Goal: Task Accomplishment & Management: Complete application form

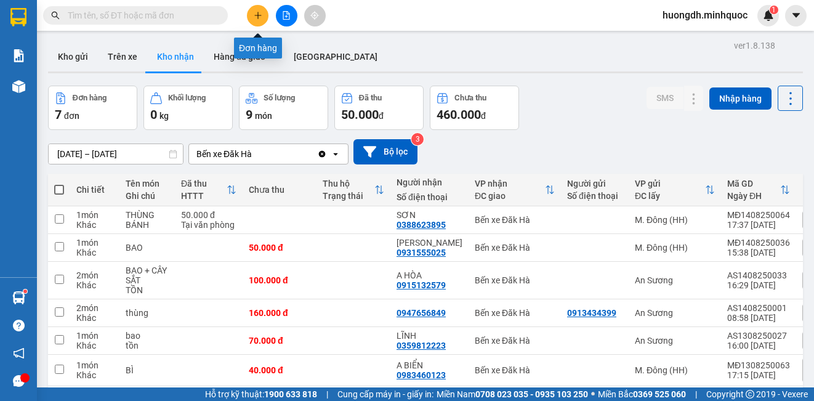
click at [254, 15] on icon "plus" at bounding box center [258, 15] width 9 height 9
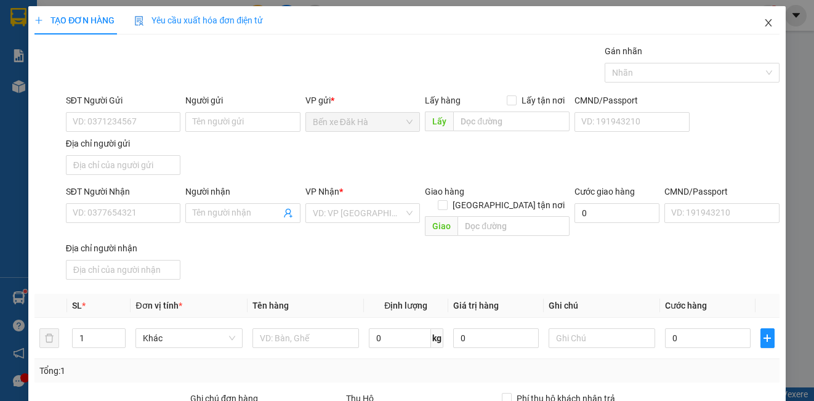
click at [763, 21] on icon "close" at bounding box center [768, 23] width 10 height 10
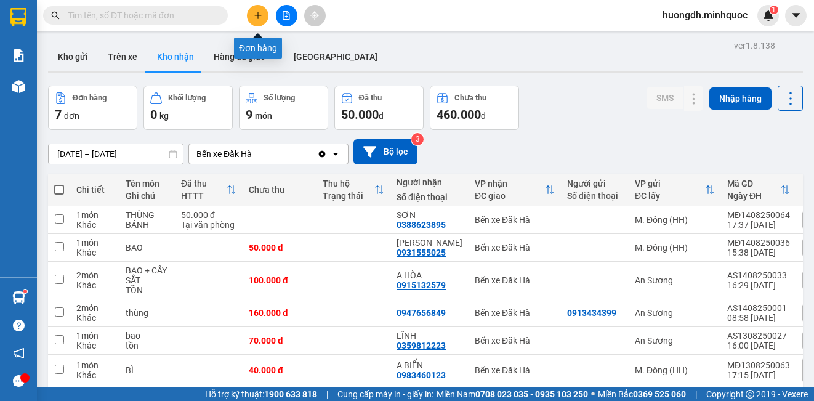
click at [256, 8] on button at bounding box center [258, 16] width 22 height 22
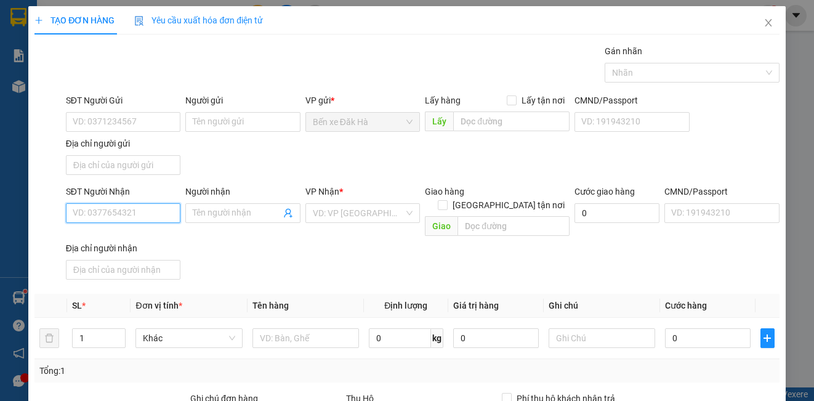
click at [103, 212] on input "SĐT Người Nhận" at bounding box center [123, 213] width 114 height 20
click at [94, 216] on input "SĐT Người Nhận" at bounding box center [123, 213] width 114 height 20
type input "0902961626"
click at [117, 234] on div "0902961626 - Phượng" at bounding box center [122, 238] width 98 height 14
type input "Phượng"
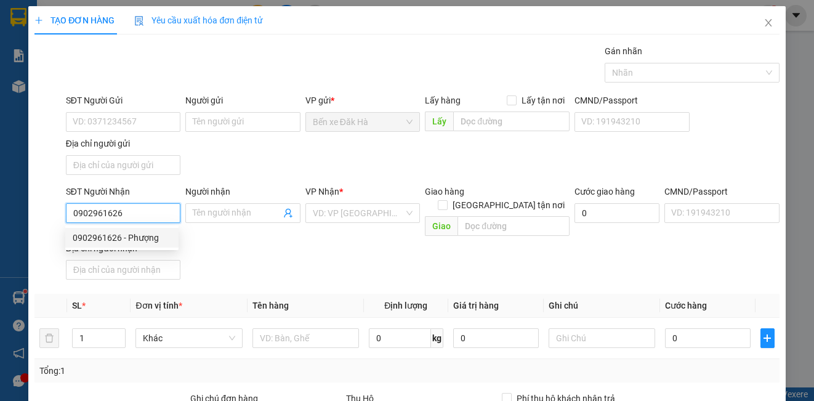
checkbox input "true"
type input "P [GEOGRAPHIC_DATA]. Q,TĐ"
type input "120.000"
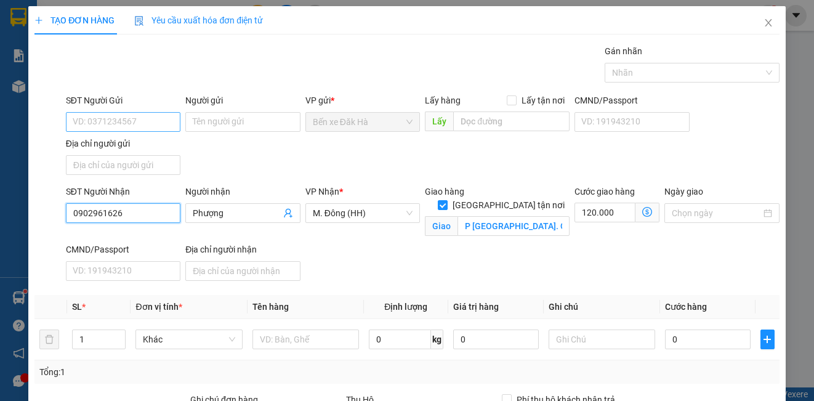
type input "0902961626"
click at [100, 127] on input "SĐT Người Gửi" at bounding box center [123, 122] width 114 height 20
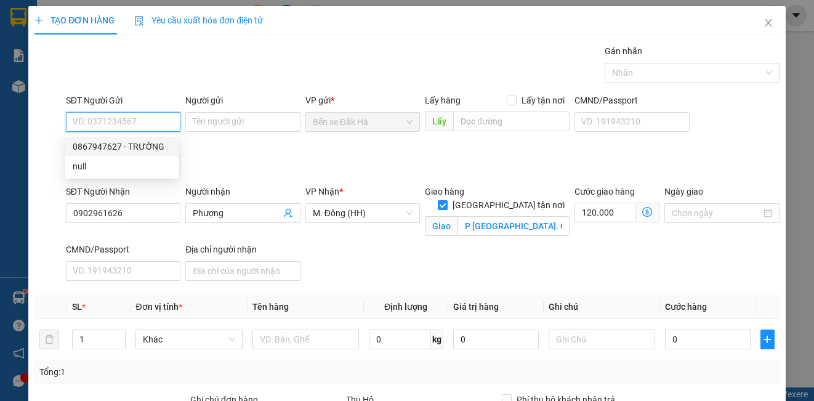
click at [116, 146] on div "0867947627 - TRƯỜNG" at bounding box center [122, 147] width 98 height 14
type input "0867947627"
type input "TRƯỜNG"
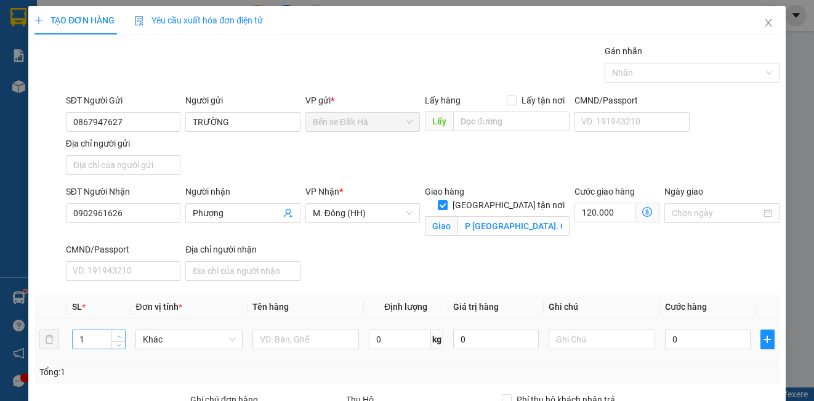
type input "2"
click at [117, 335] on icon "up" at bounding box center [119, 336] width 4 height 4
click at [304, 340] on input "text" at bounding box center [305, 339] width 106 height 20
type input "thùng"
click at [696, 335] on input "0" at bounding box center [708, 339] width 86 height 20
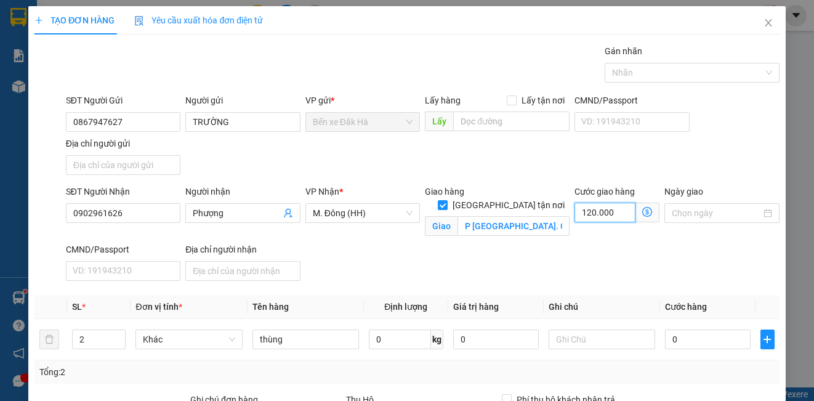
click at [619, 210] on input "120.000" at bounding box center [604, 212] width 61 height 20
type input "0"
type input "2"
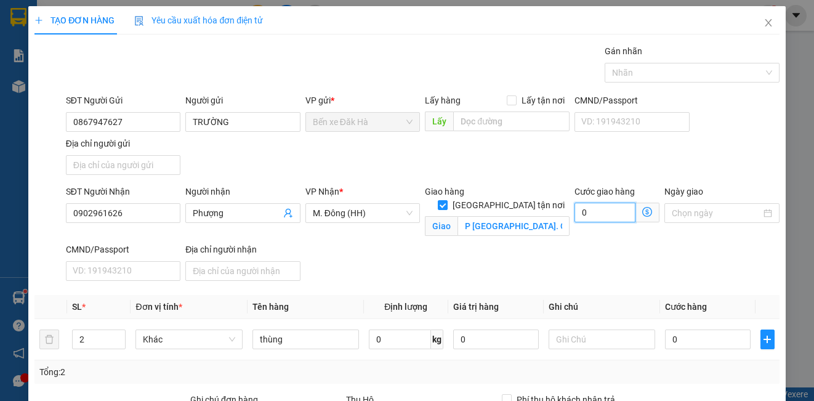
type input "2"
type input "20"
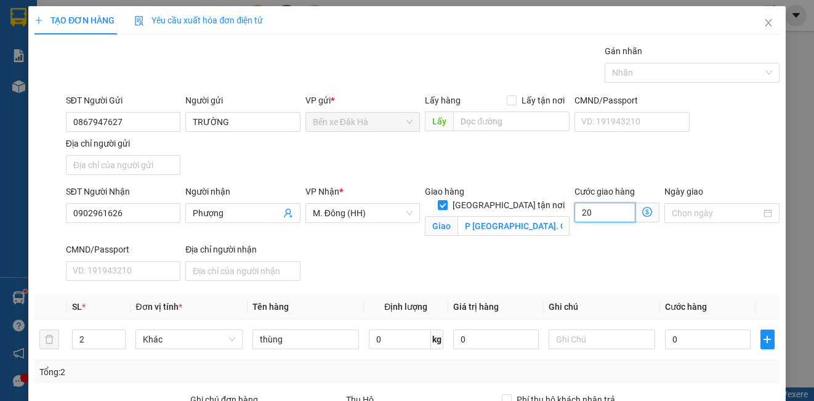
type input "200"
type input "2.000"
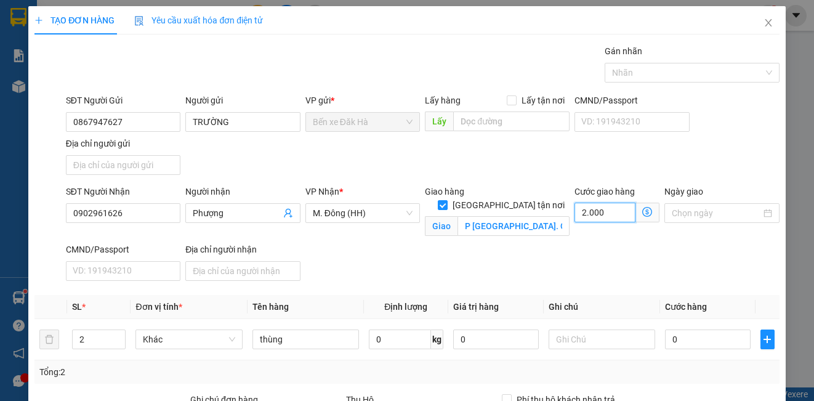
type input "2.000"
type input "2.000.000"
click at [374, 259] on div "SĐT Người Nhận 0902961626 Người nhận Phượng VP Nhận * M. Đông (HH) Giao hàng [G…" at bounding box center [422, 235] width 718 height 101
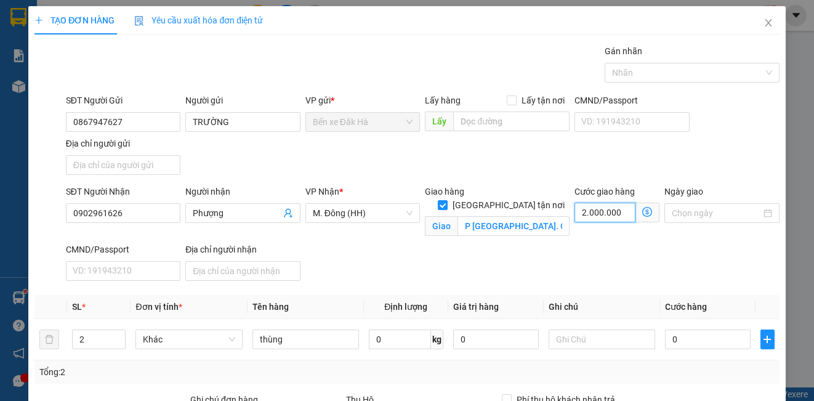
click at [617, 211] on input "2.000.000" at bounding box center [604, 212] width 61 height 20
type input "0"
type input "2"
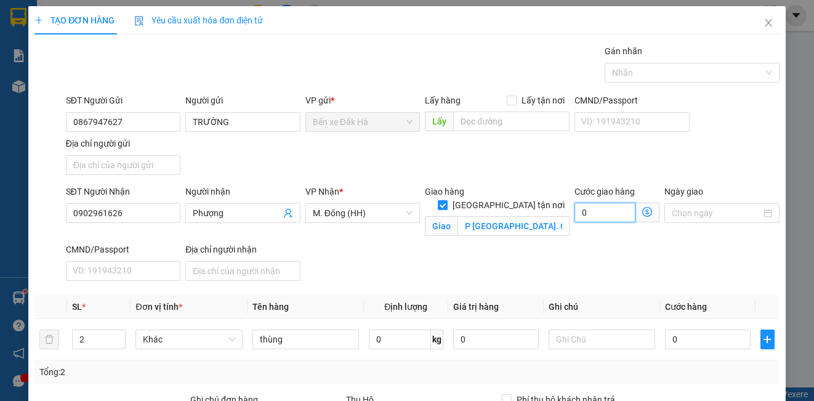
type input "2"
type input "20"
type input "200"
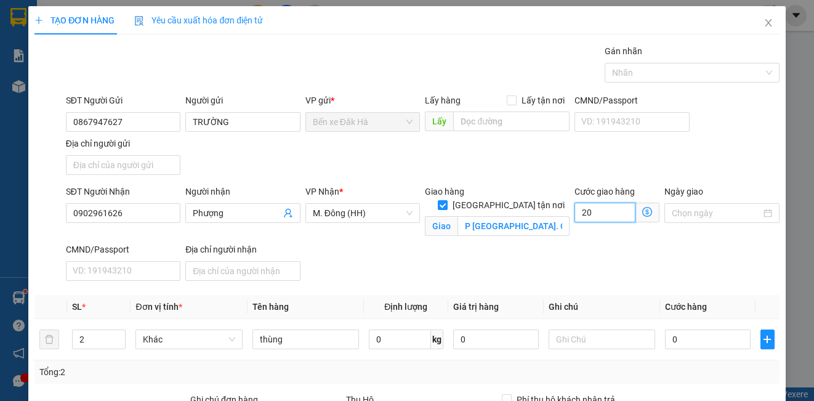
type input "200"
type input "200.000"
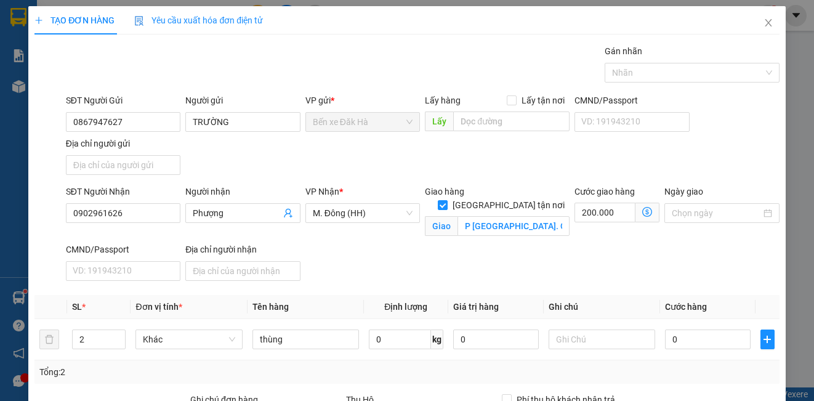
click at [563, 255] on div "SĐT Người Nhận 0902961626 Người nhận Phượng VP Nhận * M. Đông (HH) Giao hàng [G…" at bounding box center [422, 235] width 718 height 101
click at [696, 337] on input "0" at bounding box center [708, 339] width 86 height 20
type input "1"
type input "200.001"
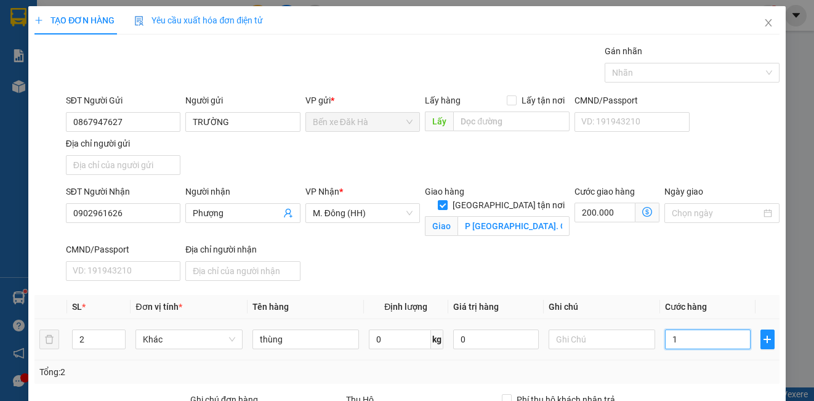
type input "12"
type input "200.012"
type input "120"
type input "200.120"
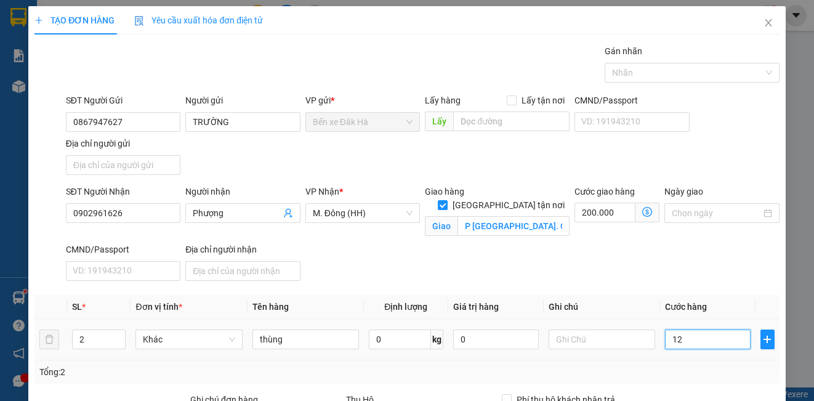
type input "200.120"
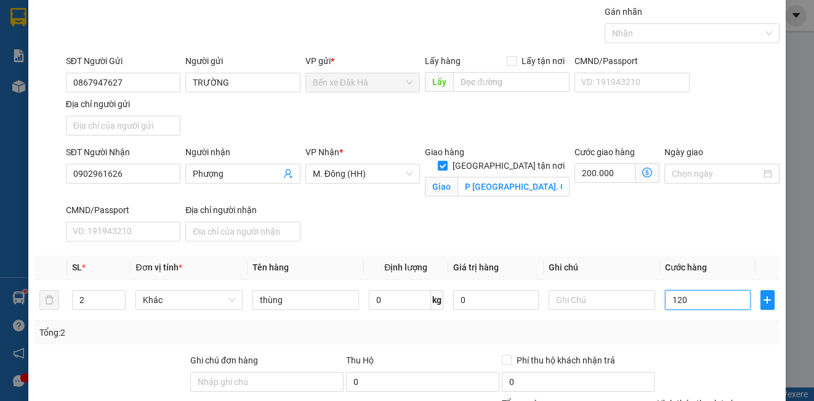
scroll to position [62, 0]
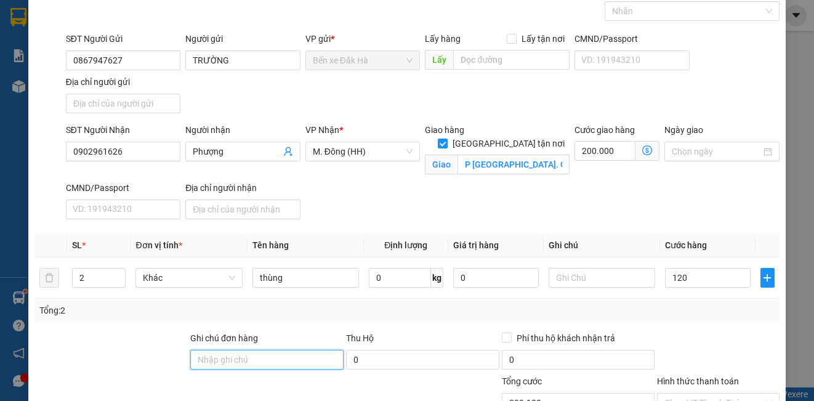
type input "120.000"
type input "320.000"
click at [277, 361] on input "Ghi chú đơn hàng" at bounding box center [266, 360] width 153 height 20
type input "dh"
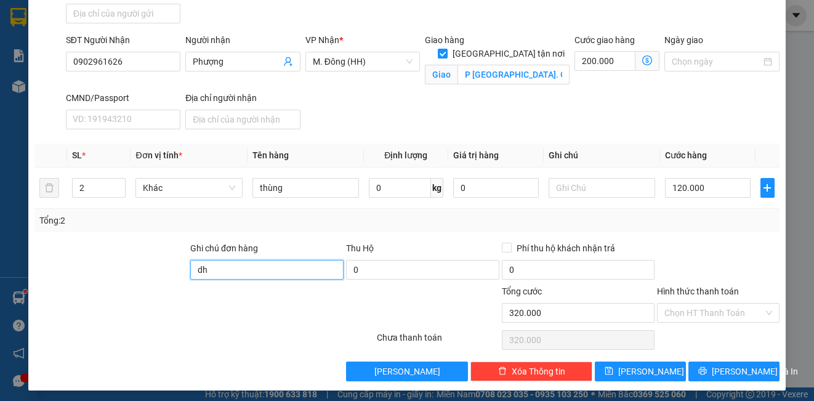
scroll to position [156, 0]
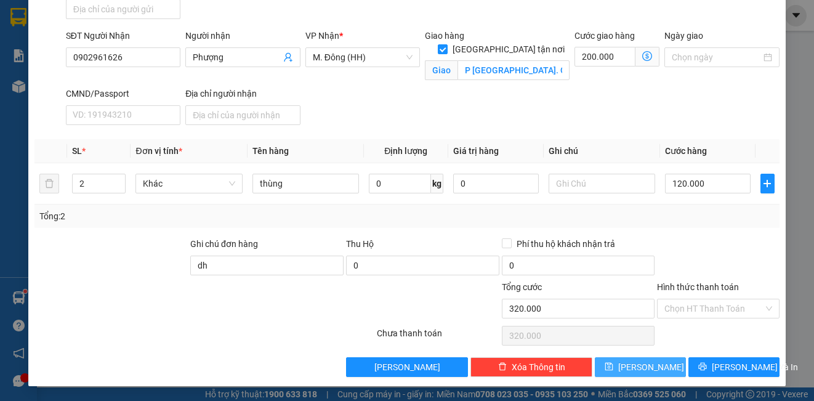
click at [659, 370] on button "[PERSON_NAME]" at bounding box center [640, 367] width 91 height 20
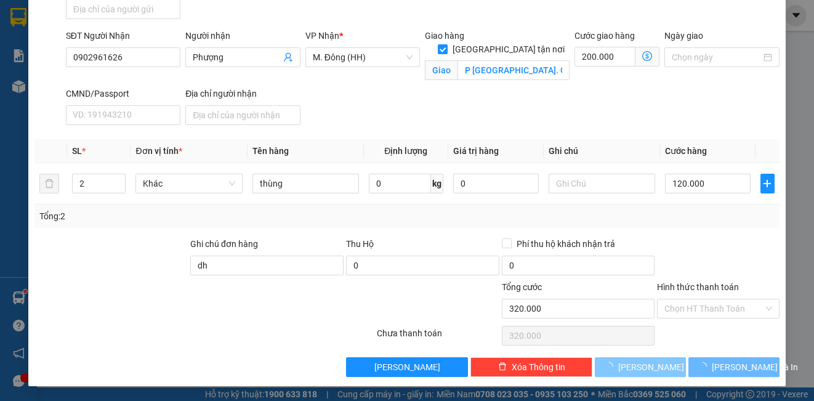
checkbox input "false"
type input "1"
type input "0"
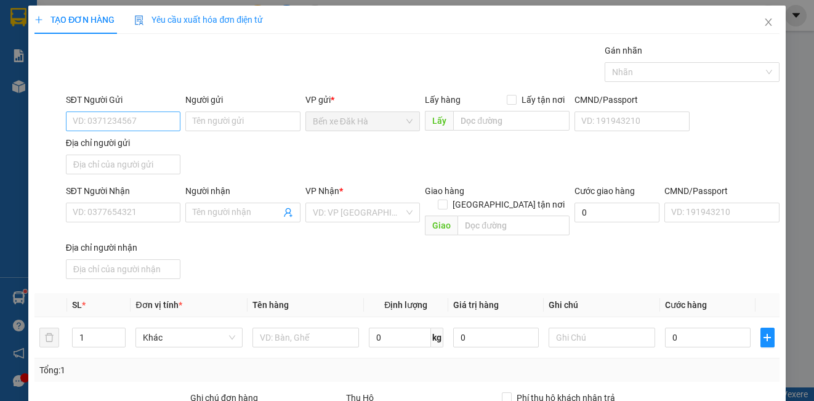
scroll to position [0, 0]
click at [121, 120] on input "SĐT Người Gửi" at bounding box center [123, 122] width 114 height 20
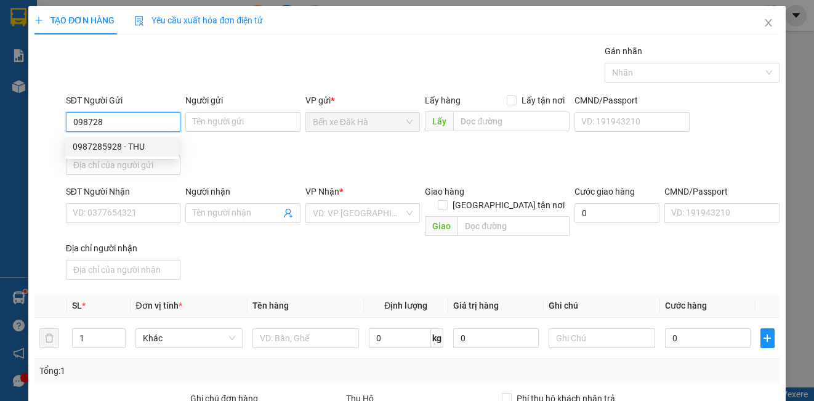
click at [132, 143] on div "0987285928 - THU" at bounding box center [122, 147] width 98 height 14
type input "0987285928"
type input "THU"
type input "0707173456"
type input "NGUYÊN"
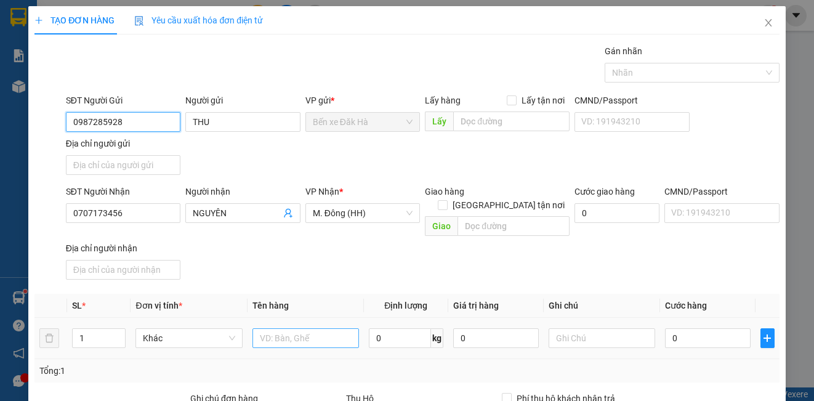
type input "0987285928"
click at [285, 328] on input "text" at bounding box center [305, 338] width 106 height 20
type input "bao"
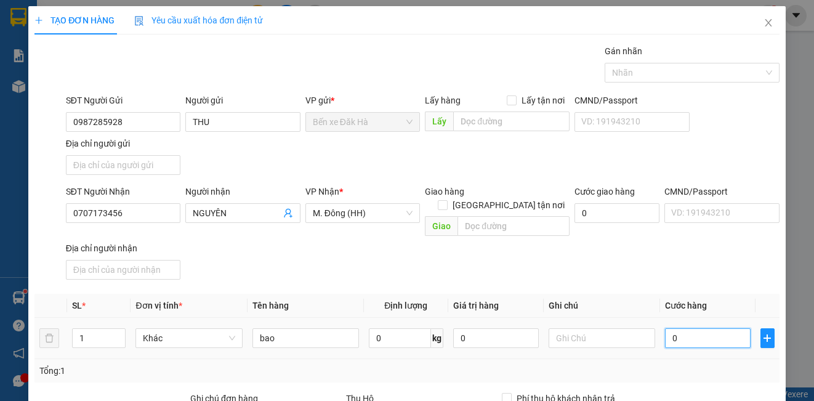
click at [719, 328] on input "0" at bounding box center [708, 338] width 86 height 20
type input "5"
type input "50"
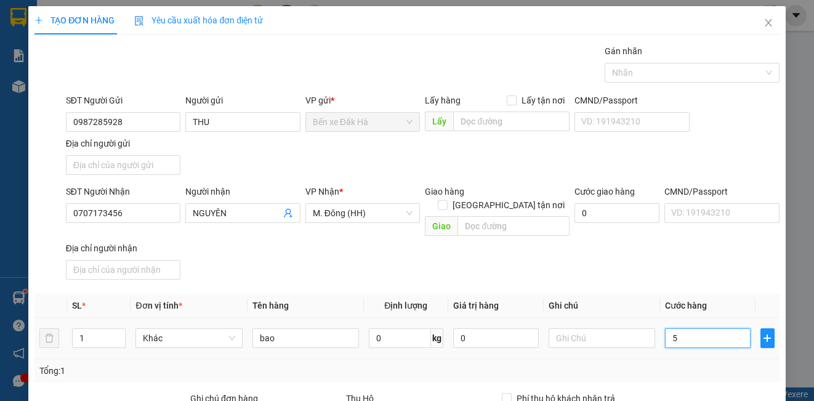
type input "50"
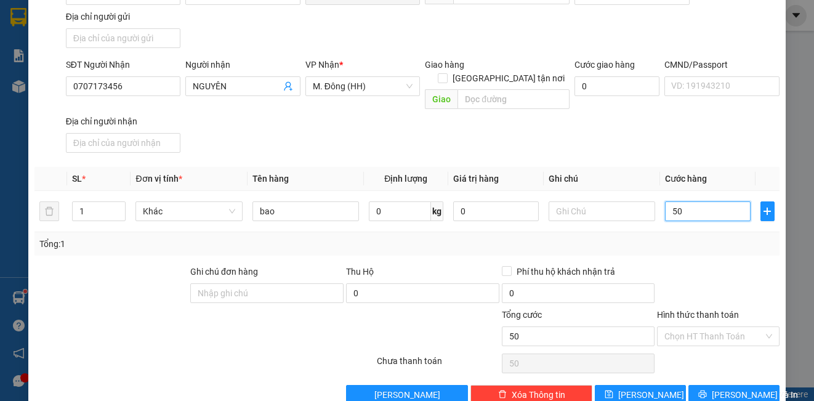
scroll to position [141, 0]
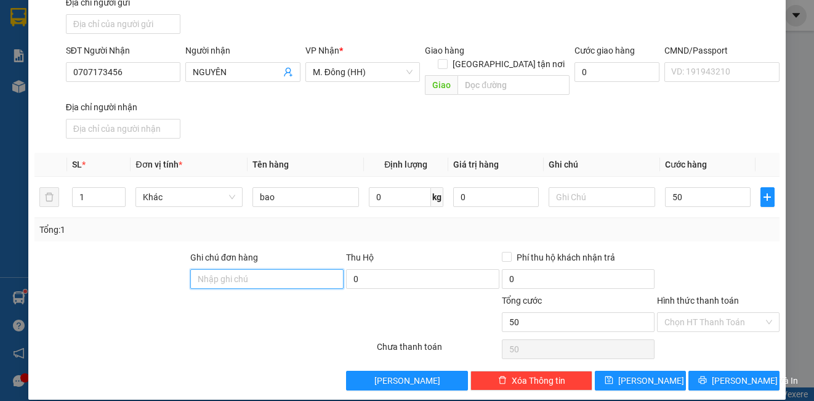
type input "50.000"
click at [210, 269] on input "Ghi chú đơn hàng" at bounding box center [266, 279] width 153 height 20
type input "DH"
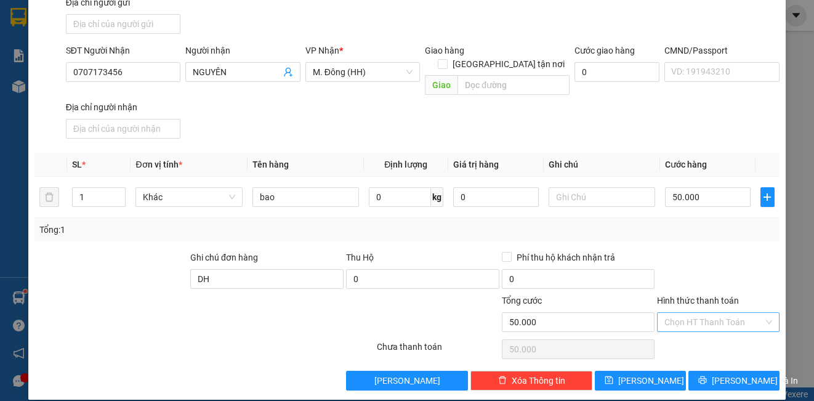
click at [710, 313] on input "Hình thức thanh toán" at bounding box center [713, 322] width 98 height 18
click at [706, 334] on div "Tại văn phòng" at bounding box center [710, 333] width 106 height 14
type input "0"
click at [651, 372] on button "[PERSON_NAME]" at bounding box center [640, 381] width 91 height 20
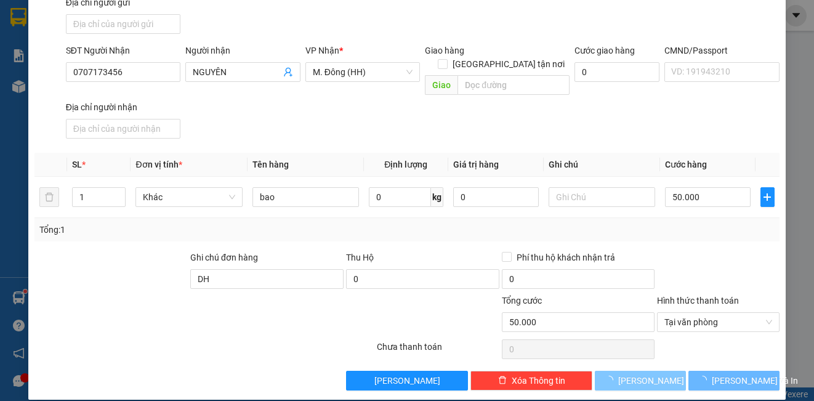
type input "0"
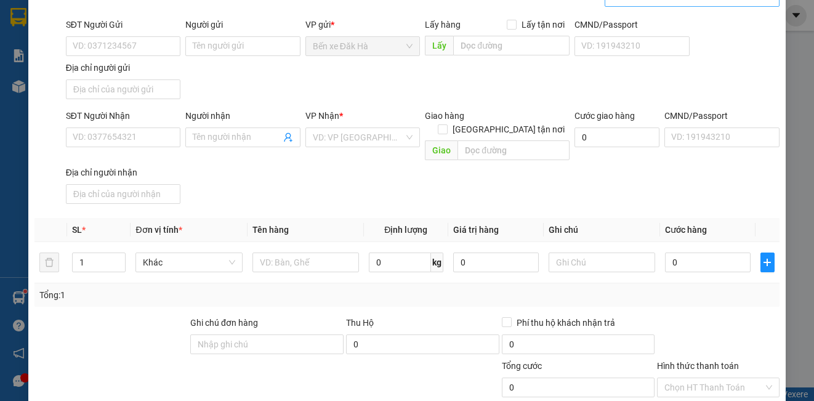
scroll to position [0, 0]
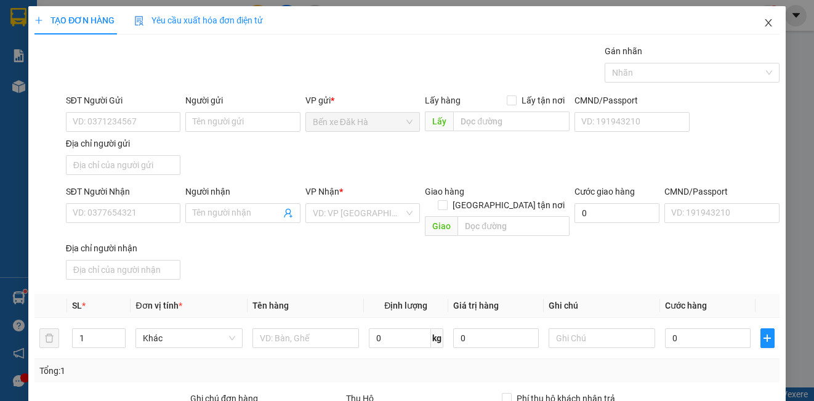
click at [763, 22] on icon "close" at bounding box center [768, 23] width 10 height 10
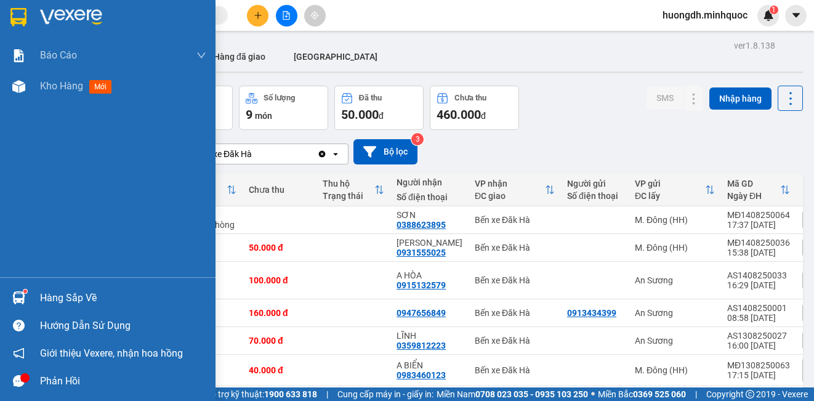
click at [18, 81] on img at bounding box center [18, 86] width 13 height 13
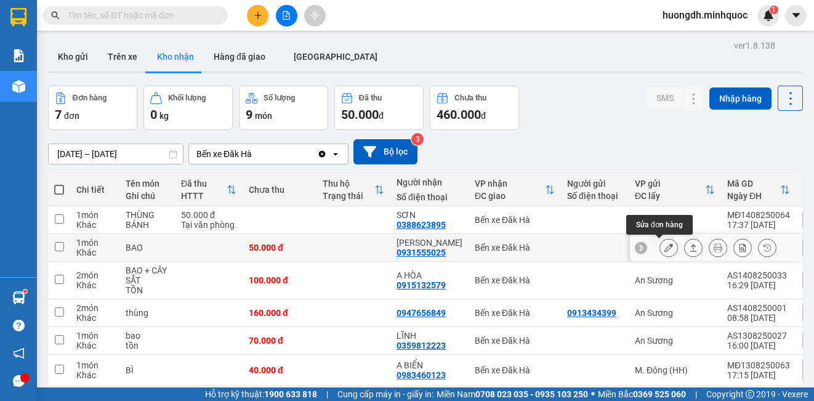
click at [664, 249] on icon at bounding box center [668, 247] width 9 height 9
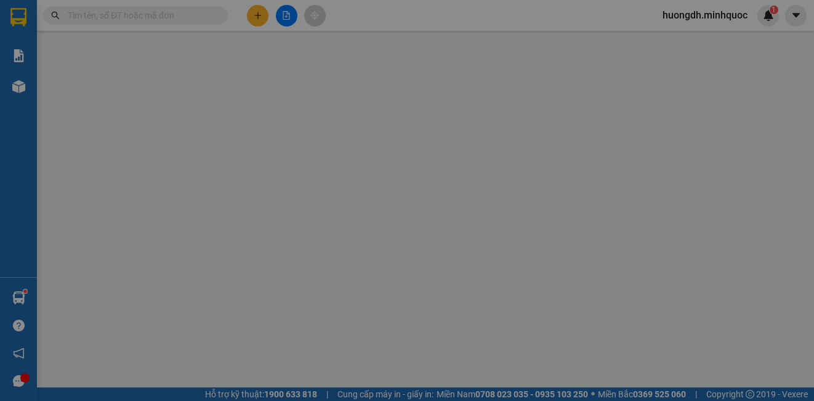
type input "0931555025"
type input "[PERSON_NAME]"
type input "50.000"
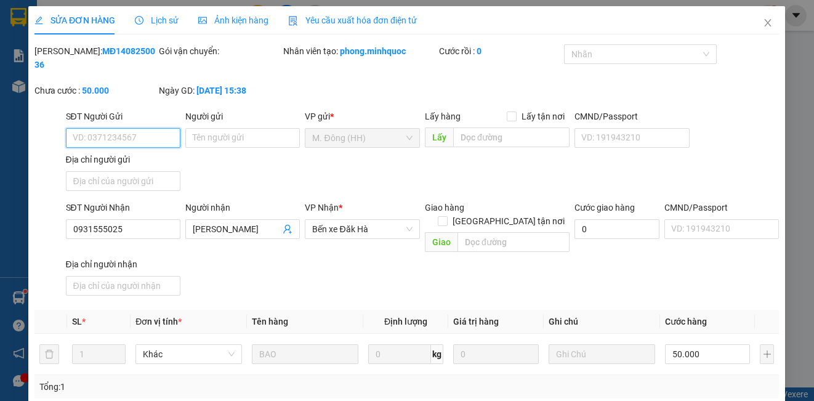
scroll to position [137, 0]
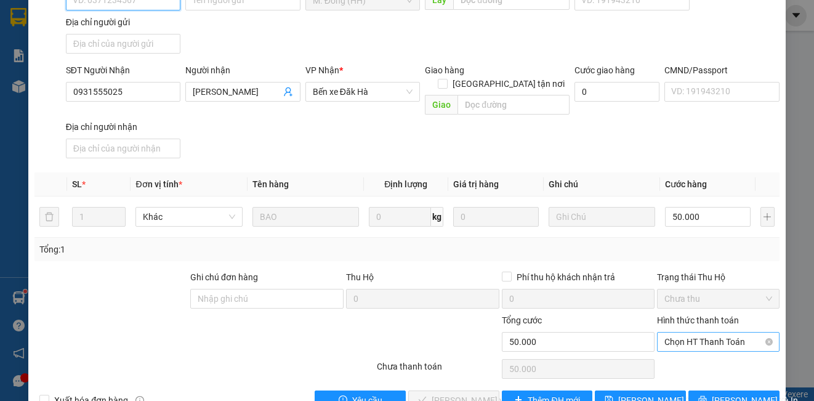
click at [703, 332] on span "Chọn HT Thanh Toán" at bounding box center [717, 341] width 107 height 18
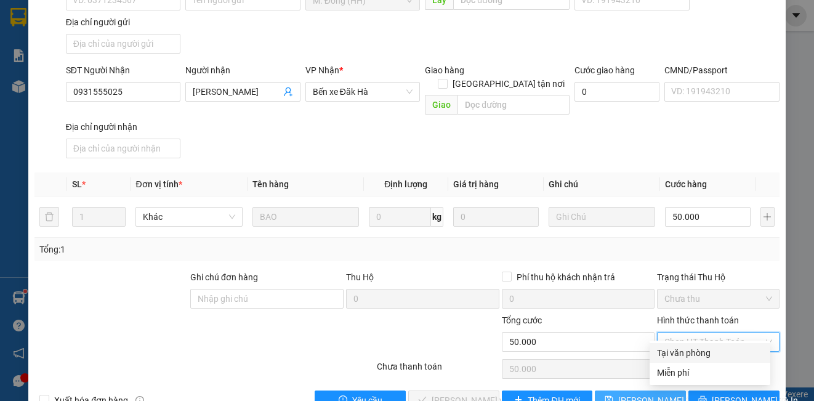
drag, startPoint x: 701, startPoint y: 353, endPoint x: 617, endPoint y: 381, distance: 88.8
click at [699, 354] on div "Tại văn phòng" at bounding box center [710, 353] width 106 height 14
type input "0"
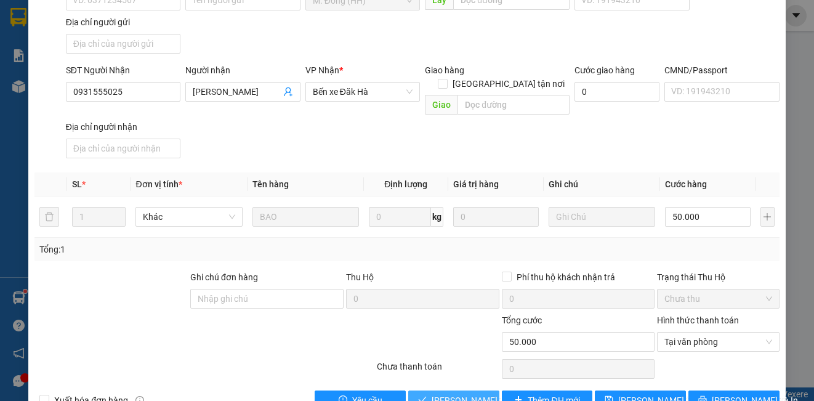
click at [478, 393] on span "[PERSON_NAME] và Giao hàng" at bounding box center [490, 400] width 118 height 14
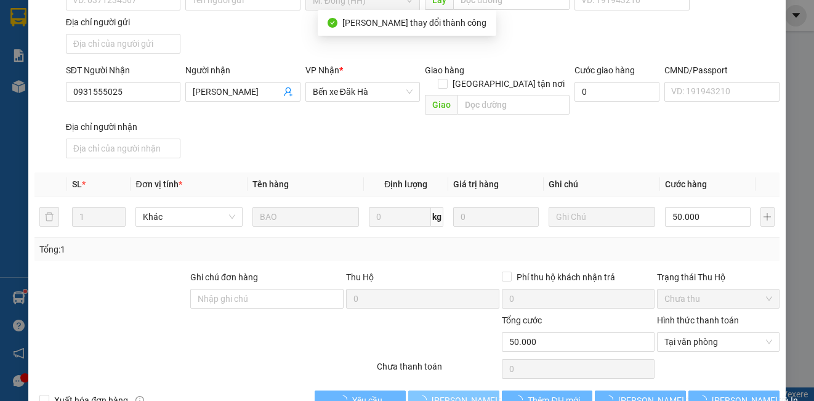
scroll to position [0, 0]
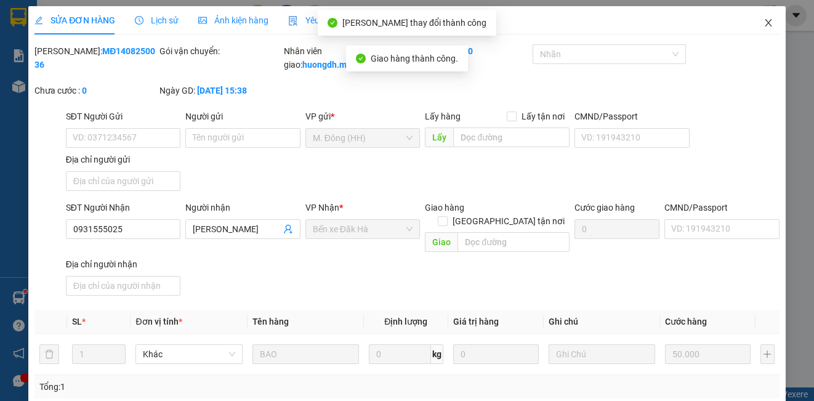
click at [763, 24] on icon "close" at bounding box center [768, 23] width 10 height 10
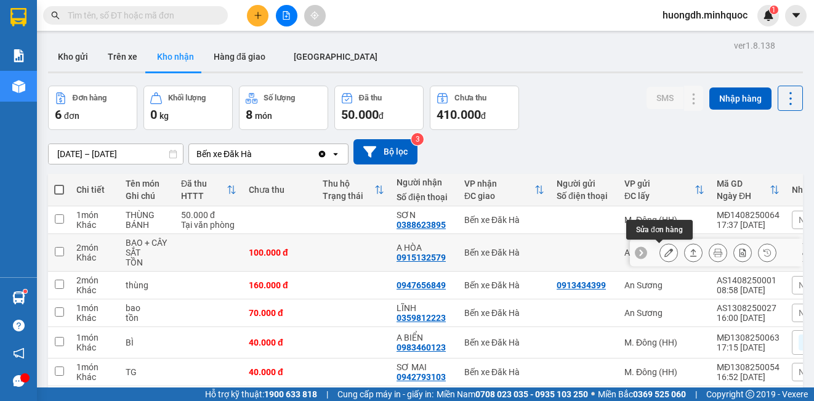
click at [664, 251] on icon at bounding box center [668, 252] width 9 height 9
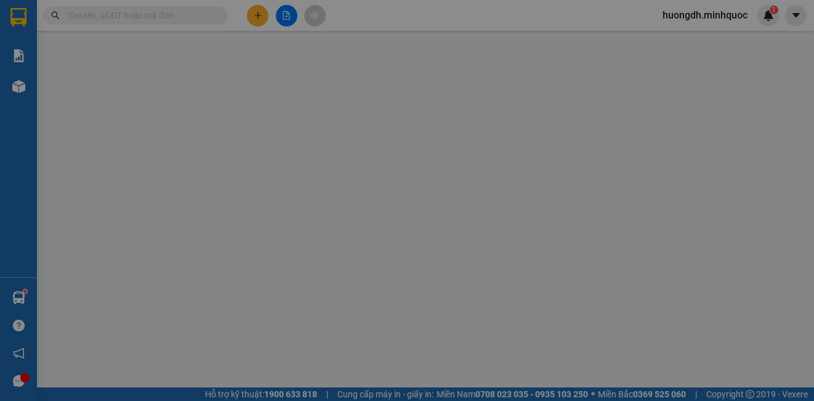
type input "0915132579"
type input "A HÒA"
type input "100.000"
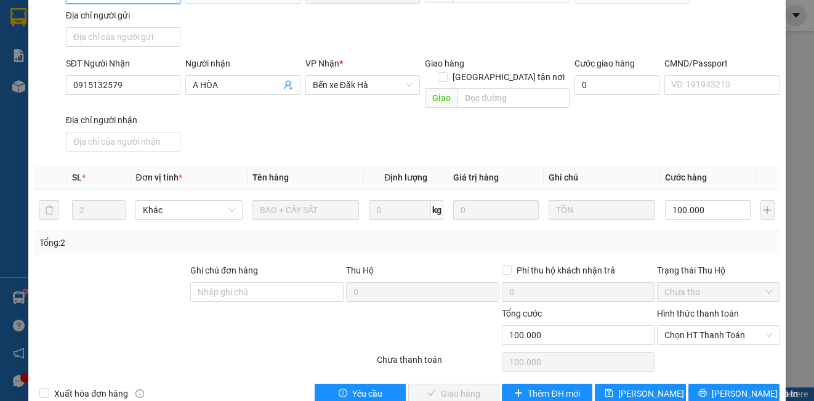
scroll to position [151, 0]
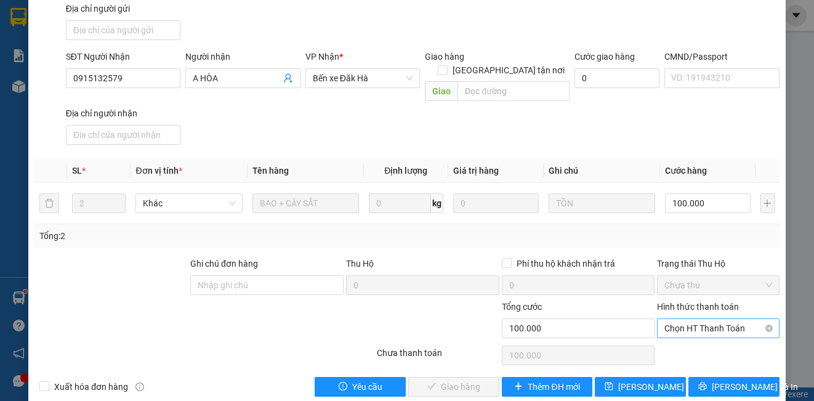
click at [708, 319] on span "Chọn HT Thanh Toán" at bounding box center [717, 328] width 107 height 18
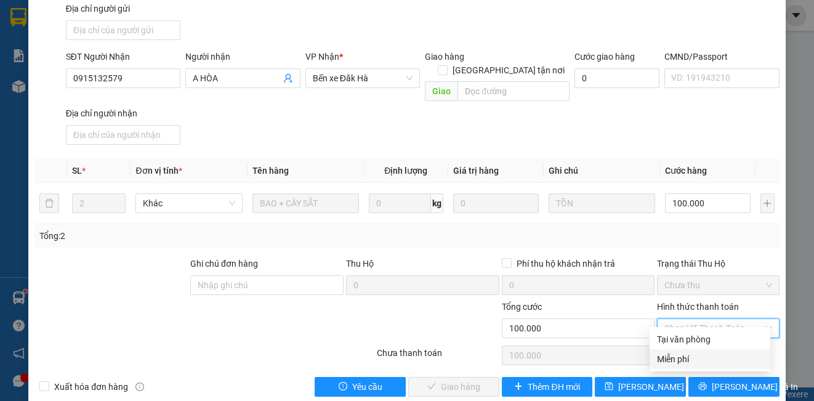
drag, startPoint x: 692, startPoint y: 350, endPoint x: 672, endPoint y: 348, distance: 20.4
click at [692, 350] on div "Miễn phí" at bounding box center [709, 359] width 121 height 20
type input "0"
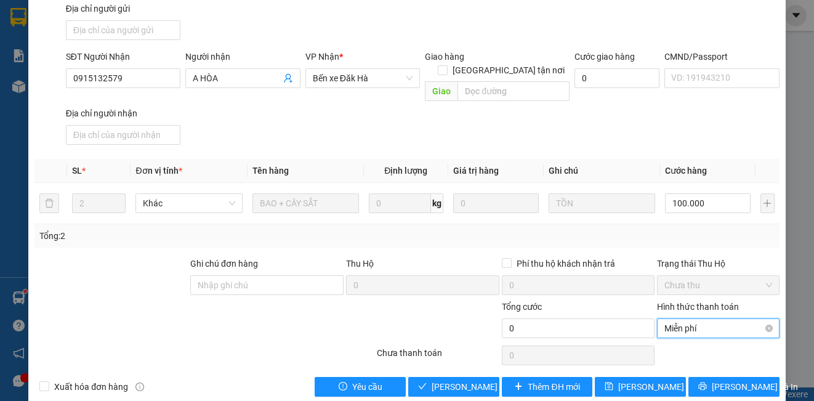
click at [680, 319] on span "Miễn phí" at bounding box center [717, 328] width 107 height 18
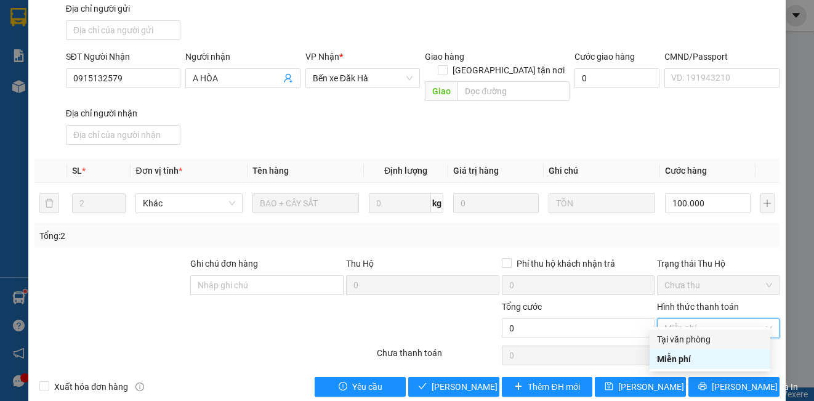
drag, startPoint x: 713, startPoint y: 339, endPoint x: 684, endPoint y: 341, distance: 29.0
click at [713, 339] on div "Tại văn phòng" at bounding box center [710, 339] width 106 height 14
type input "100.000"
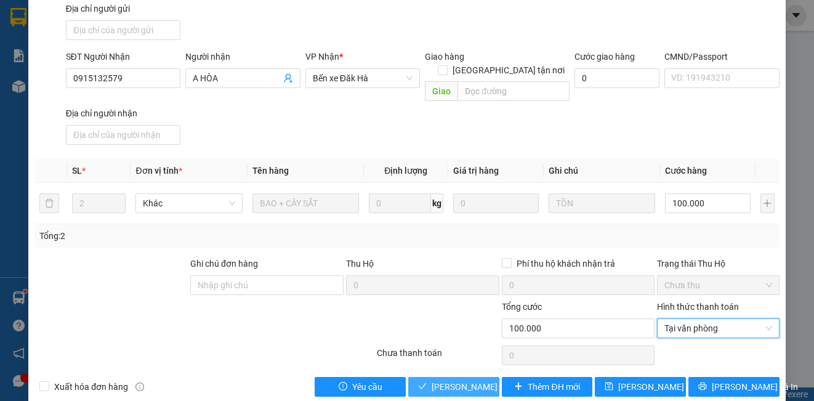
click at [464, 380] on span "[PERSON_NAME] và Giao hàng" at bounding box center [490, 387] width 118 height 14
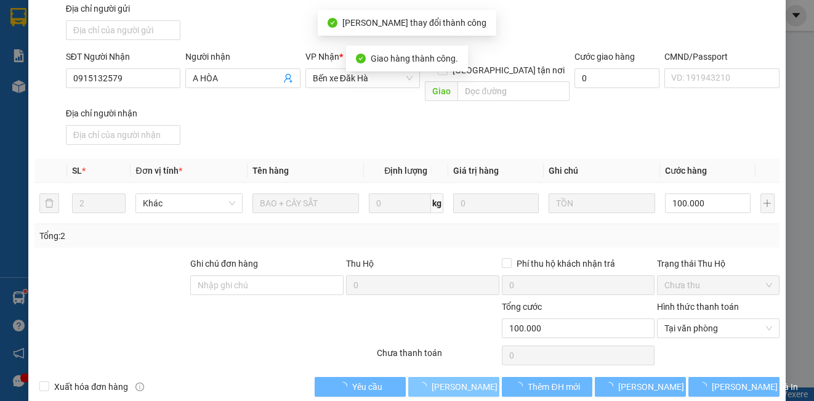
scroll to position [0, 0]
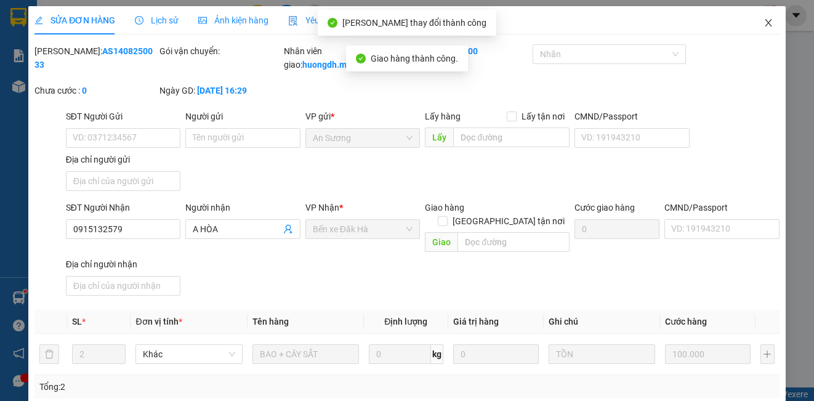
click at [763, 24] on icon "close" at bounding box center [768, 23] width 10 height 10
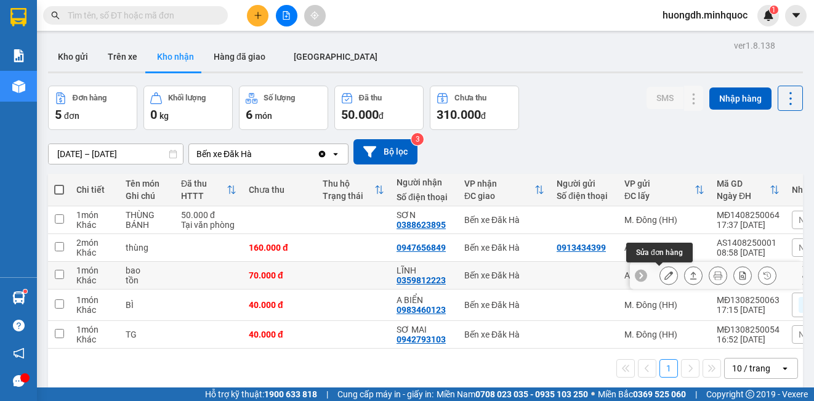
click at [664, 276] on icon at bounding box center [668, 275] width 9 height 9
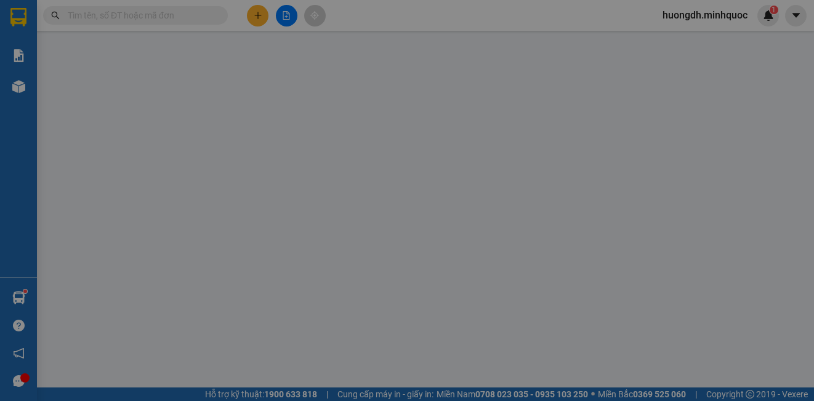
type input "0359812223"
type input "LĨNH"
type input "70.000"
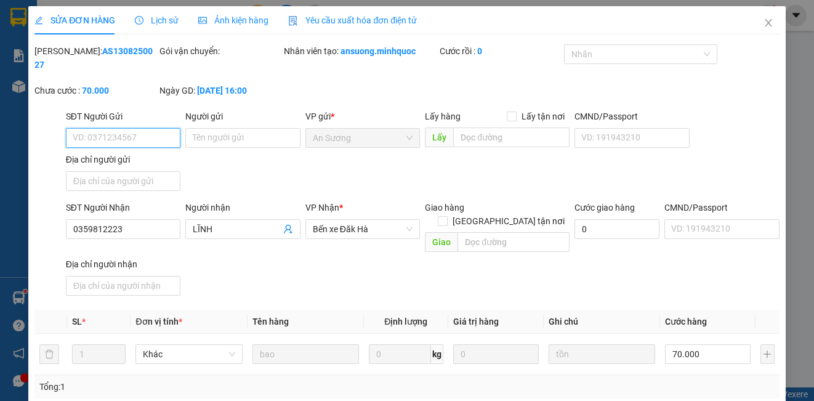
scroll to position [137, 0]
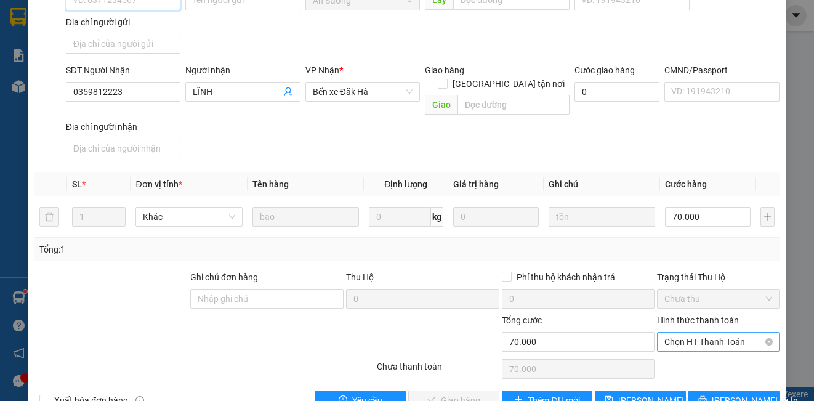
click at [676, 332] on span "Chọn HT Thanh Toán" at bounding box center [717, 341] width 107 height 18
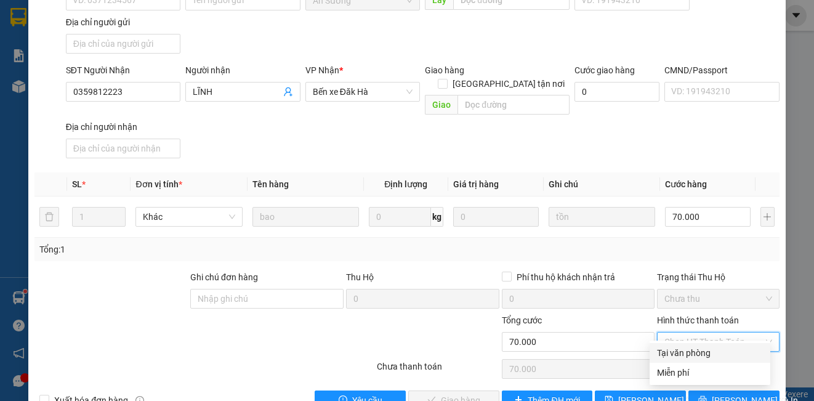
click at [674, 347] on div "Tại văn phòng" at bounding box center [710, 353] width 106 height 14
type input "0"
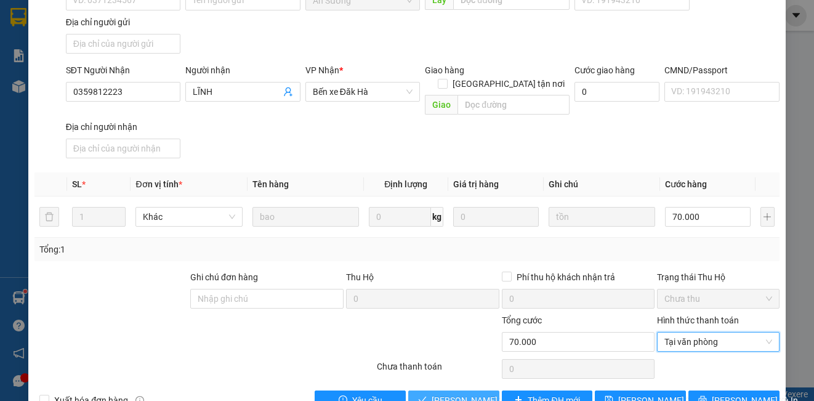
drag, startPoint x: 459, startPoint y: 393, endPoint x: 509, endPoint y: 310, distance: 97.4
click at [460, 393] on button "[PERSON_NAME] và Giao hàng" at bounding box center [453, 400] width 91 height 20
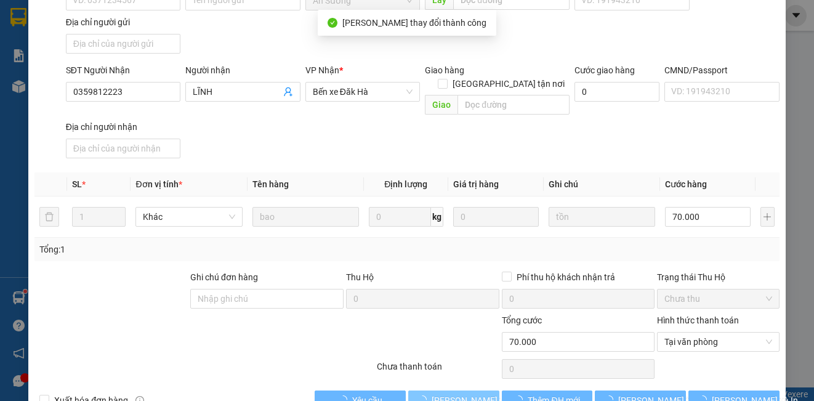
scroll to position [0, 0]
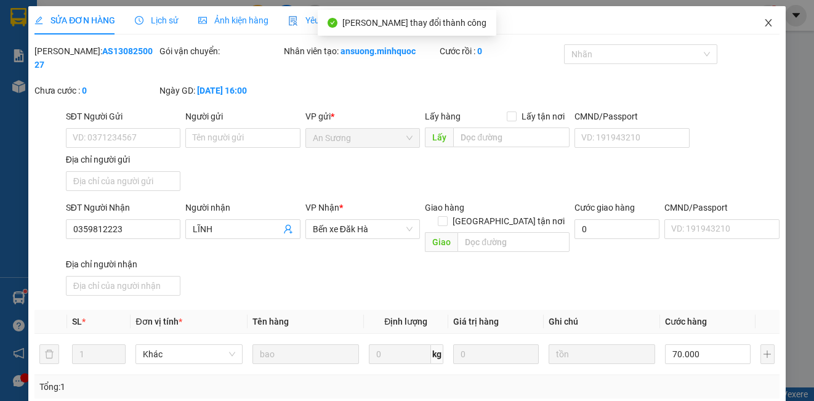
click at [763, 24] on icon "close" at bounding box center [768, 23] width 10 height 10
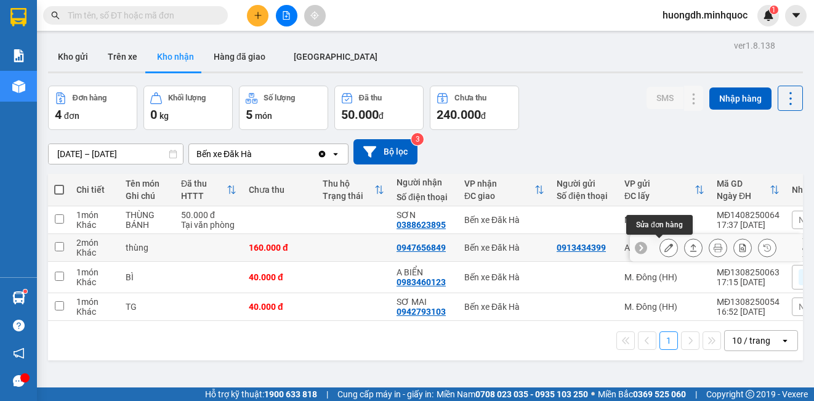
click at [664, 251] on icon at bounding box center [668, 247] width 9 height 9
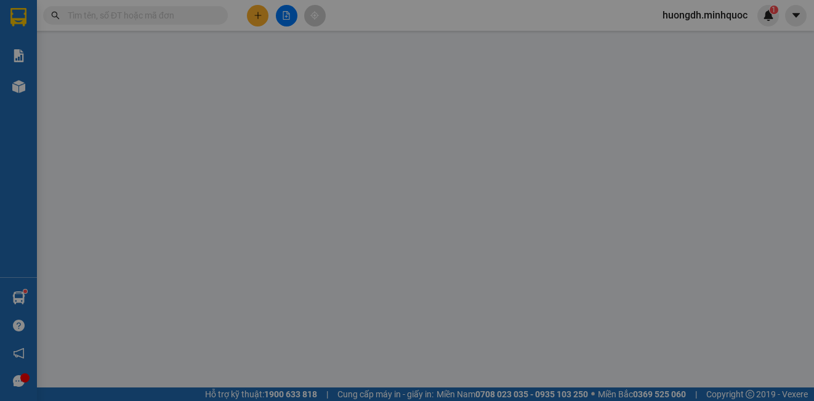
type input "0913434399"
type input "0947656849"
type input "160.000"
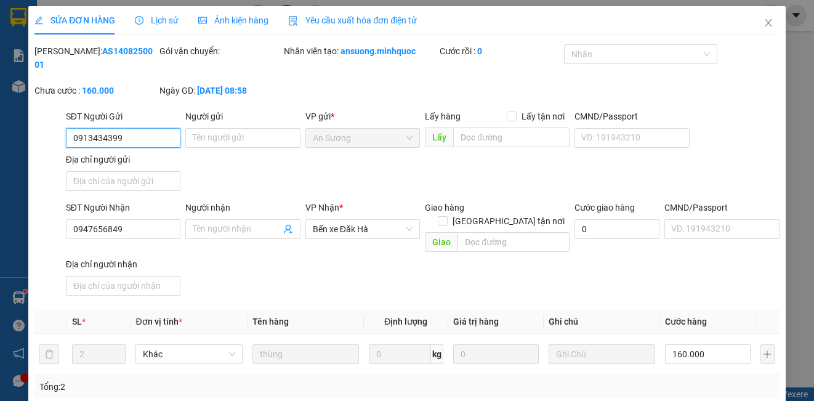
scroll to position [137, 0]
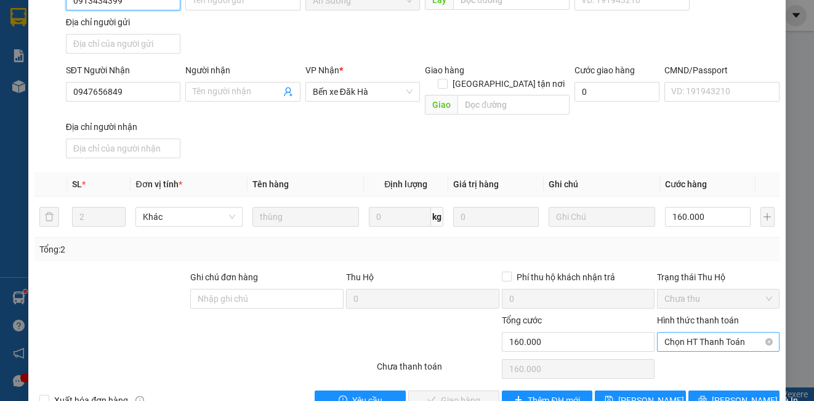
click at [671, 332] on span "Chọn HT Thanh Toán" at bounding box center [717, 341] width 107 height 18
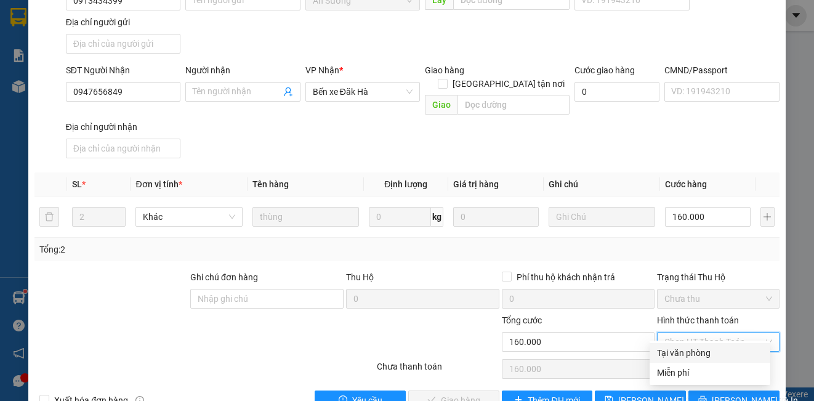
click at [673, 347] on div "Tại văn phòng" at bounding box center [710, 353] width 106 height 14
type input "0"
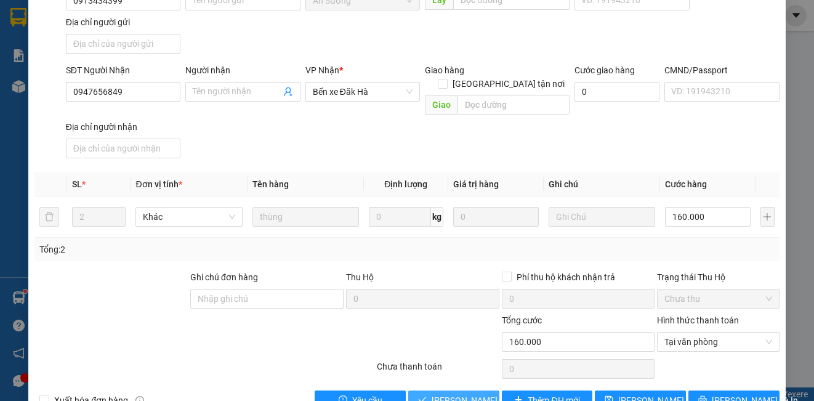
click at [463, 393] on span "[PERSON_NAME] và Giao hàng" at bounding box center [490, 400] width 118 height 14
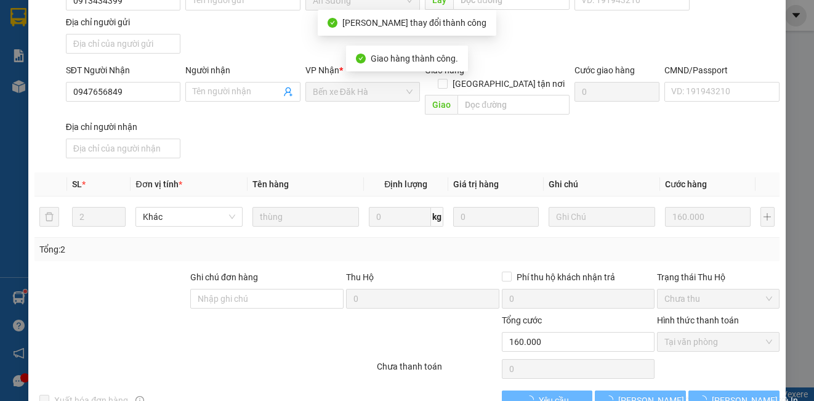
scroll to position [0, 0]
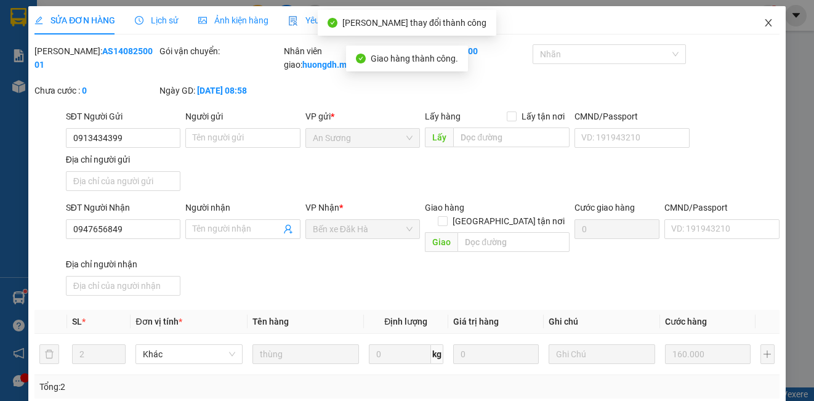
click at [763, 20] on icon "close" at bounding box center [768, 23] width 10 height 10
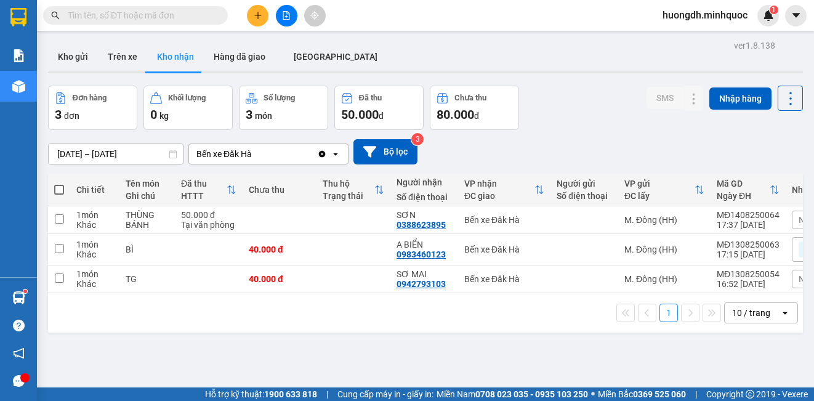
click at [93, 148] on input "[DATE] – [DATE]" at bounding box center [116, 154] width 134 height 20
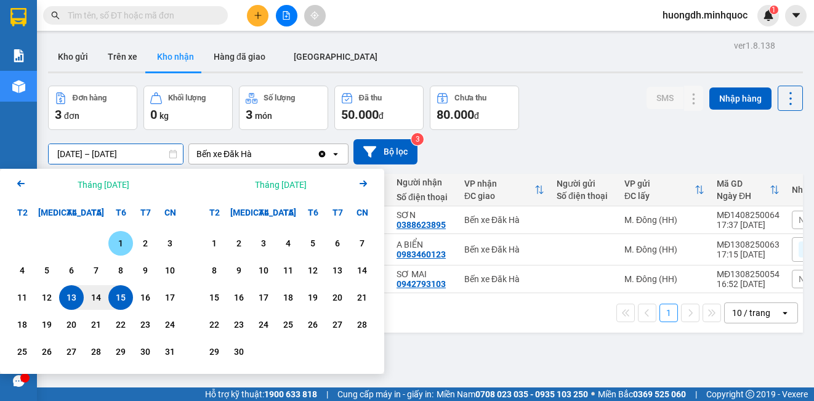
click at [119, 235] on div "1" at bounding box center [120, 243] width 25 height 25
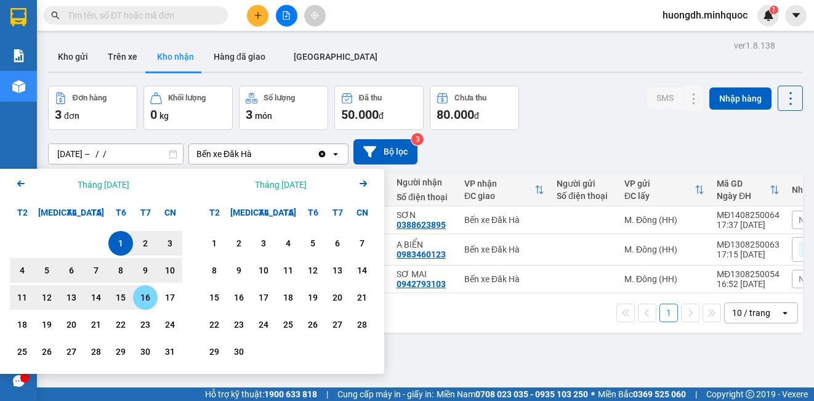
click at [144, 305] on div "16" at bounding box center [145, 297] width 17 height 15
type input "[DATE] – [DATE]"
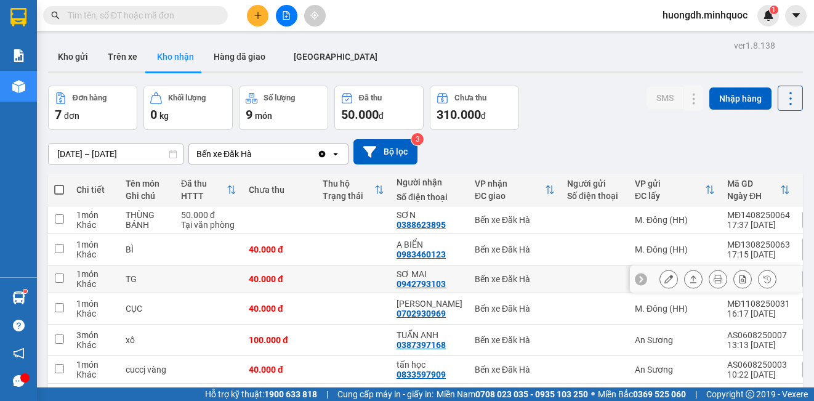
scroll to position [79, 0]
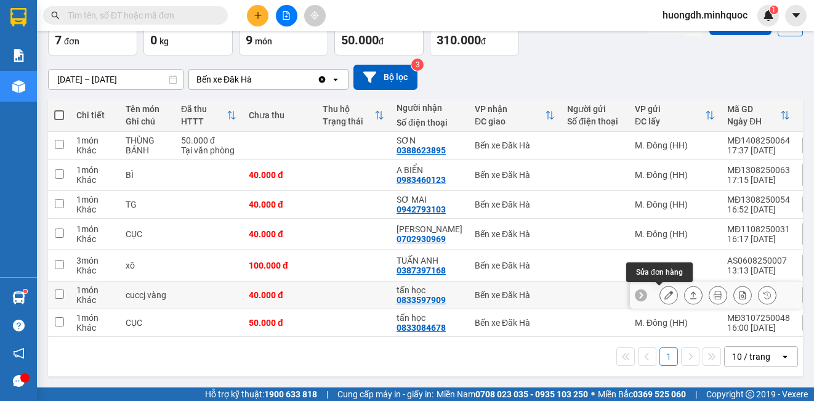
click at [664, 291] on icon at bounding box center [668, 295] width 9 height 9
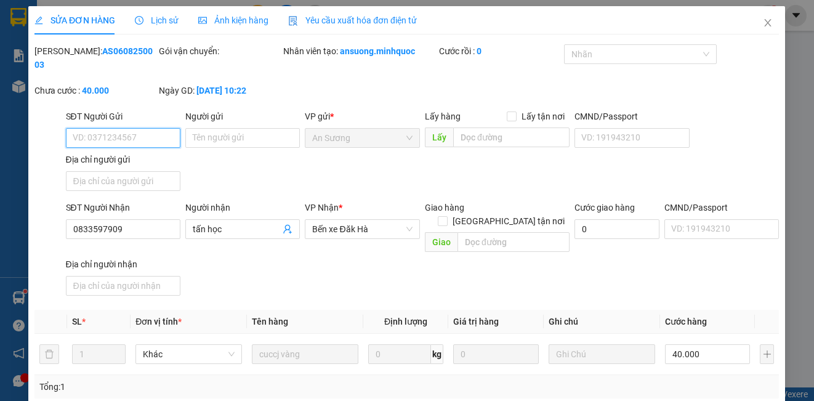
type input "0833597909"
type input "tấn học"
type input "40.000"
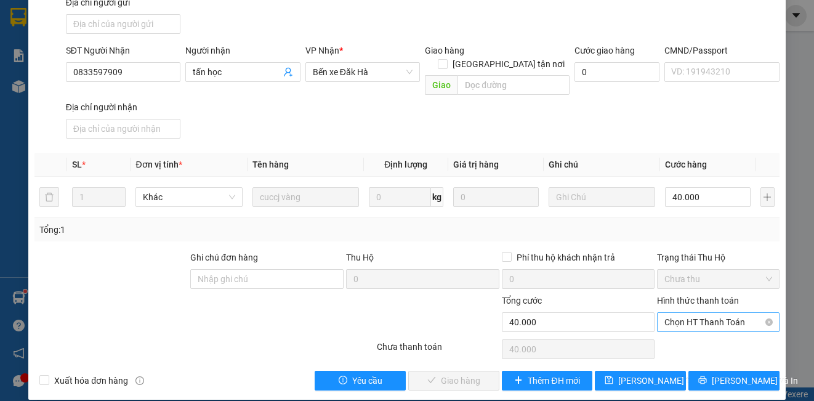
click at [667, 313] on span "Chọn HT Thanh Toán" at bounding box center [717, 322] width 107 height 18
click at [667, 336] on div "Tại văn phòng" at bounding box center [710, 333] width 106 height 14
type input "0"
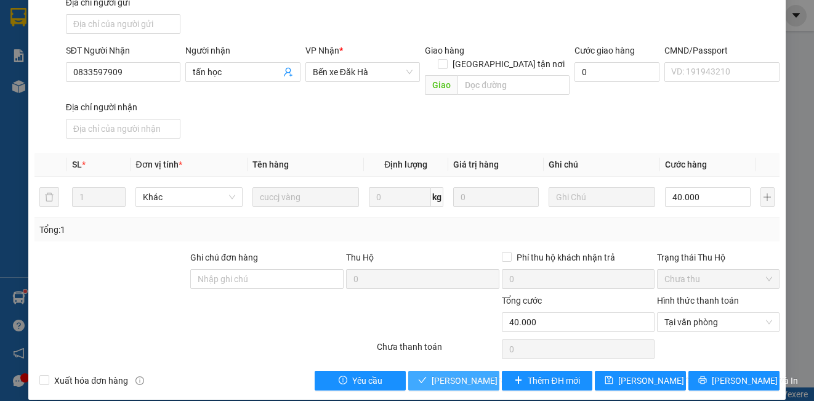
click at [438, 374] on span "[PERSON_NAME] và Giao hàng" at bounding box center [490, 381] width 118 height 14
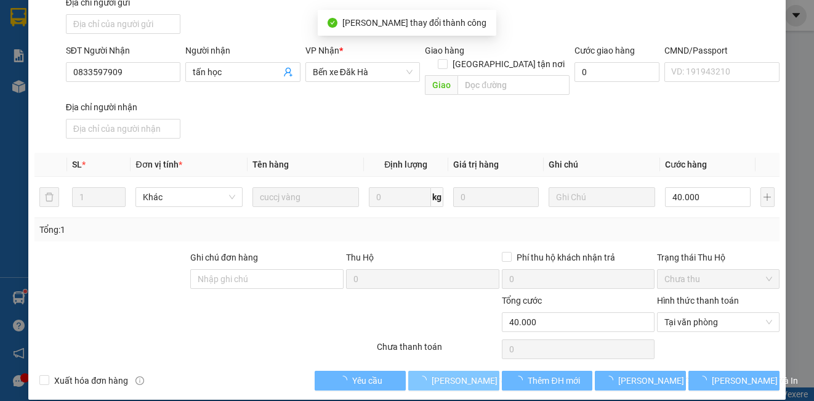
scroll to position [0, 0]
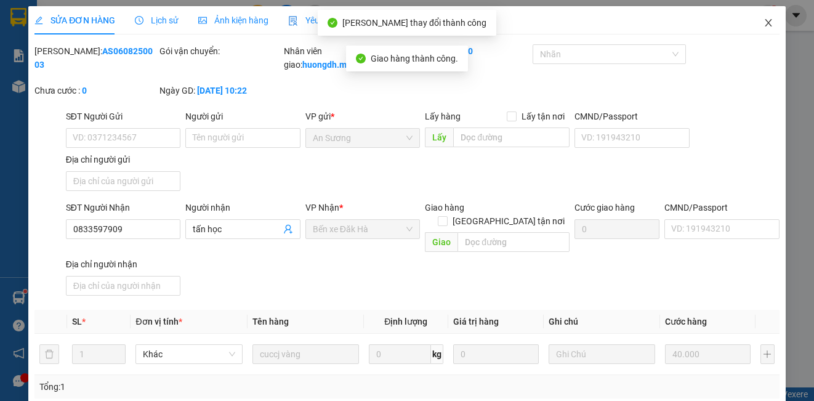
click at [763, 21] on icon "close" at bounding box center [768, 23] width 10 height 10
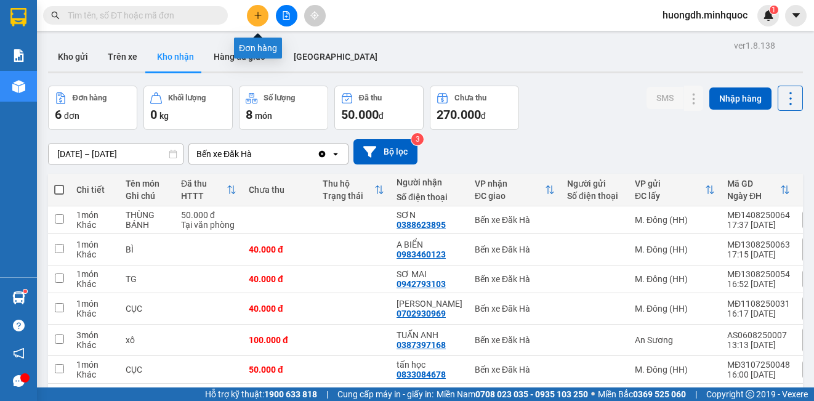
click at [259, 21] on button at bounding box center [258, 16] width 22 height 22
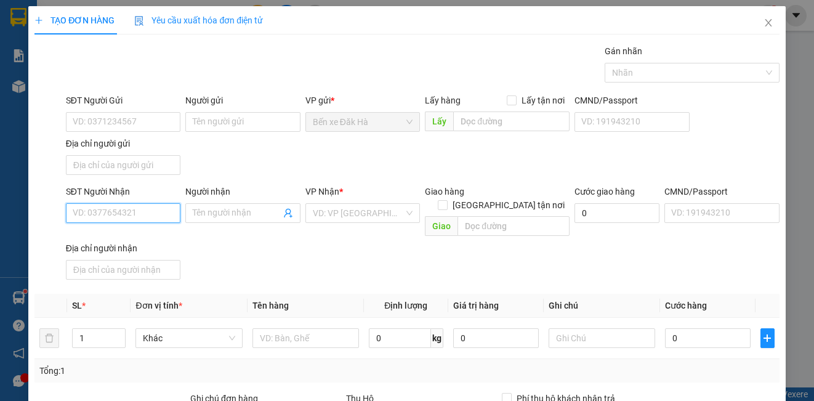
click at [149, 215] on input "SĐT Người Nhận" at bounding box center [123, 213] width 114 height 20
click at [118, 127] on input "SĐT Người Gửi" at bounding box center [123, 122] width 114 height 20
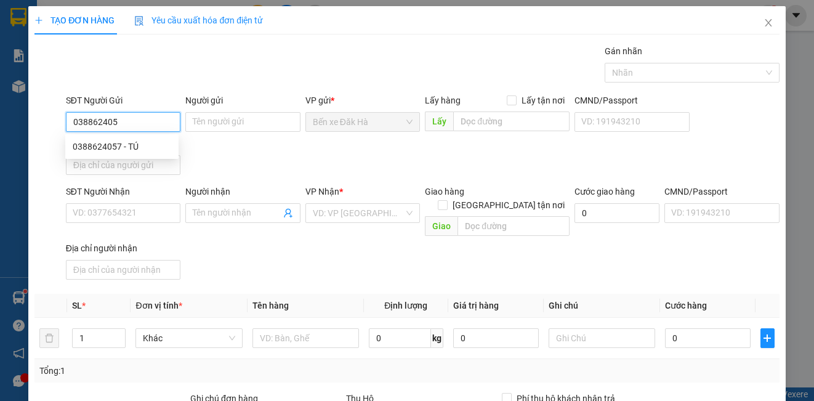
type input "0388624057"
click at [119, 143] on div "0388624057 - TÚ" at bounding box center [122, 147] width 98 height 14
type input "TÚ"
type input "0938916681"
type input "Mai"
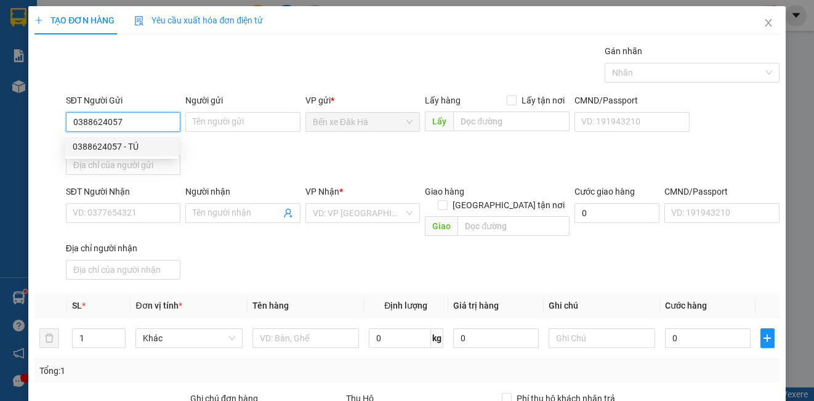
checkbox input "true"
type input "BÌNH CHÁNH"
type input "120.000"
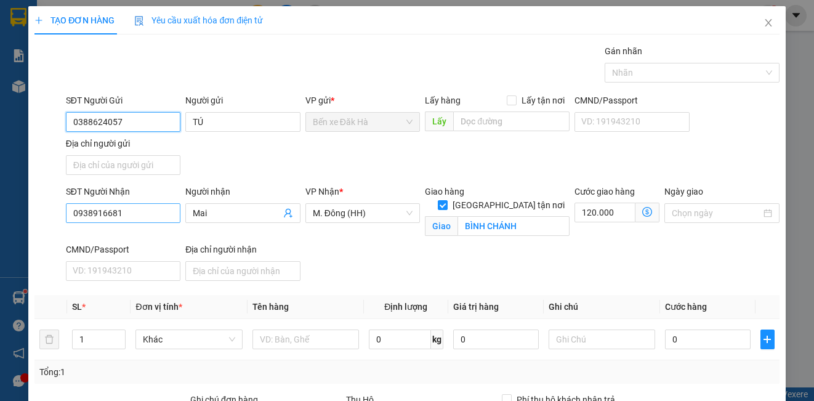
type input "0388624057"
click at [151, 220] on input "0938916681" at bounding box center [123, 213] width 114 height 20
type input "0"
type input "0939225345"
click at [233, 208] on input "Mai" at bounding box center [236, 213] width 87 height 14
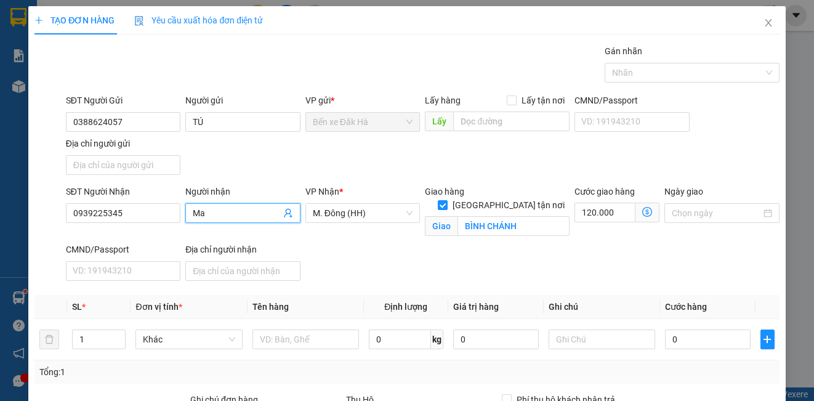
type input "M"
type input "Hoài"
click at [519, 216] on input "BÌNH CHÁNH" at bounding box center [513, 226] width 112 height 20
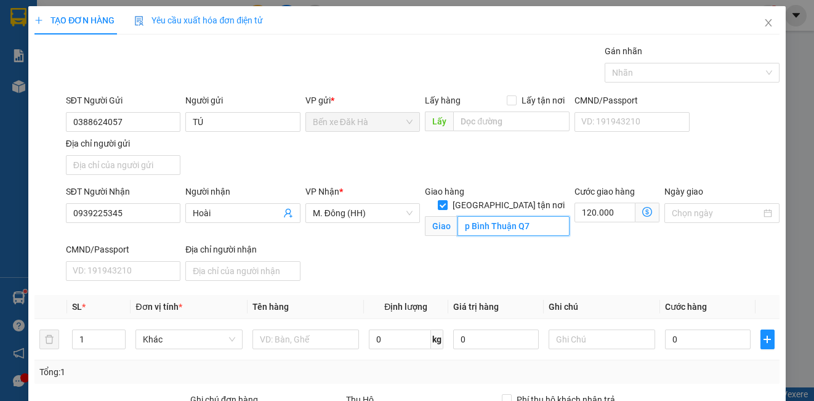
type input "p Bình Thuận Q7"
drag, startPoint x: 435, startPoint y: 268, endPoint x: 612, endPoint y: 212, distance: 185.9
click at [441, 268] on div "SĐT Người Nhận 0939225345 Người nhận Hoài VP Nhận * M. Đông (HH) Giao hàng [GEO…" at bounding box center [422, 235] width 718 height 101
click at [616, 211] on input "120.000" at bounding box center [604, 212] width 61 height 20
type input "0"
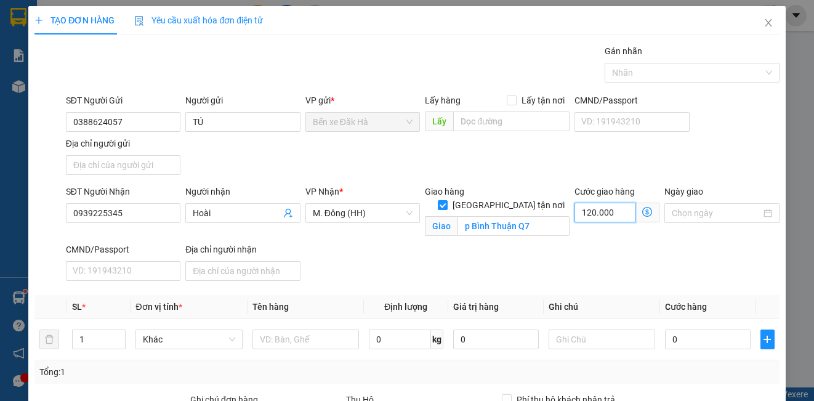
type input "0"
type input "8"
type input "80"
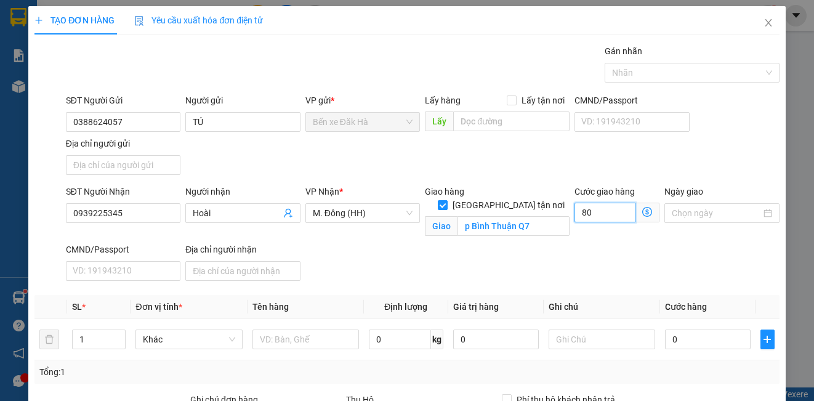
type input "80"
type input "80.000"
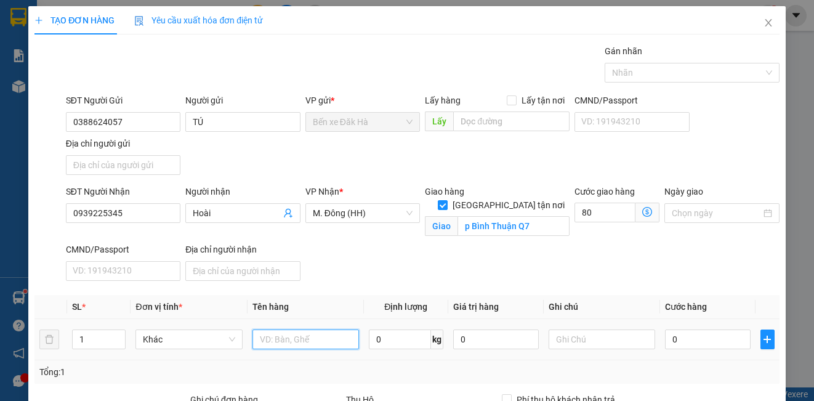
type input "80.000"
click at [265, 339] on input "text" at bounding box center [305, 339] width 106 height 20
type input "THÙNG"
click at [678, 337] on input "0" at bounding box center [708, 339] width 86 height 20
type input "4"
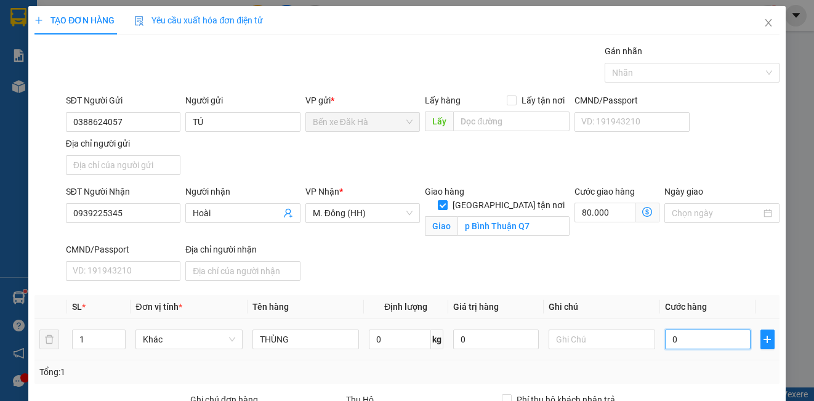
type input "80.004"
type input "40"
type input "80.040"
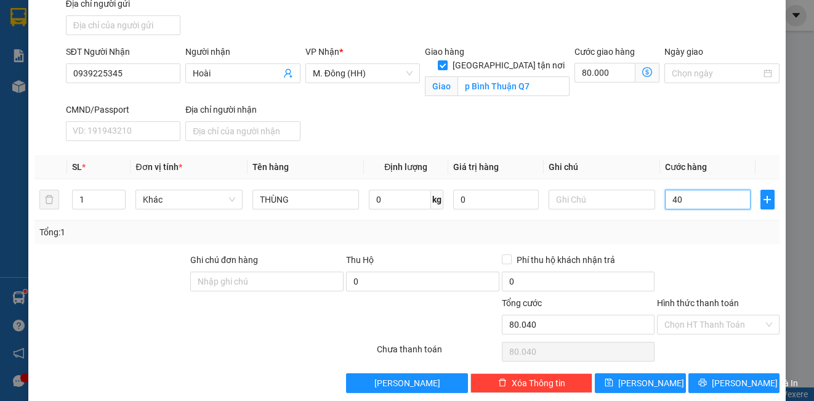
scroll to position [156, 0]
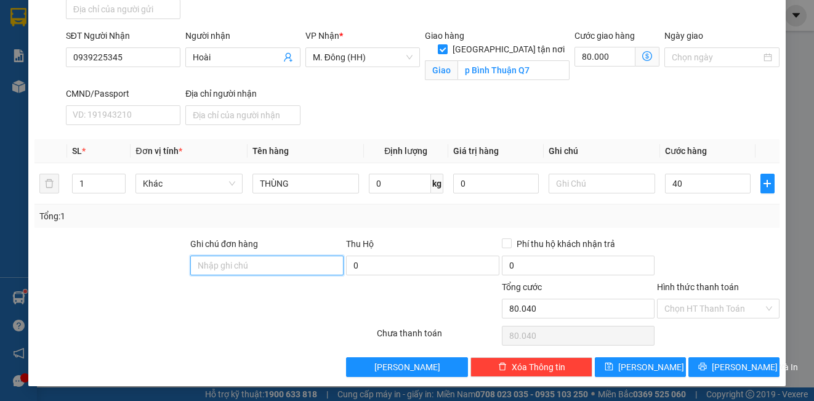
type input "40.000"
type input "120.000"
click at [227, 261] on input "Ghi chú đơn hàng" at bounding box center [266, 265] width 153 height 20
type input "DH"
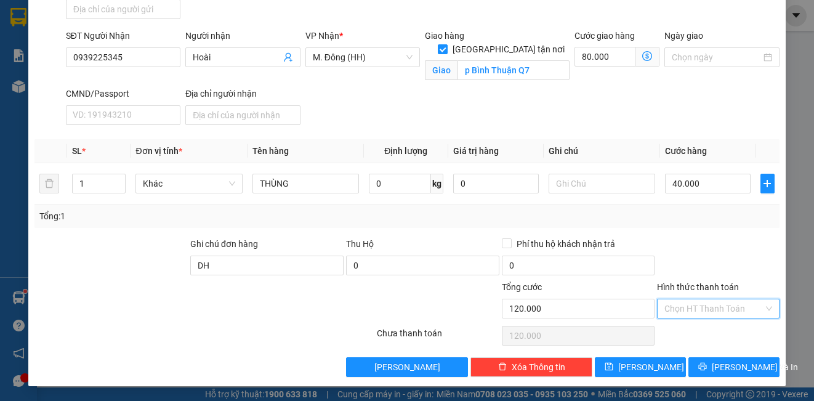
drag, startPoint x: 675, startPoint y: 303, endPoint x: 694, endPoint y: 351, distance: 51.1
click at [675, 303] on input "Hình thức thanh toán" at bounding box center [713, 308] width 98 height 18
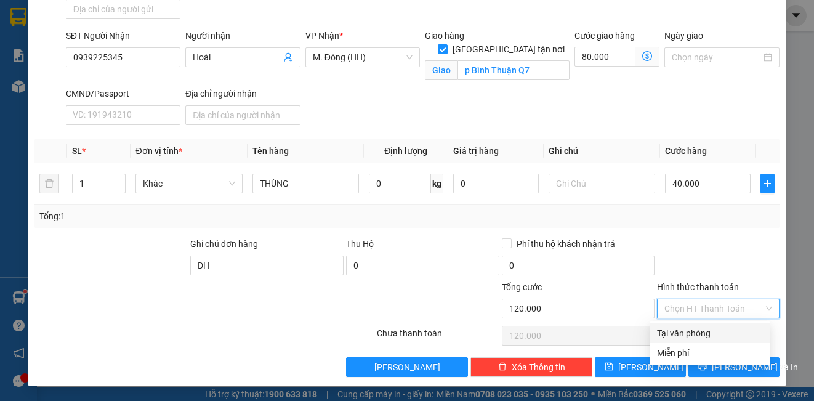
click at [697, 337] on div "Tại văn phòng" at bounding box center [710, 333] width 106 height 14
type input "0"
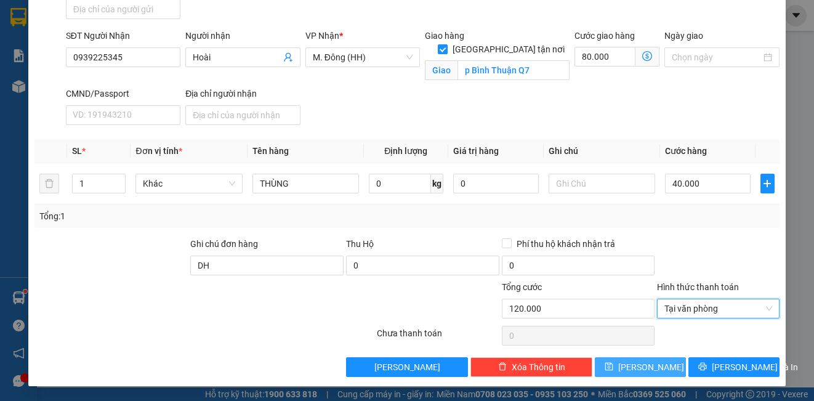
click at [668, 368] on button "[PERSON_NAME]" at bounding box center [640, 367] width 91 height 20
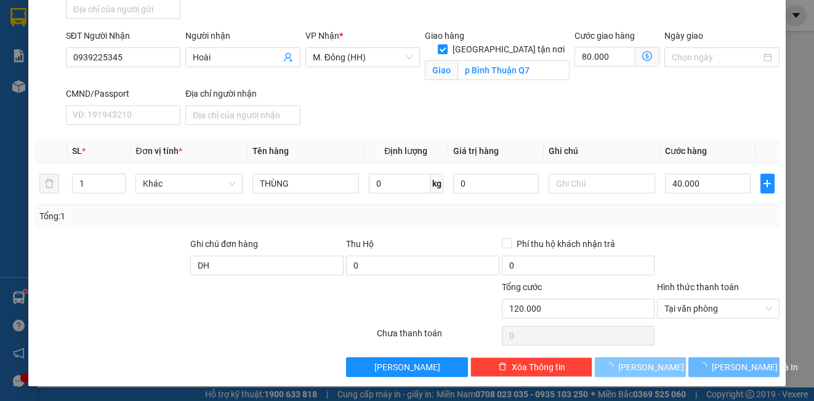
checkbox input "false"
type input "0"
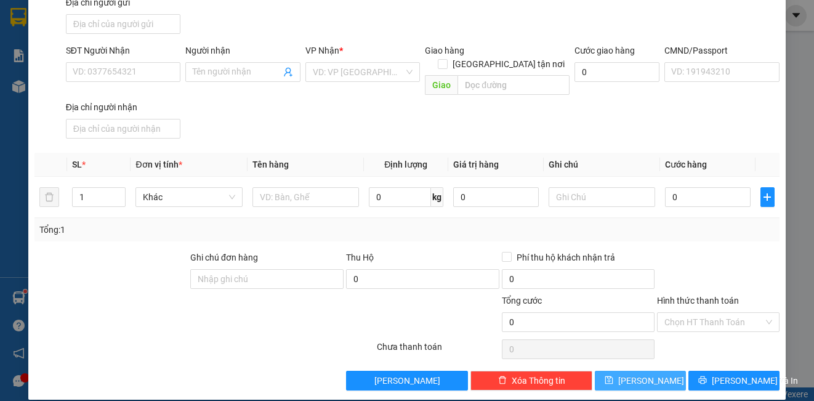
scroll to position [18, 0]
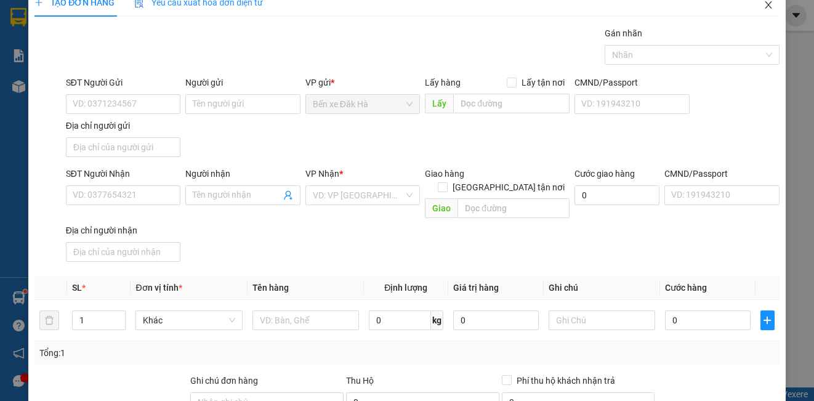
click at [763, 5] on icon "close" at bounding box center [768, 5] width 10 height 10
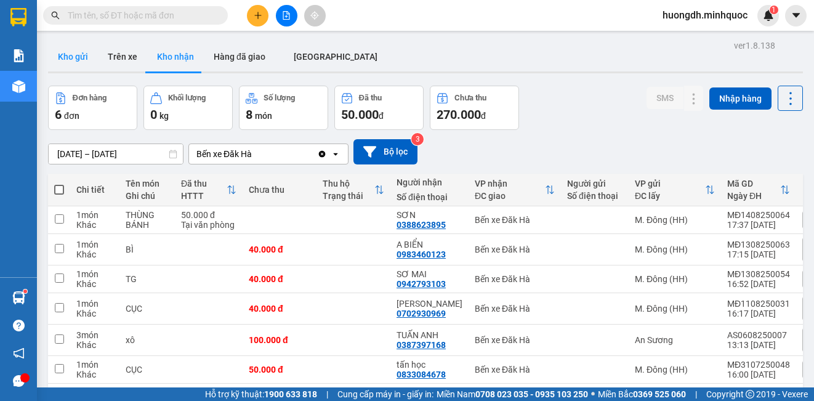
click at [74, 54] on button "Kho gửi" at bounding box center [73, 57] width 50 height 30
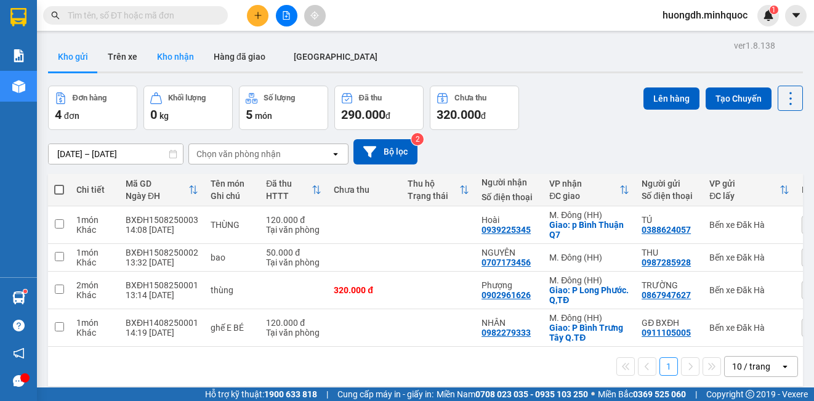
click at [171, 56] on button "Kho nhận" at bounding box center [175, 57] width 57 height 30
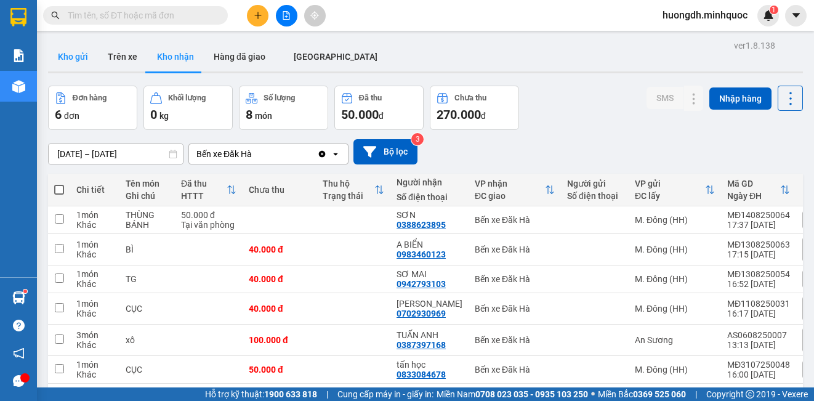
click at [73, 58] on button "Kho gửi" at bounding box center [73, 57] width 50 height 30
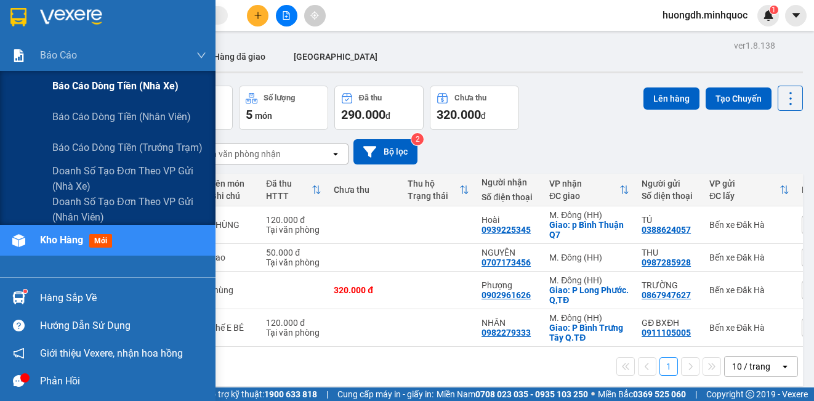
click at [116, 84] on span "Báo cáo dòng tiền (nhà xe)" at bounding box center [115, 85] width 126 height 15
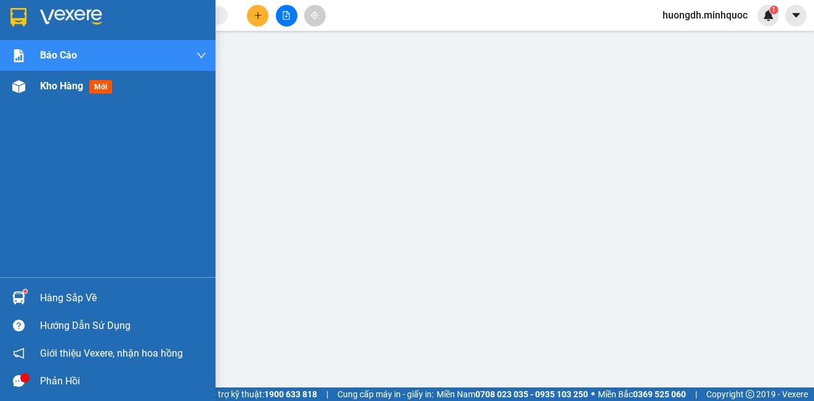
click at [27, 90] on div at bounding box center [19, 87] width 22 height 22
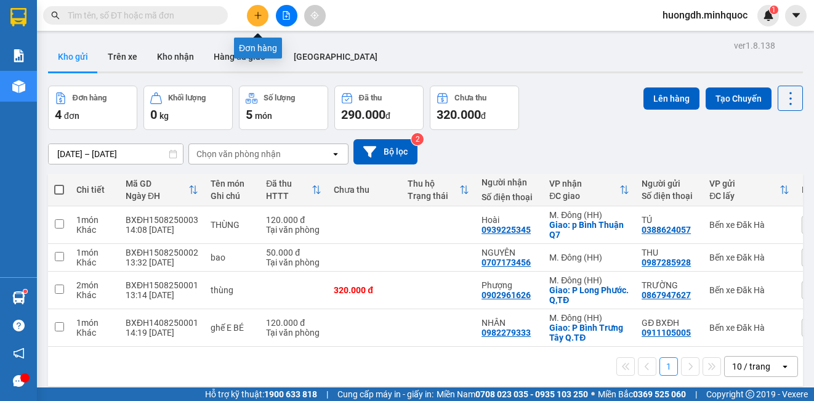
click at [254, 20] on button at bounding box center [258, 16] width 22 height 22
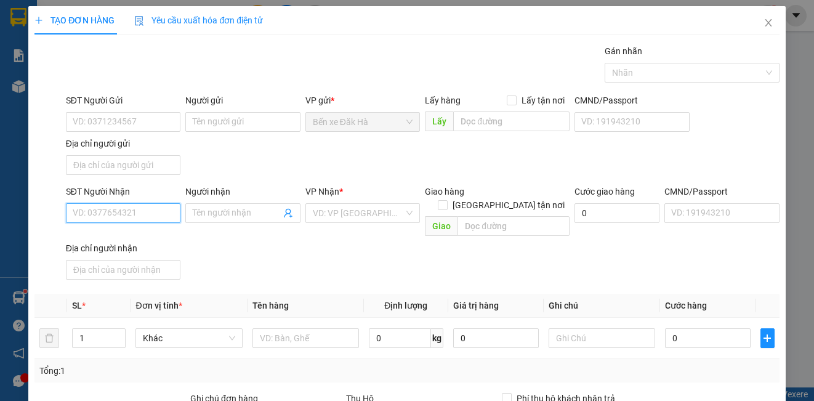
click at [103, 209] on input "SĐT Người Nhận" at bounding box center [123, 213] width 114 height 20
click at [103, 125] on input "SĐT Người Gửi" at bounding box center [123, 122] width 114 height 20
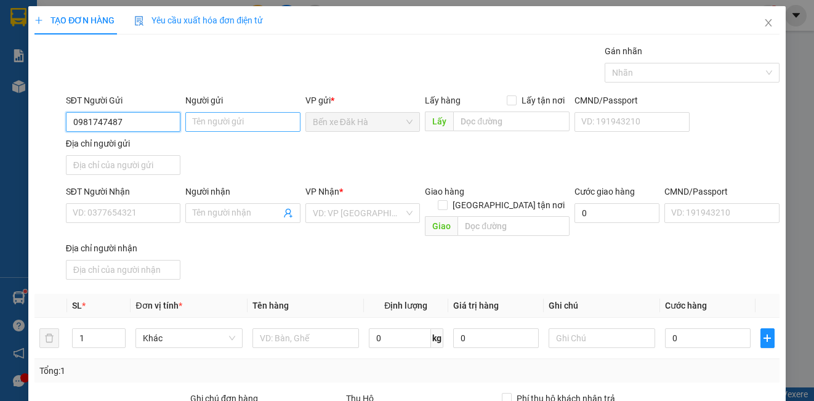
type input "0981747487"
click at [259, 118] on input "Người gửi" at bounding box center [242, 122] width 114 height 20
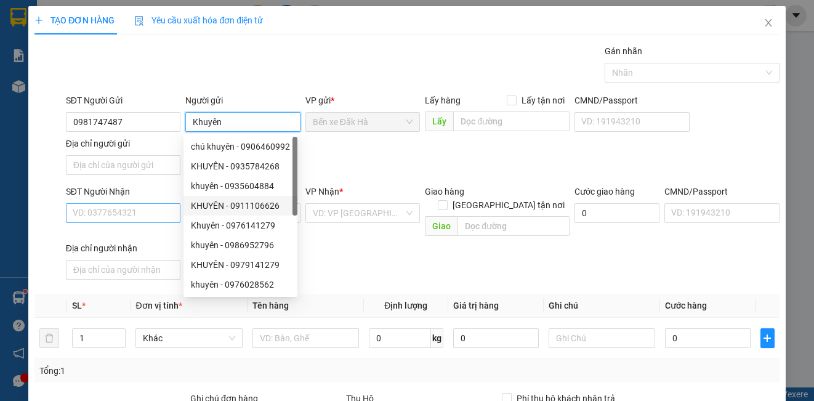
type input "Khuyên"
click at [129, 214] on input "SĐT Người Nhận" at bounding box center [123, 213] width 114 height 20
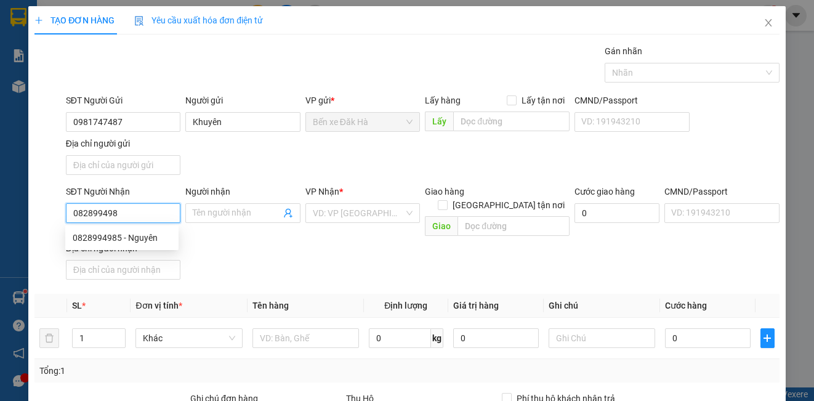
type input "0828994985"
click at [141, 243] on div "0828994985 - Nguyên" at bounding box center [122, 238] width 98 height 14
type input "Nguyên"
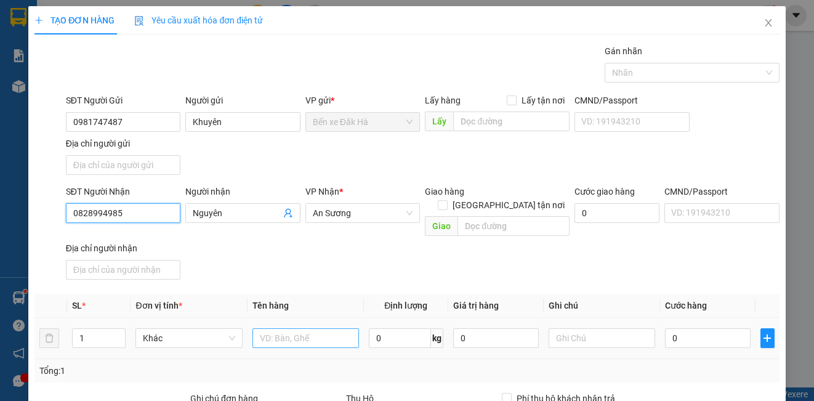
type input "0828994985"
click at [275, 328] on input "text" at bounding box center [305, 338] width 106 height 20
type input "thùng"
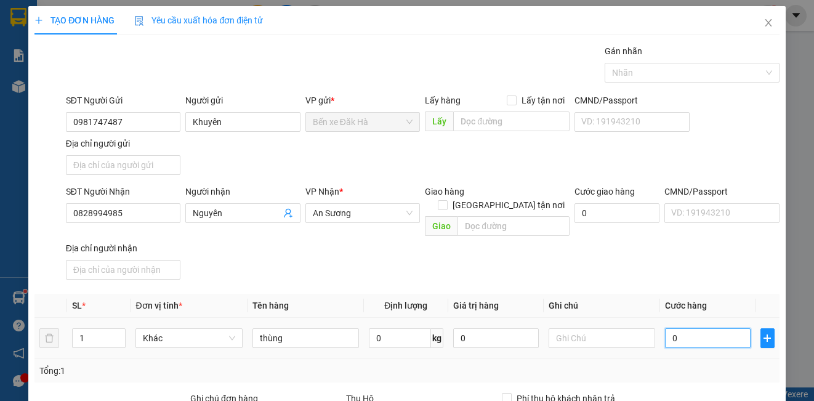
click at [718, 328] on input "0" at bounding box center [708, 338] width 86 height 20
type input "6"
type input "60"
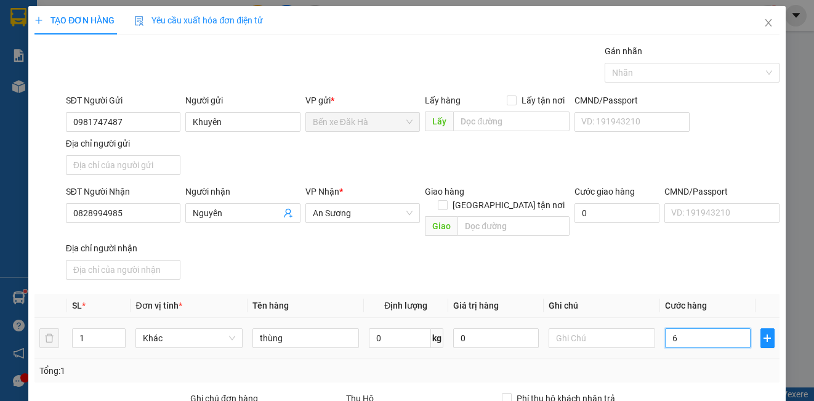
type input "60"
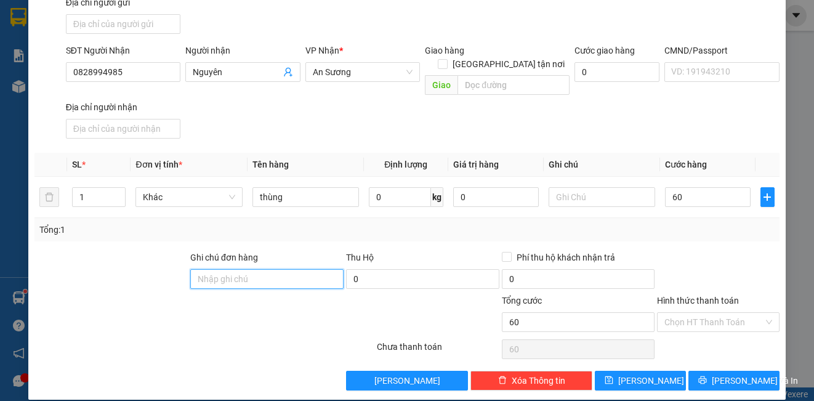
type input "60.000"
click at [286, 269] on input "Ghi chú đơn hàng" at bounding box center [266, 279] width 153 height 20
type input "DH"
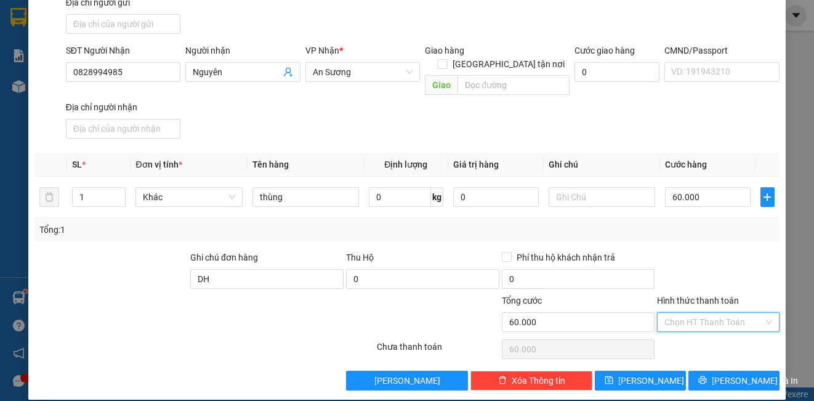
click at [689, 313] on input "Hình thức thanh toán" at bounding box center [713, 322] width 98 height 18
click at [706, 334] on div "Tại văn phòng" at bounding box center [710, 333] width 106 height 14
type input "0"
click at [654, 371] on button "[PERSON_NAME]" at bounding box center [640, 381] width 91 height 20
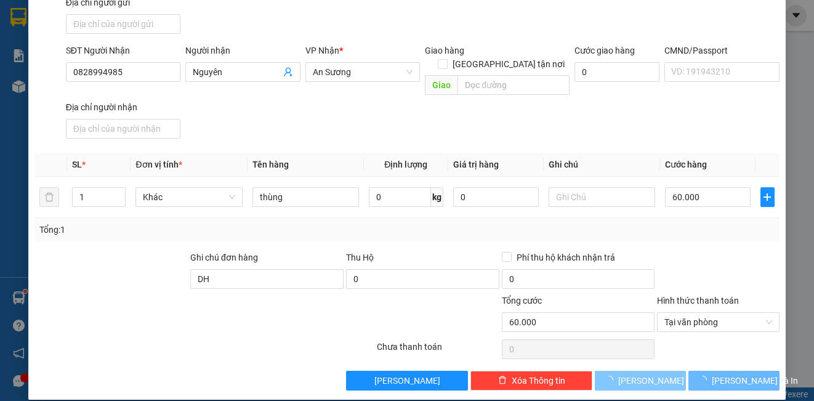
type input "0"
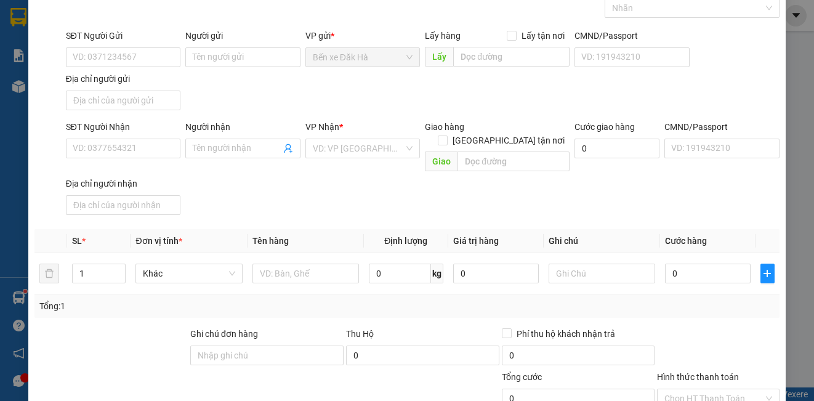
scroll to position [0, 0]
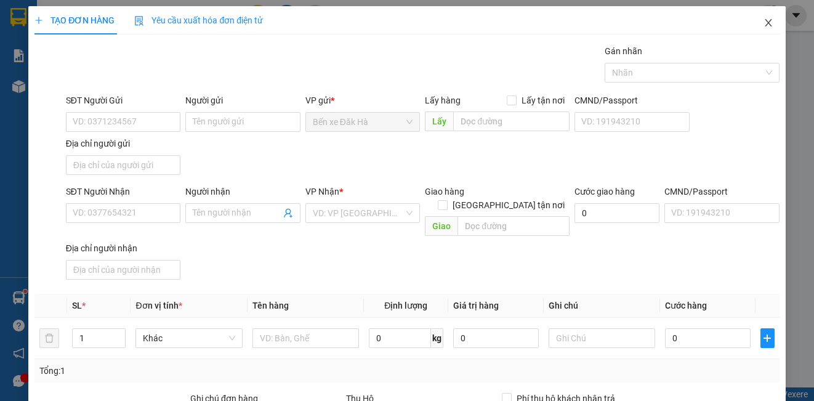
click at [764, 23] on icon "close" at bounding box center [767, 22] width 7 height 7
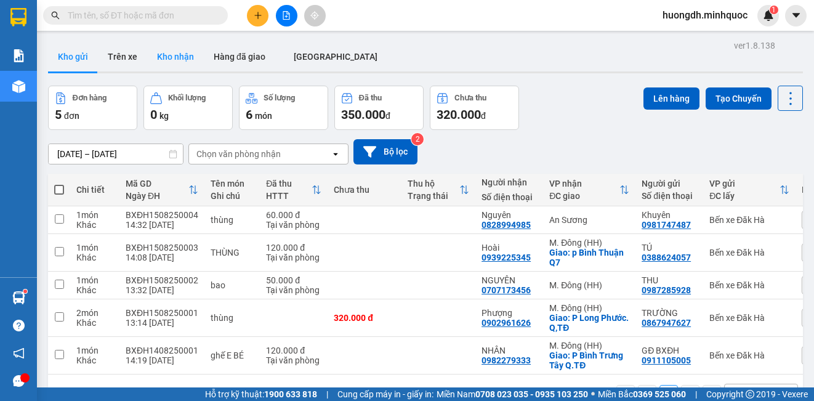
click at [177, 61] on button "Kho nhận" at bounding box center [175, 57] width 57 height 30
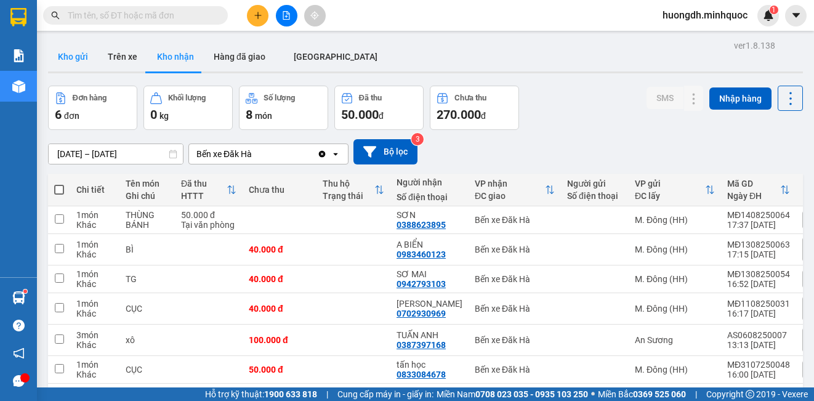
click at [73, 53] on button "Kho gửi" at bounding box center [73, 57] width 50 height 30
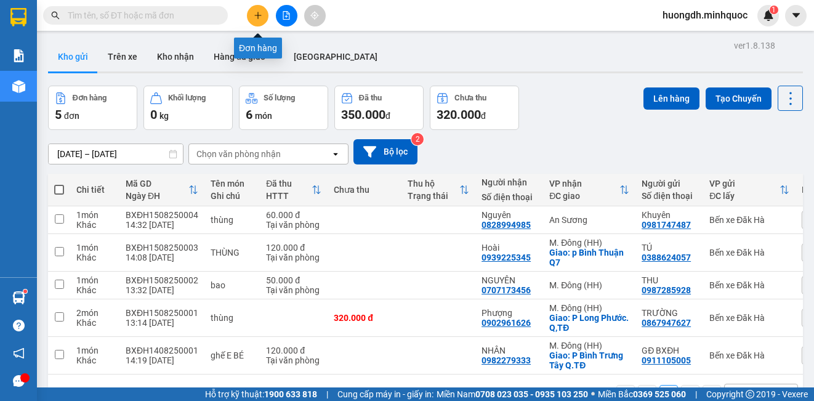
click at [255, 14] on icon "plus" at bounding box center [258, 15] width 9 height 9
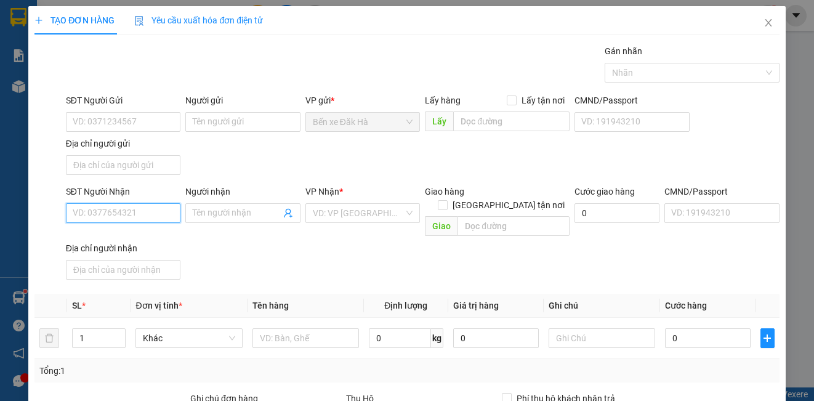
click at [129, 217] on input "SĐT Người Nhận" at bounding box center [123, 213] width 114 height 20
click at [129, 214] on input "0333" at bounding box center [123, 213] width 114 height 20
type input "0333"
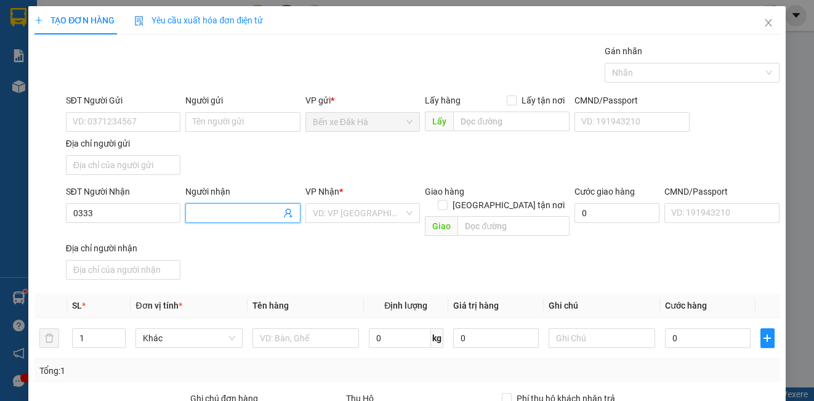
click at [199, 214] on input "Người nhận" at bounding box center [236, 213] width 87 height 14
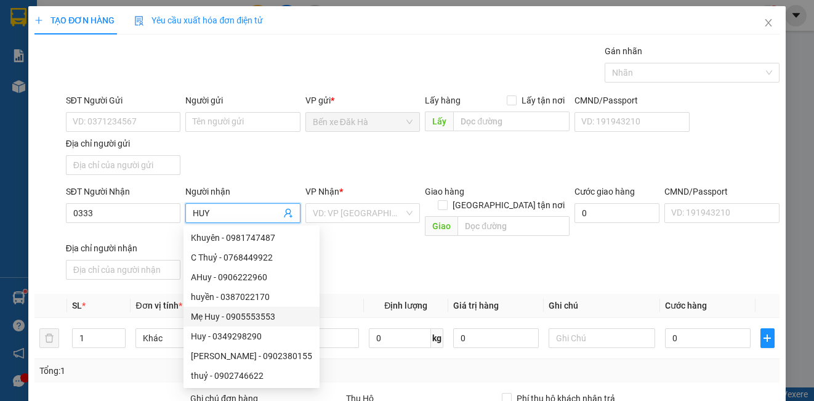
scroll to position [39, 0]
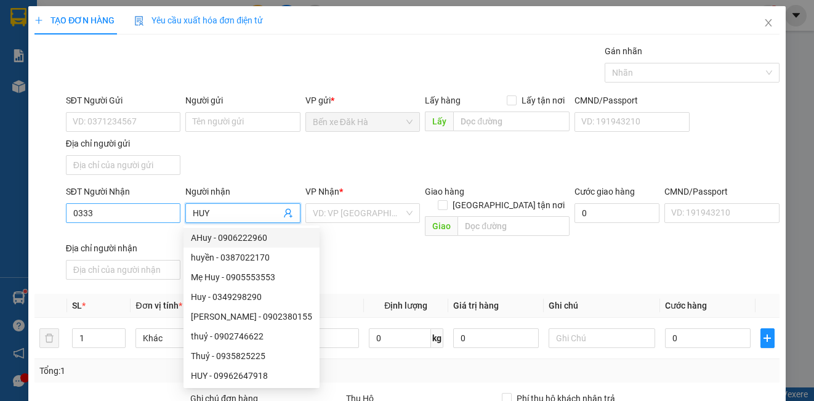
type input "HUY"
click at [121, 203] on input "0333" at bounding box center [123, 213] width 114 height 20
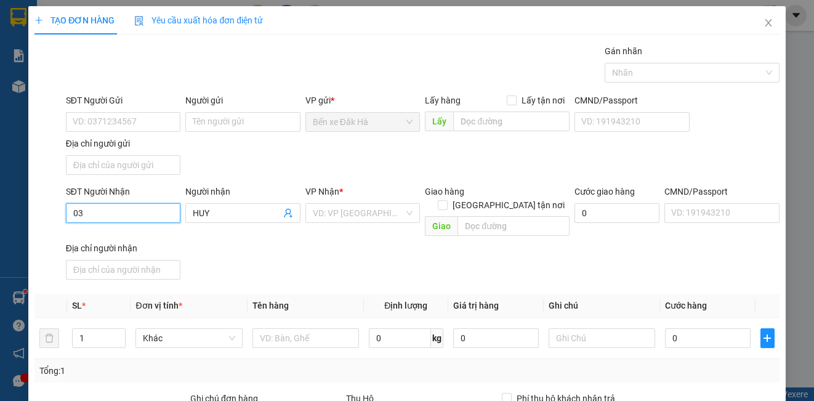
type input "0"
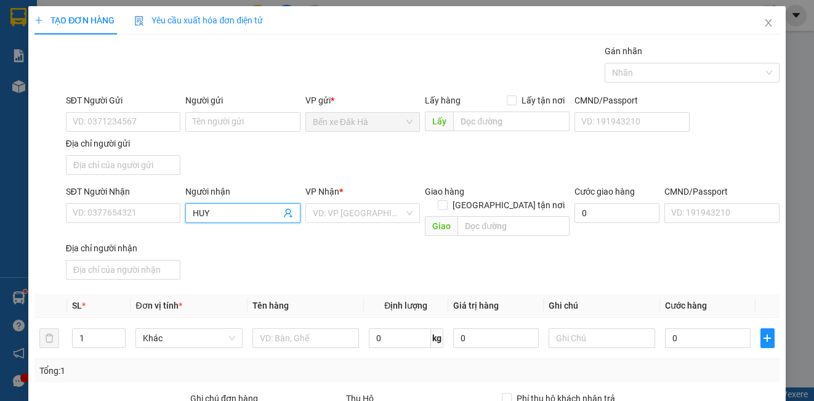
click at [241, 213] on input "HUY" at bounding box center [236, 213] width 87 height 14
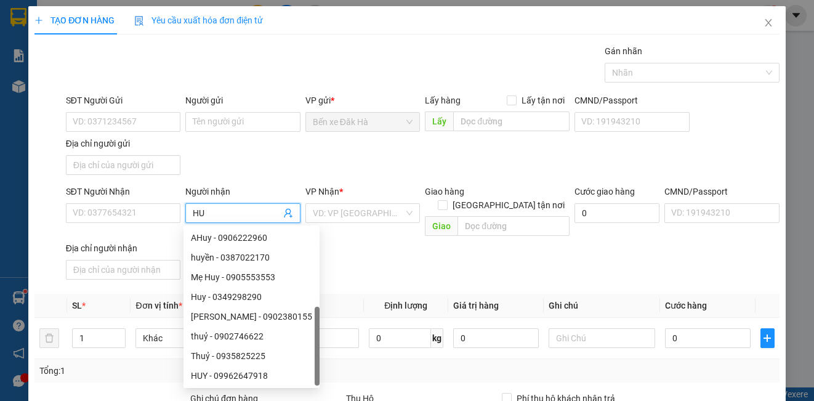
type input "H"
click at [126, 214] on input "SĐT Người Nhận" at bounding box center [123, 213] width 114 height 20
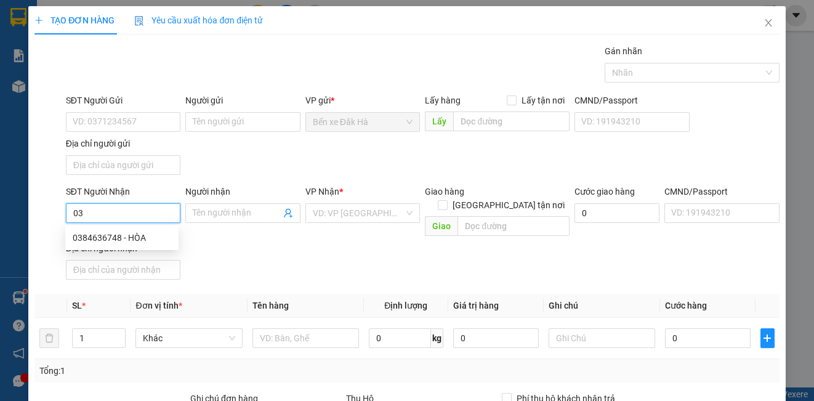
type input "0"
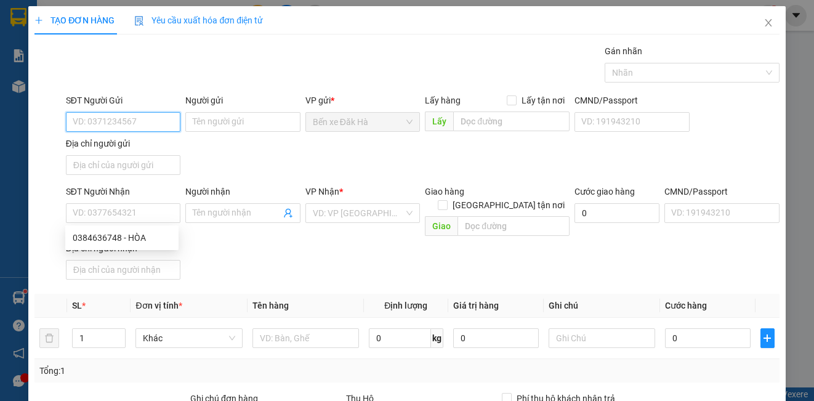
click at [121, 123] on input "SĐT Người Gửi" at bounding box center [123, 122] width 114 height 20
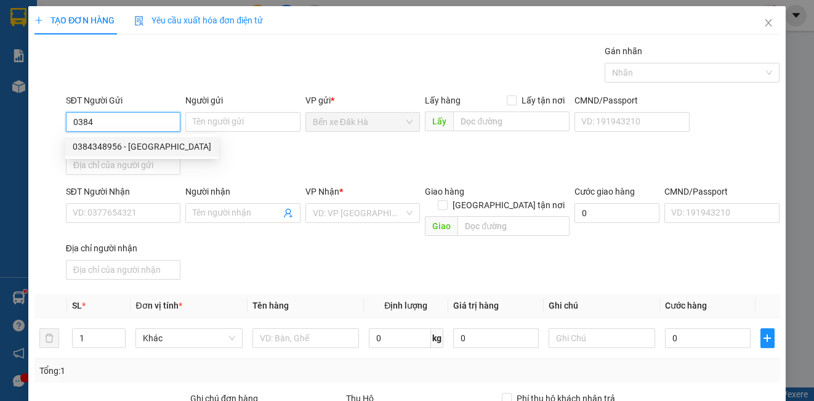
click at [124, 149] on div "0384348956 - [GEOGRAPHIC_DATA]" at bounding box center [142, 147] width 138 height 14
type input "0384348956"
type input "Ý"
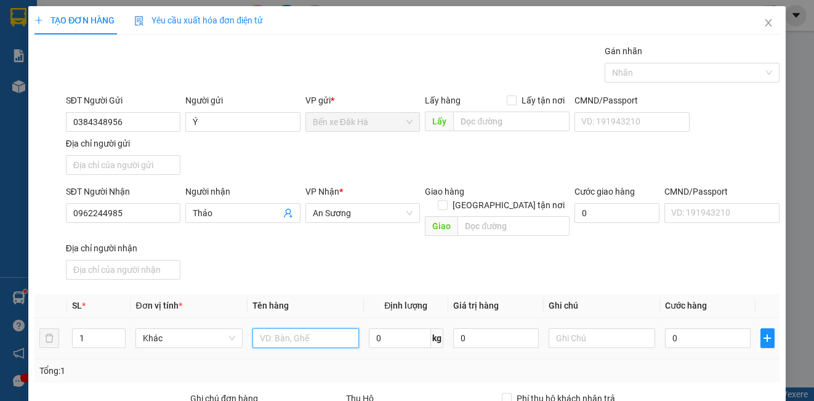
click at [277, 328] on input "text" at bounding box center [305, 338] width 106 height 20
click at [709, 332] on input "0" at bounding box center [708, 338] width 86 height 20
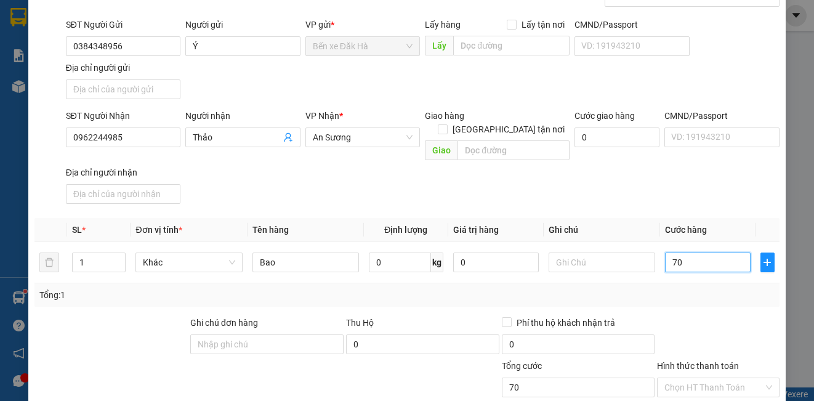
scroll to position [141, 0]
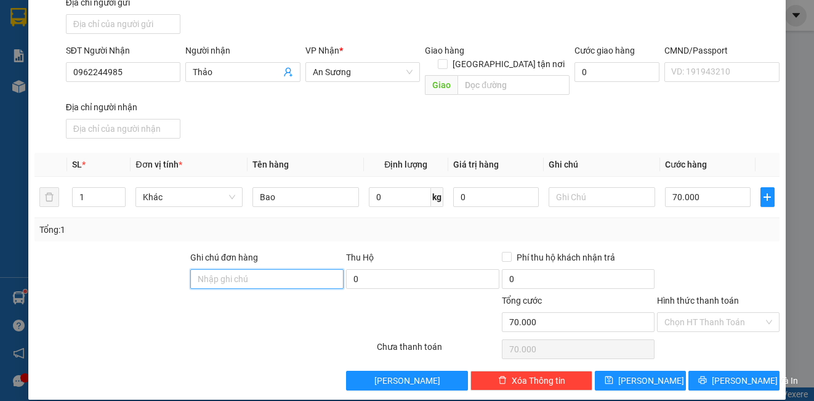
click at [252, 269] on input "Ghi chú đơn hàng" at bounding box center [266, 279] width 153 height 20
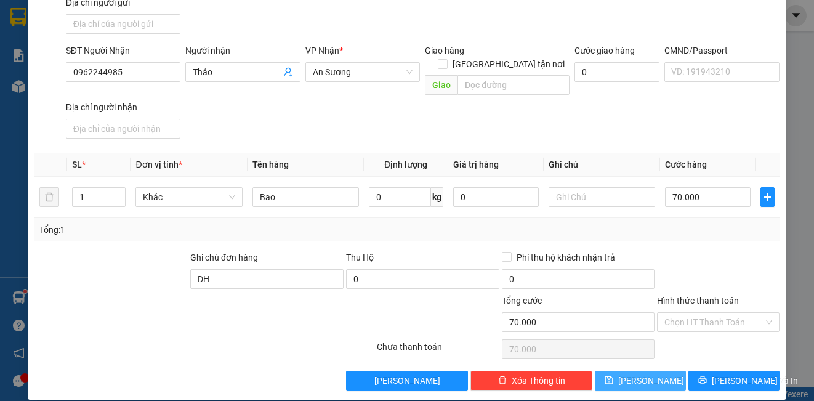
click at [653, 371] on button "[PERSON_NAME]" at bounding box center [640, 381] width 91 height 20
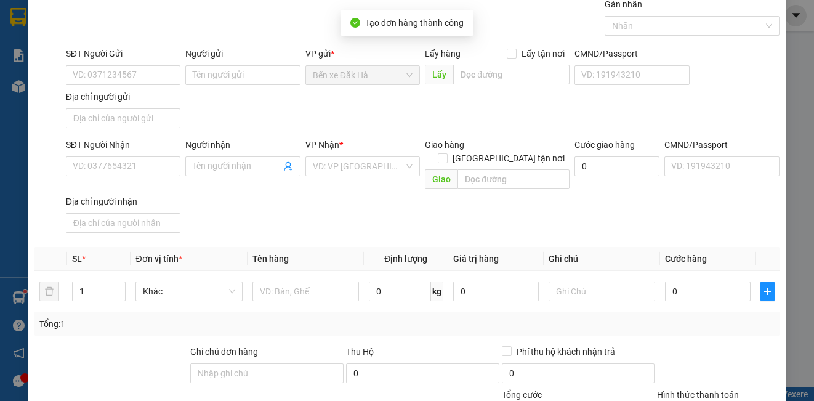
scroll to position [18, 0]
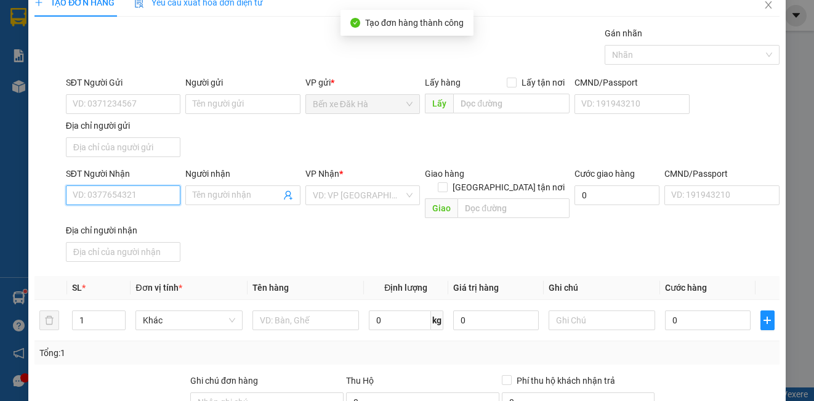
click at [162, 191] on input "SĐT Người Nhận" at bounding box center [123, 195] width 114 height 20
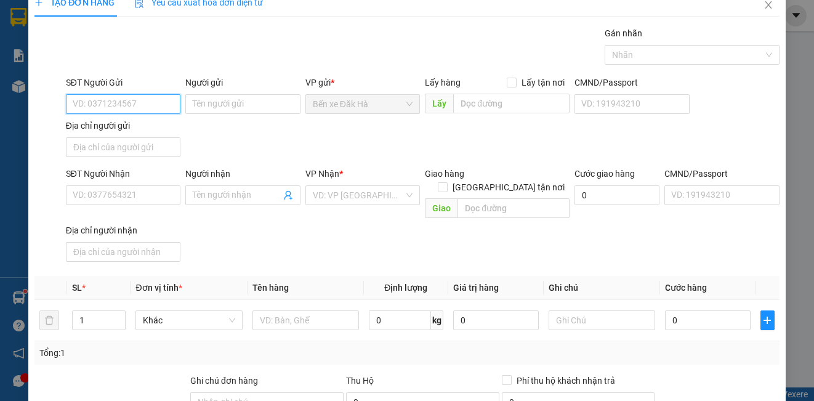
click at [122, 106] on input "SĐT Người Gửi" at bounding box center [123, 104] width 114 height 20
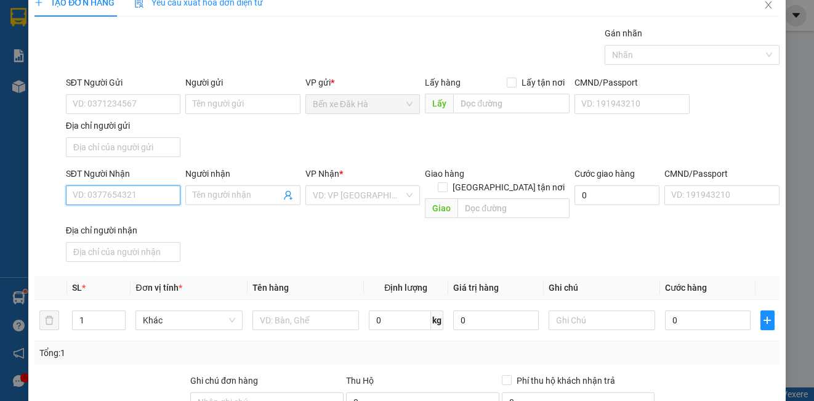
click at [122, 190] on input "SĐT Người Nhận" at bounding box center [123, 195] width 114 height 20
click at [137, 215] on div "0973684472 - Thảo" at bounding box center [122, 220] width 98 height 14
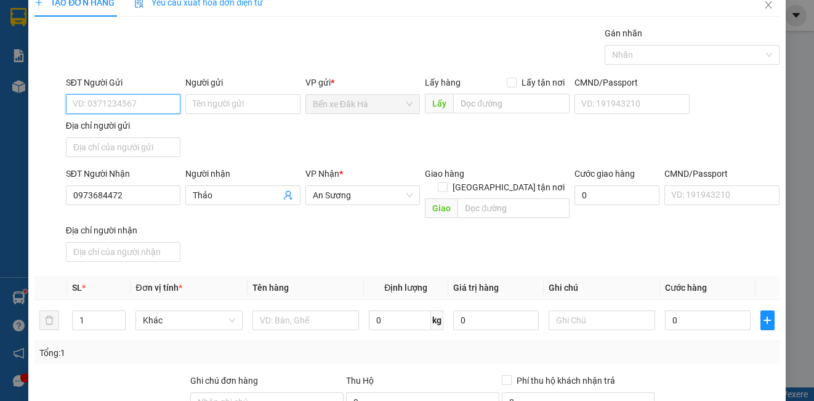
click at [131, 97] on input "SĐT Người Gửi" at bounding box center [123, 104] width 114 height 20
click at [131, 97] on input "0902" at bounding box center [123, 104] width 114 height 20
click at [145, 129] on div "0902936083 - Lợi" at bounding box center [122, 129] width 98 height 14
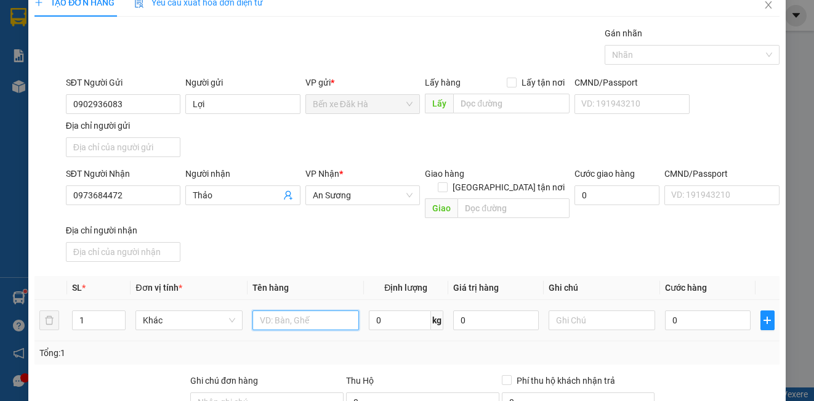
click at [298, 310] on input "text" at bounding box center [305, 320] width 106 height 20
click at [678, 310] on input "0" at bounding box center [708, 320] width 86 height 20
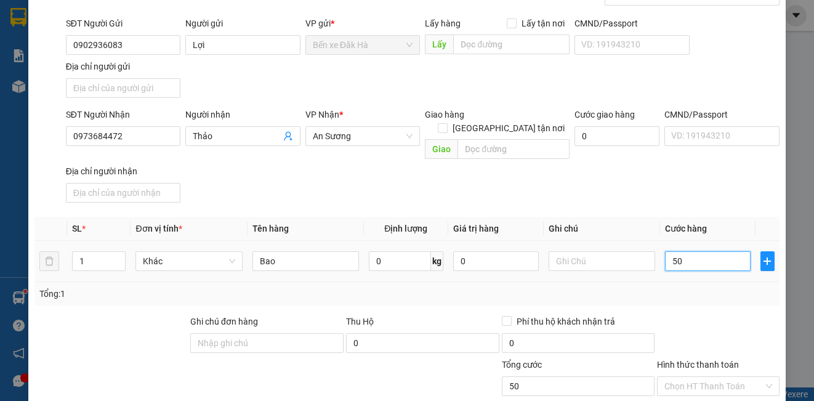
scroll to position [141, 0]
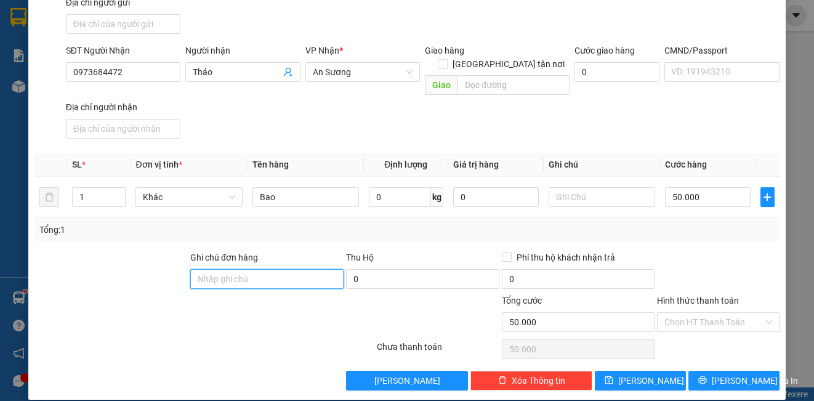
click at [249, 269] on input "Ghi chú đơn hàng" at bounding box center [266, 279] width 153 height 20
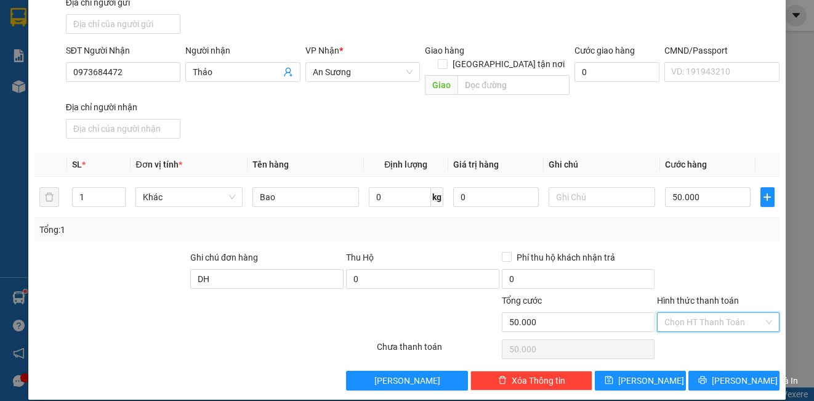
drag, startPoint x: 675, startPoint y: 311, endPoint x: 690, endPoint y: 328, distance: 22.7
click at [676, 313] on input "Hình thức thanh toán" at bounding box center [713, 322] width 98 height 18
click at [690, 329] on div "Tại văn phòng" at bounding box center [710, 333] width 106 height 14
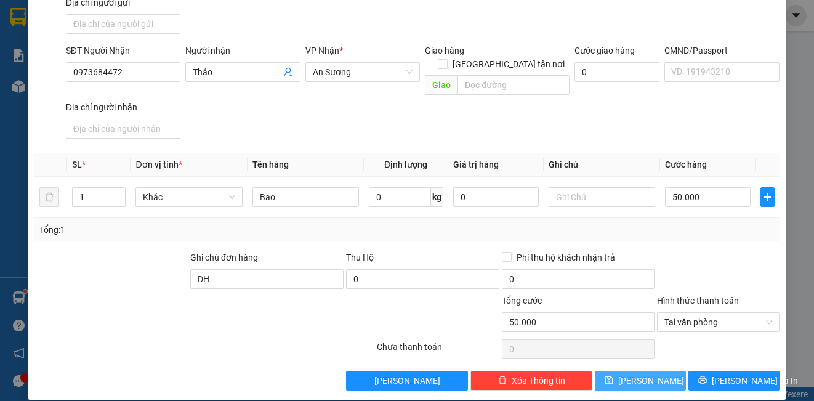
click at [659, 372] on button "[PERSON_NAME]" at bounding box center [640, 381] width 91 height 20
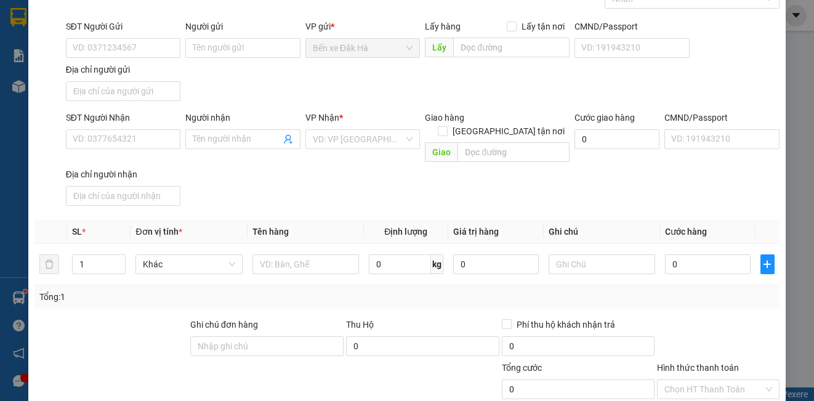
scroll to position [0, 0]
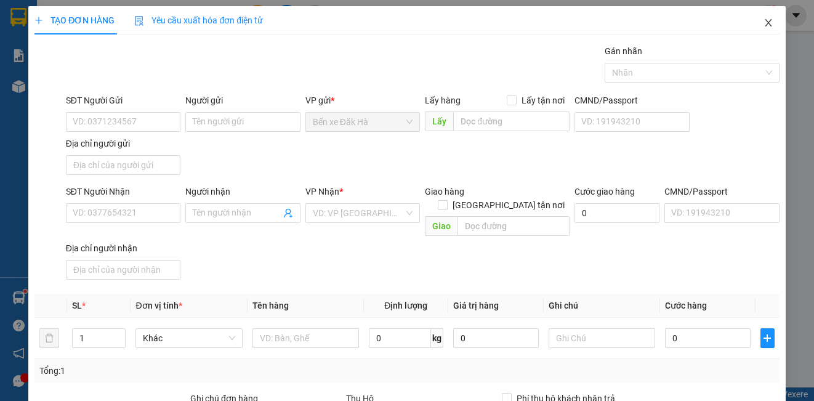
click at [763, 27] on icon "close" at bounding box center [768, 23] width 10 height 10
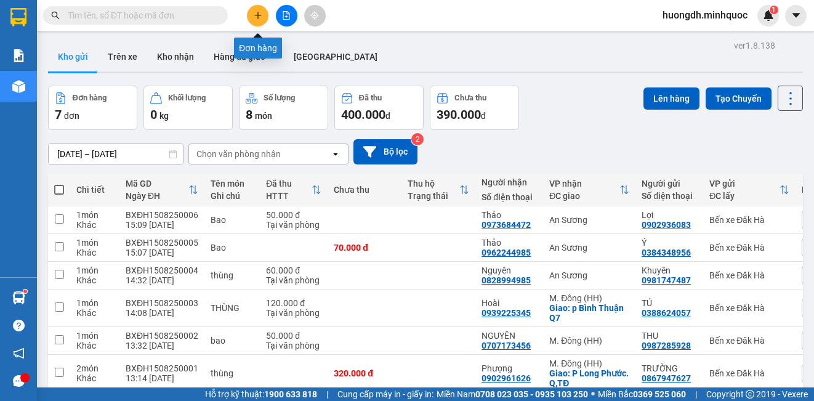
click at [263, 21] on button at bounding box center [258, 16] width 22 height 22
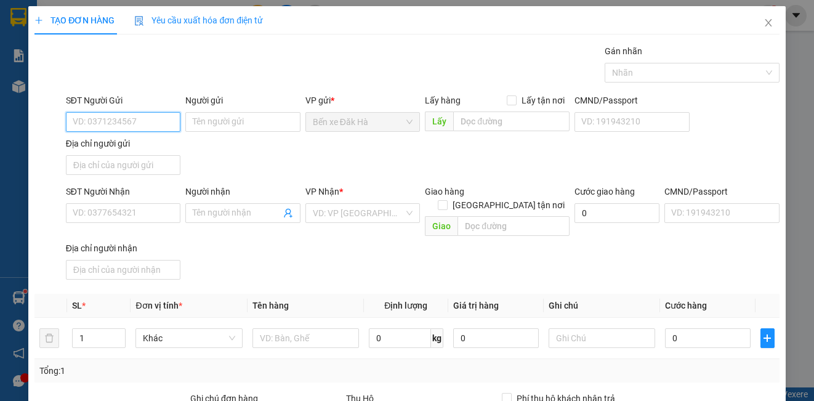
click at [127, 121] on input "SĐT Người Gửi" at bounding box center [123, 122] width 114 height 20
click at [173, 145] on div "0968176247 - Giàu" at bounding box center [121, 147] width 113 height 20
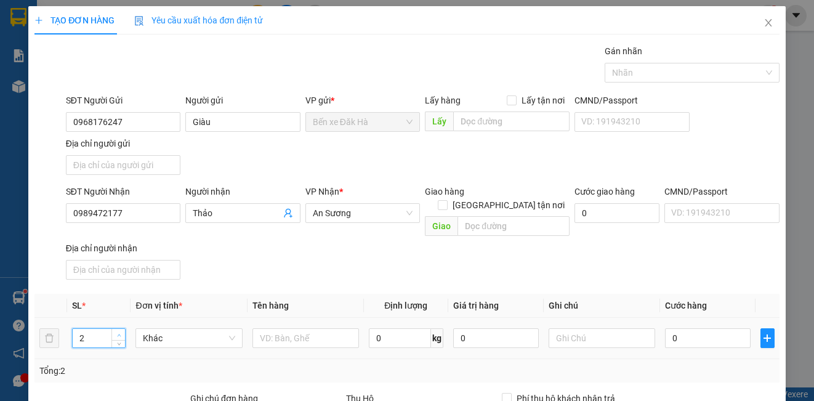
click at [117, 333] on icon "up" at bounding box center [119, 335] width 4 height 4
click at [262, 328] on input "text" at bounding box center [305, 338] width 106 height 20
click at [690, 328] on input "0" at bounding box center [708, 338] width 86 height 20
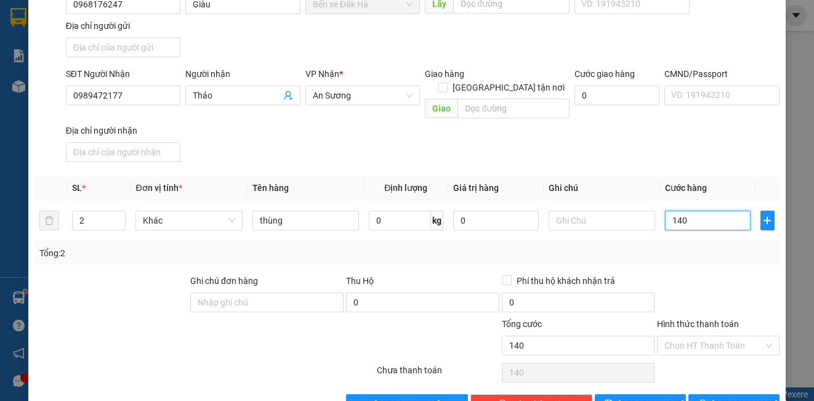
scroll to position [123, 0]
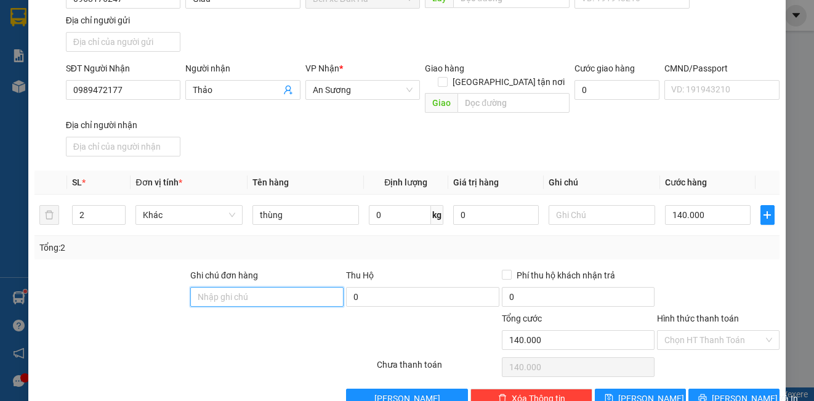
click at [219, 290] on input "Ghi chú đơn hàng" at bounding box center [266, 297] width 153 height 20
click at [718, 331] on input "Hình thức thanh toán" at bounding box center [713, 340] width 98 height 18
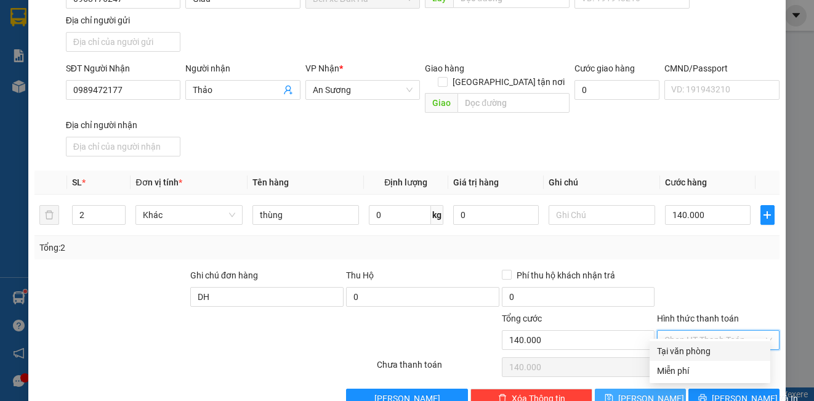
drag, startPoint x: 721, startPoint y: 346, endPoint x: 676, endPoint y: 376, distance: 54.1
click at [721, 347] on div "Tại văn phòng" at bounding box center [710, 351] width 106 height 14
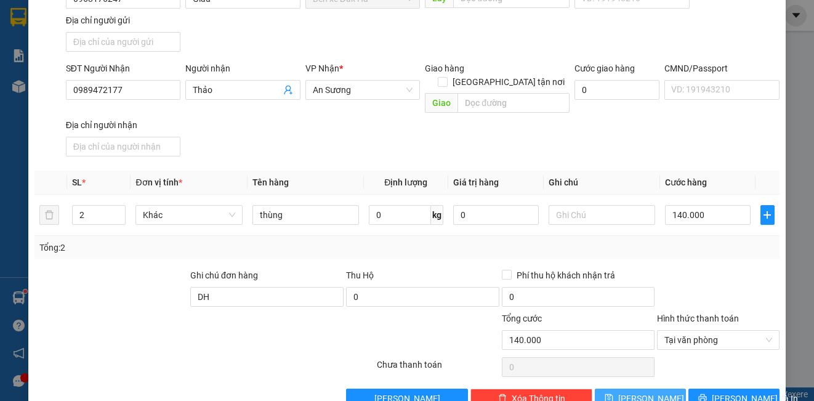
click at [665, 390] on button "[PERSON_NAME]" at bounding box center [640, 398] width 91 height 20
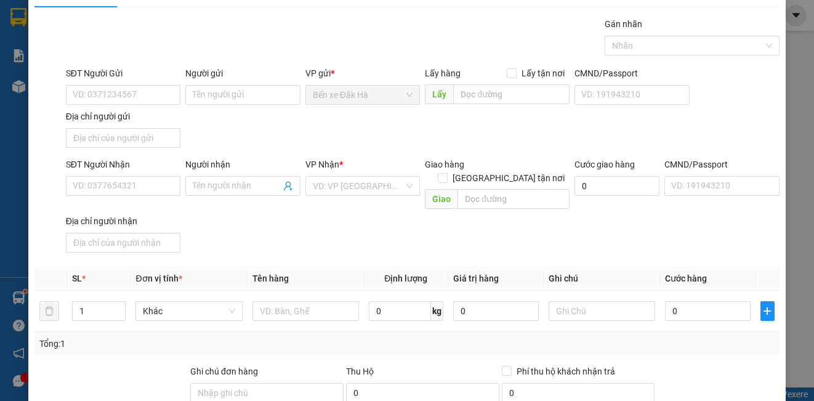
scroll to position [0, 0]
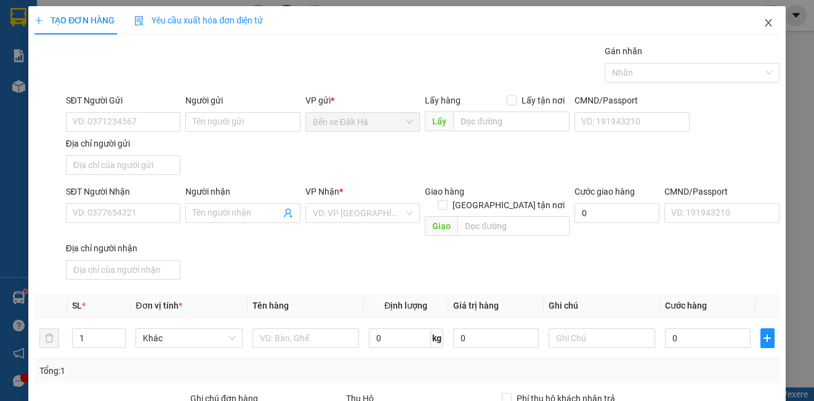
click at [763, 21] on icon "close" at bounding box center [768, 23] width 10 height 10
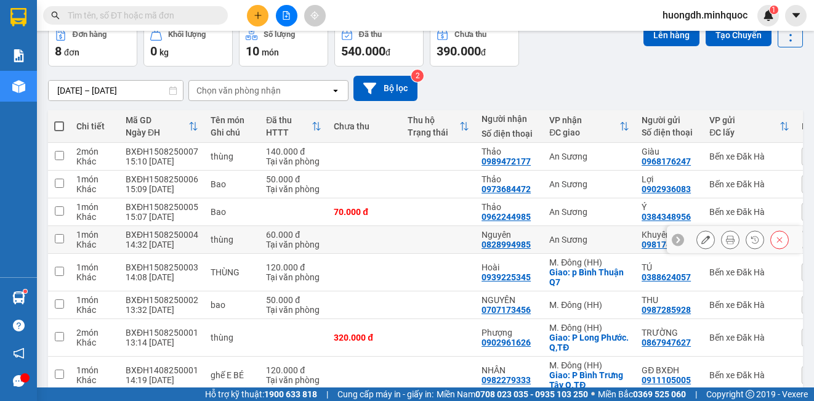
scroll to position [126, 0]
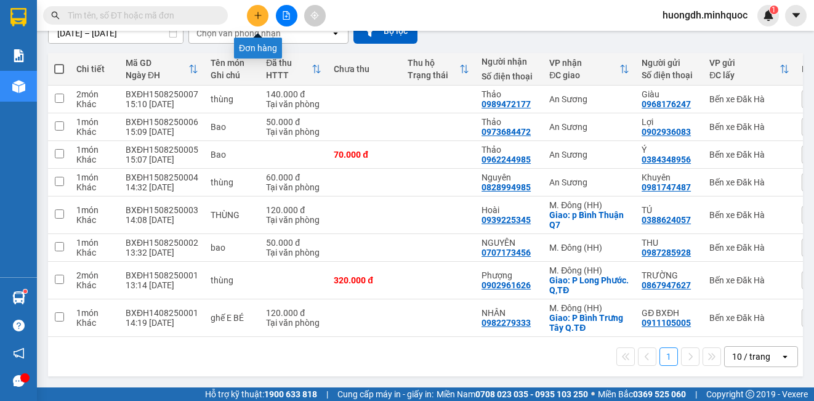
click at [258, 14] on icon "plus" at bounding box center [257, 15] width 1 height 7
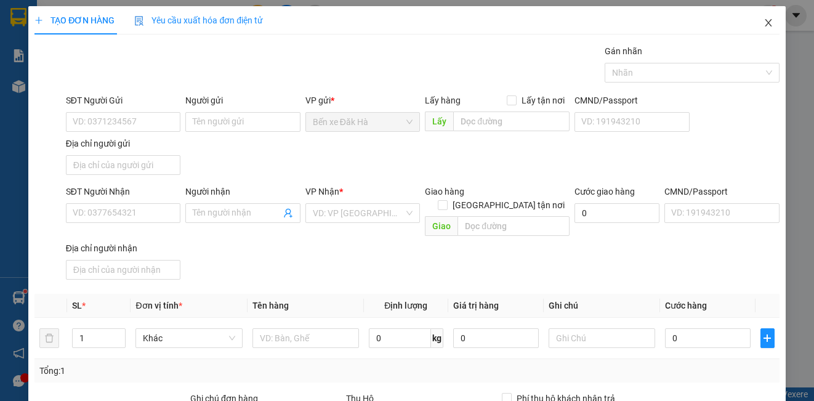
drag, startPoint x: 258, startPoint y: 14, endPoint x: 758, endPoint y: 18, distance: 499.8
click at [763, 18] on icon "close" at bounding box center [768, 23] width 10 height 10
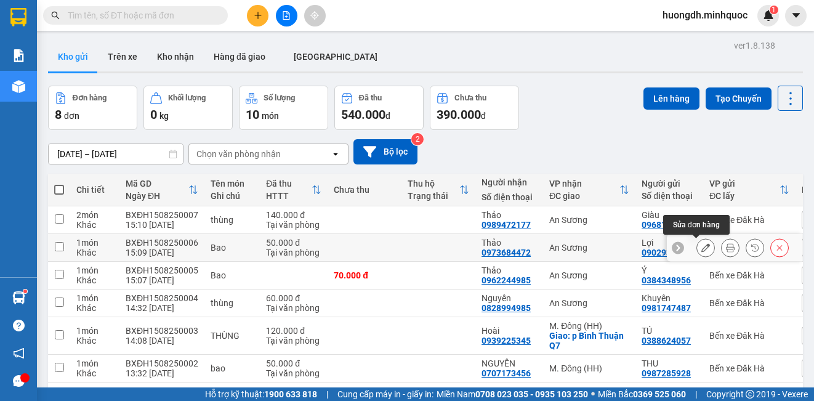
click at [697, 254] on button at bounding box center [705, 248] width 17 height 22
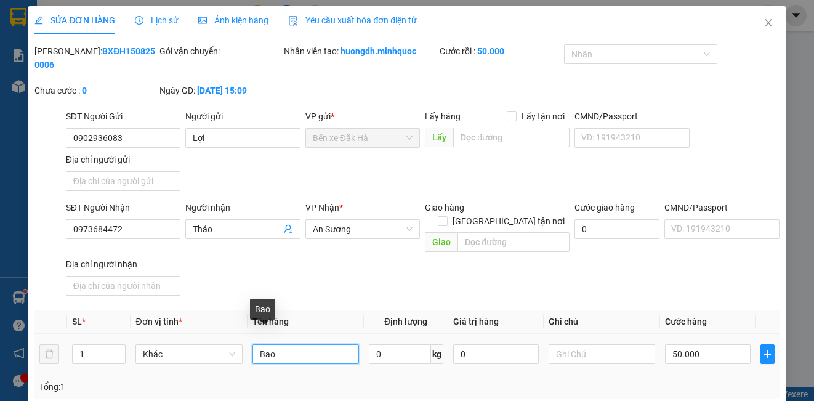
click at [314, 344] on input "Bao" at bounding box center [305, 354] width 106 height 20
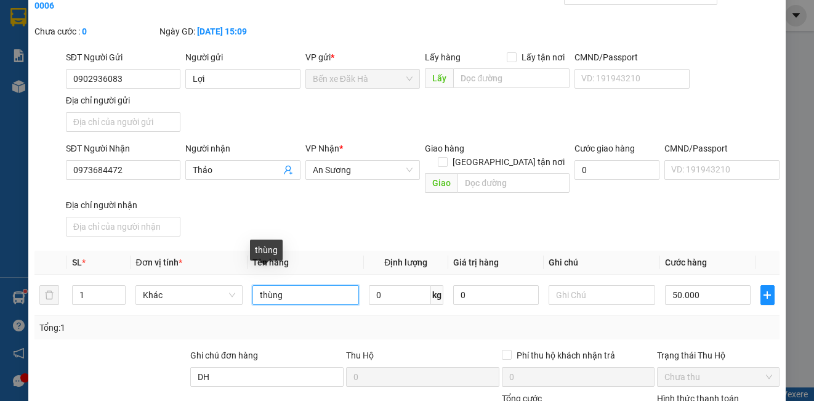
scroll to position [157, 0]
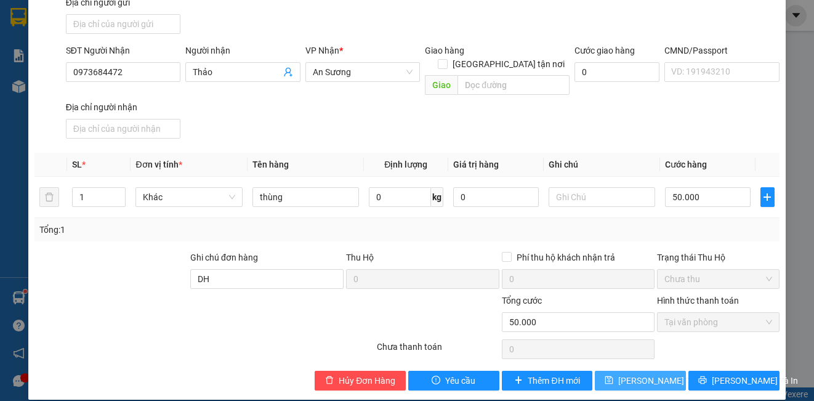
click at [638, 374] on span "[PERSON_NAME] thay đổi" at bounding box center [667, 381] width 98 height 14
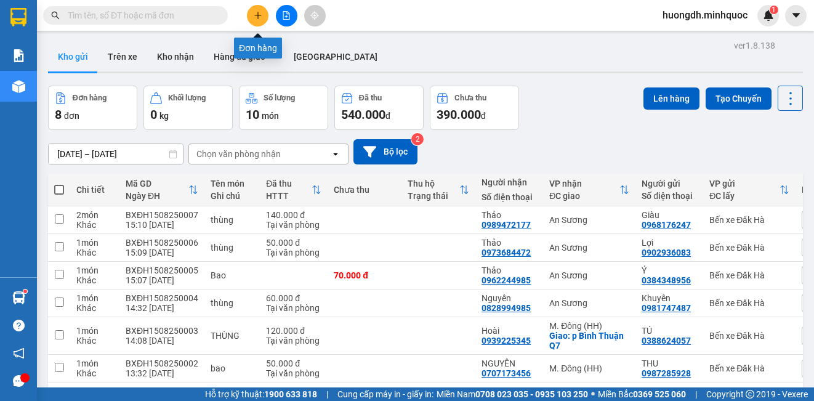
click at [255, 18] on icon "plus" at bounding box center [258, 15] width 9 height 9
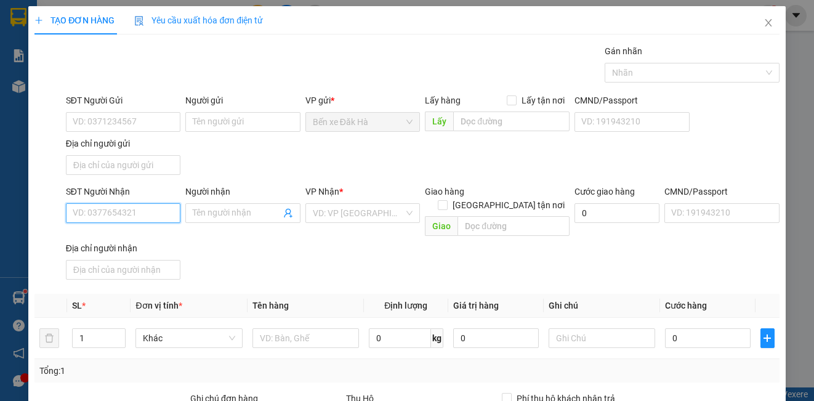
click at [105, 213] on input "SĐT Người Nhận" at bounding box center [123, 213] width 114 height 20
click at [111, 239] on div "0353502121 - Quý" at bounding box center [122, 238] width 98 height 14
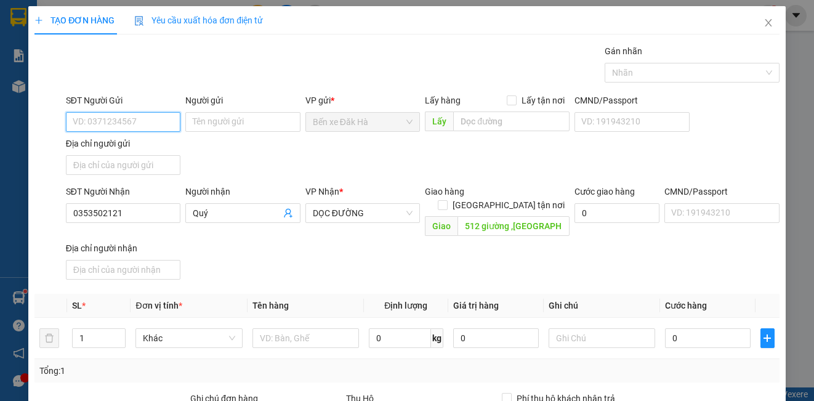
click at [86, 120] on input "SĐT Người Gửi" at bounding box center [123, 122] width 114 height 20
click at [103, 162] on div "0365328144" at bounding box center [122, 166] width 98 height 14
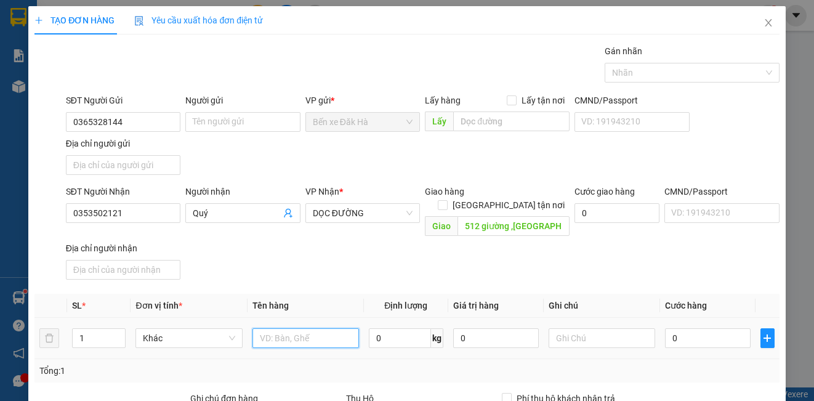
click at [281, 330] on input "text" at bounding box center [305, 338] width 106 height 20
click at [683, 328] on input "0" at bounding box center [708, 338] width 86 height 20
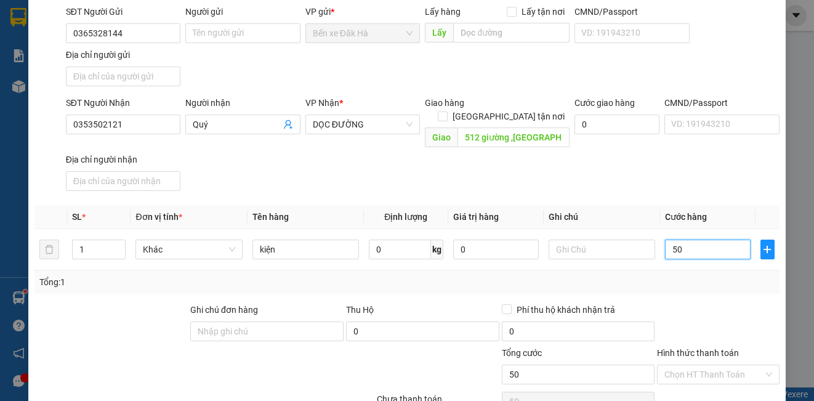
scroll to position [123, 0]
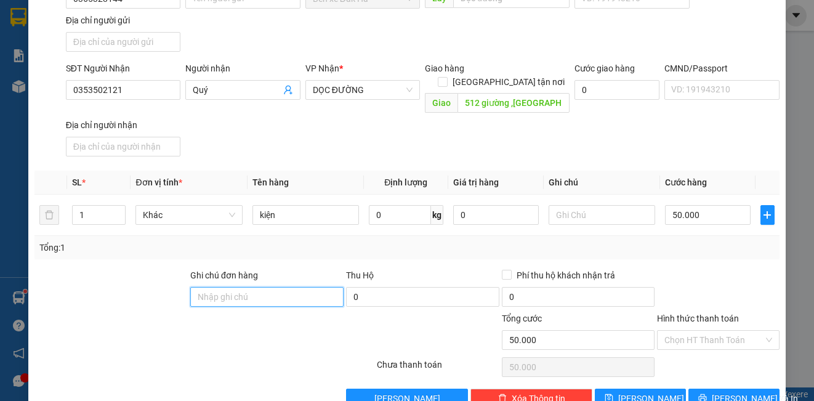
click at [246, 287] on input "Ghi chú đơn hàng" at bounding box center [266, 297] width 153 height 20
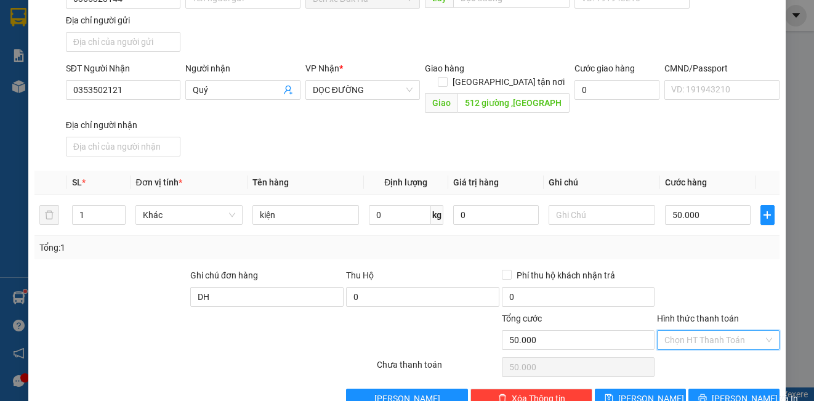
click at [686, 331] on input "Hình thức thanh toán" at bounding box center [713, 340] width 98 height 18
click at [691, 348] on div "Tại văn phòng" at bounding box center [710, 351] width 106 height 14
click at [652, 388] on button "[PERSON_NAME]" at bounding box center [640, 398] width 91 height 20
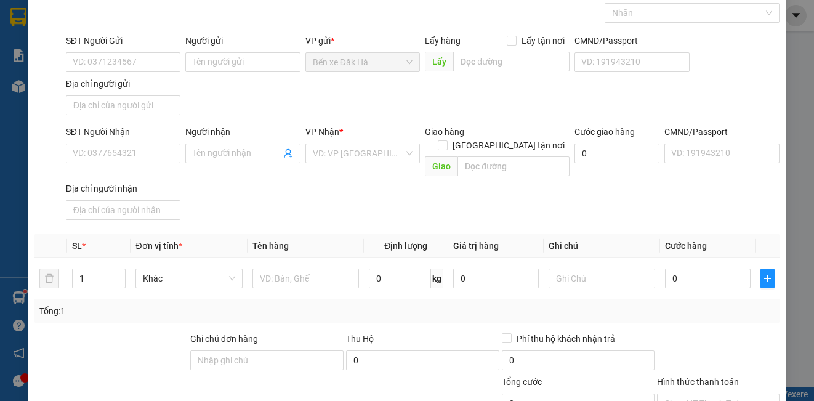
scroll to position [0, 0]
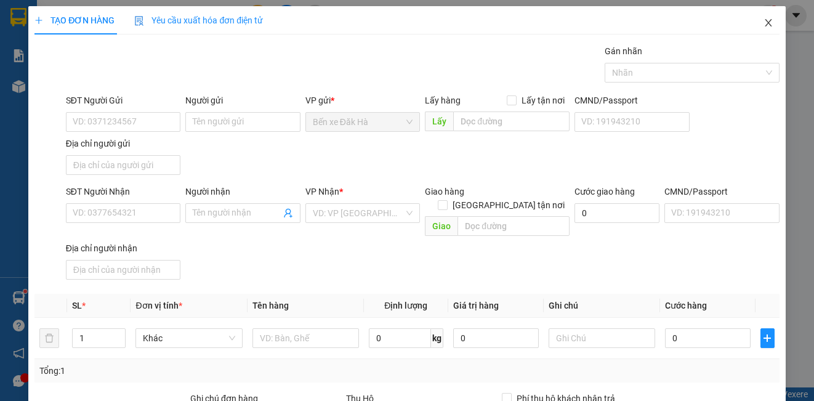
click at [764, 22] on icon "close" at bounding box center [767, 22] width 7 height 7
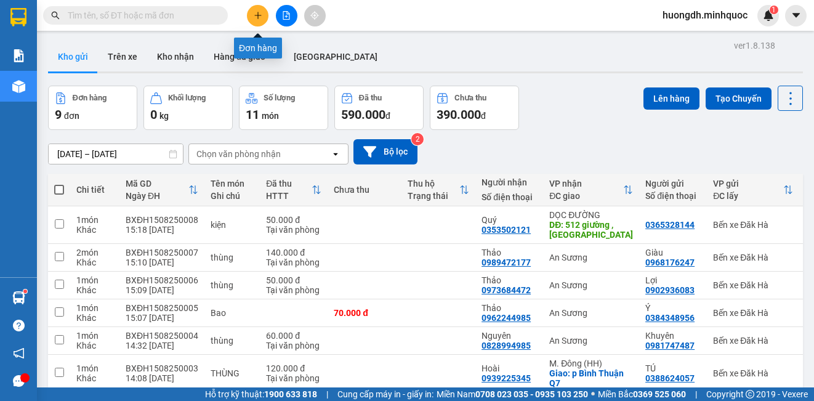
click at [256, 16] on icon "plus" at bounding box center [258, 15] width 9 height 9
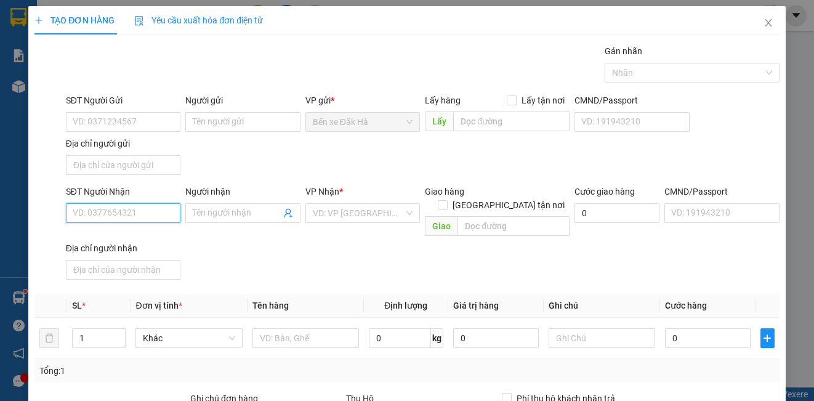
click at [134, 207] on input "SĐT Người Nhận" at bounding box center [123, 213] width 114 height 20
click at [147, 236] on div "0333001499 - Huy" at bounding box center [122, 238] width 98 height 14
click at [362, 207] on span "[PERSON_NAME]" at bounding box center [363, 213] width 100 height 18
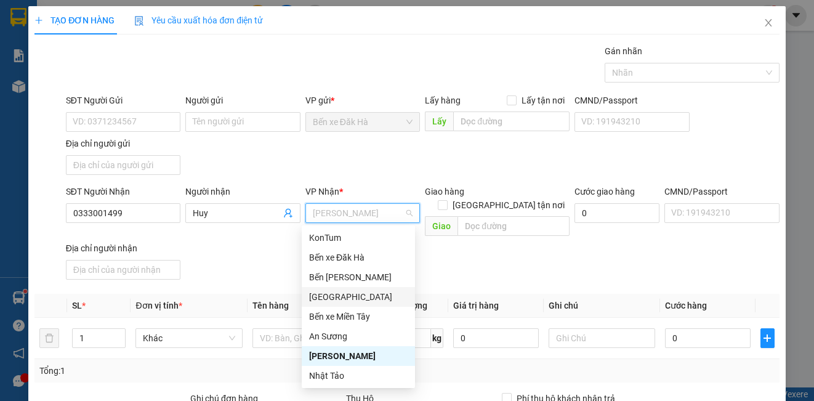
scroll to position [118, 0]
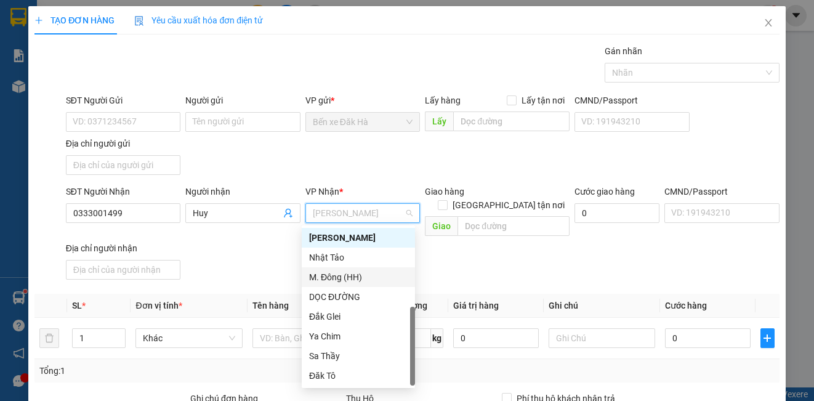
click at [342, 281] on div "M. Đông (HH)" at bounding box center [358, 277] width 98 height 14
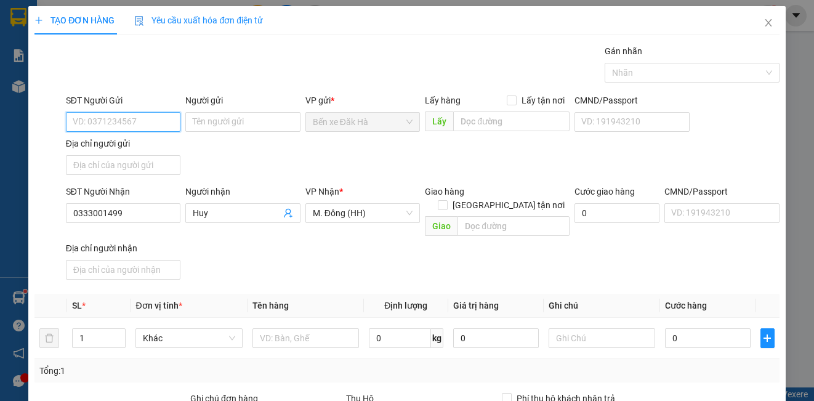
click at [131, 118] on input "SĐT Người Gửi" at bounding box center [123, 122] width 114 height 20
click at [119, 166] on div "0349907777 - HƯNG" at bounding box center [122, 166] width 98 height 14
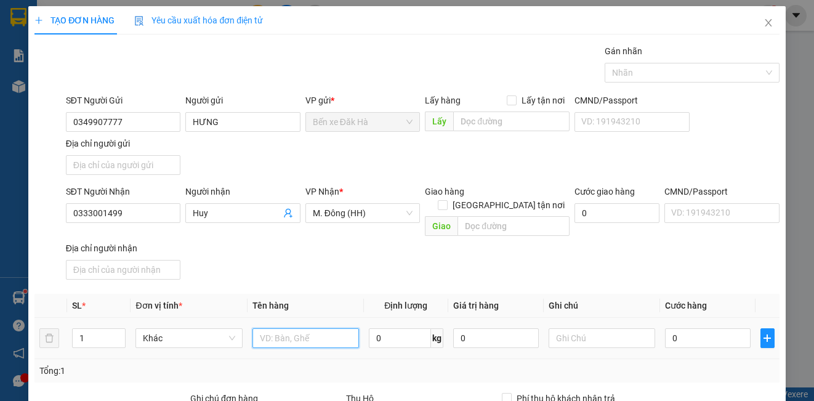
click at [297, 328] on input "text" at bounding box center [305, 338] width 106 height 20
click at [694, 328] on input "0" at bounding box center [708, 338] width 86 height 20
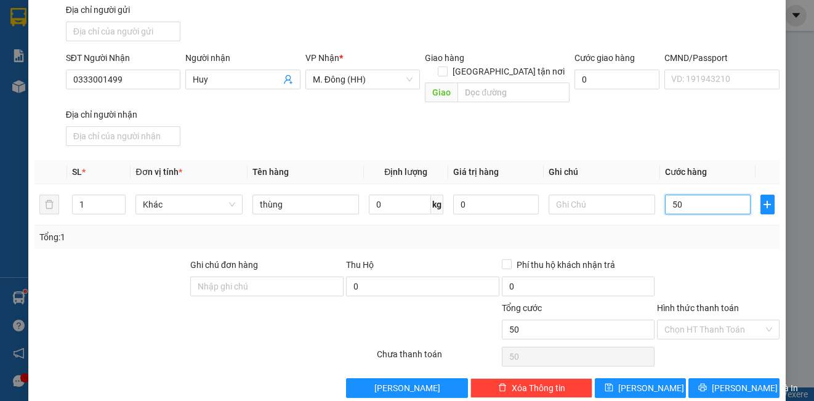
scroll to position [141, 0]
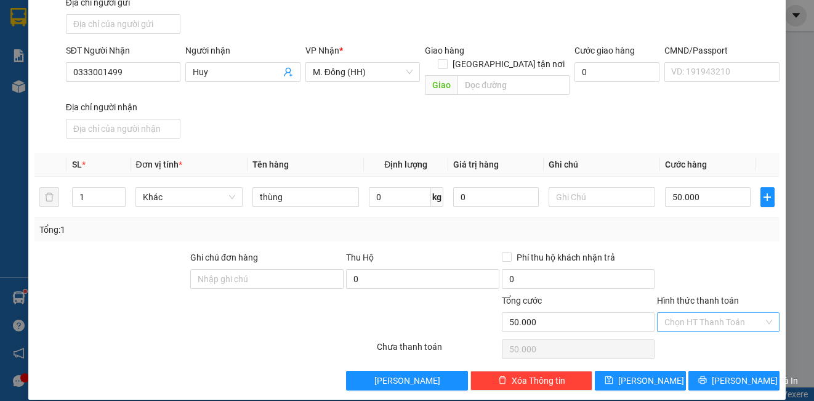
click at [675, 313] on input "Hình thức thanh toán" at bounding box center [713, 322] width 98 height 18
click at [680, 337] on div "Tại văn phòng" at bounding box center [710, 333] width 106 height 14
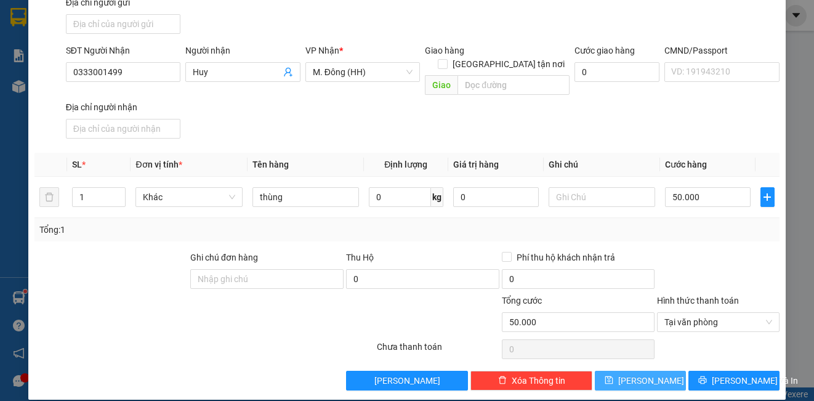
click at [660, 371] on button "[PERSON_NAME]" at bounding box center [640, 381] width 91 height 20
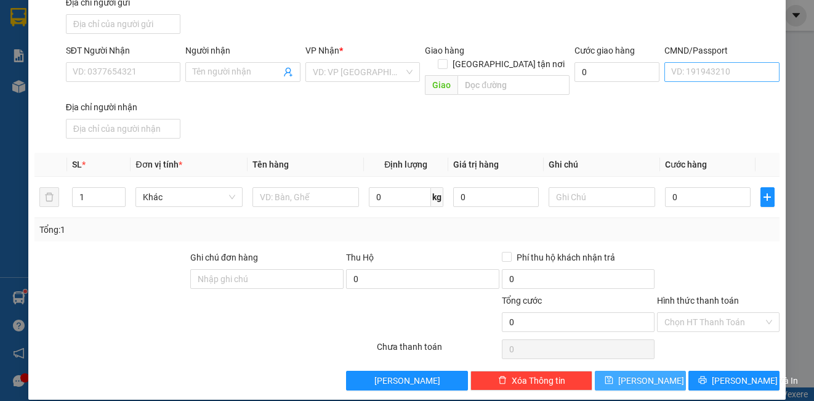
scroll to position [0, 0]
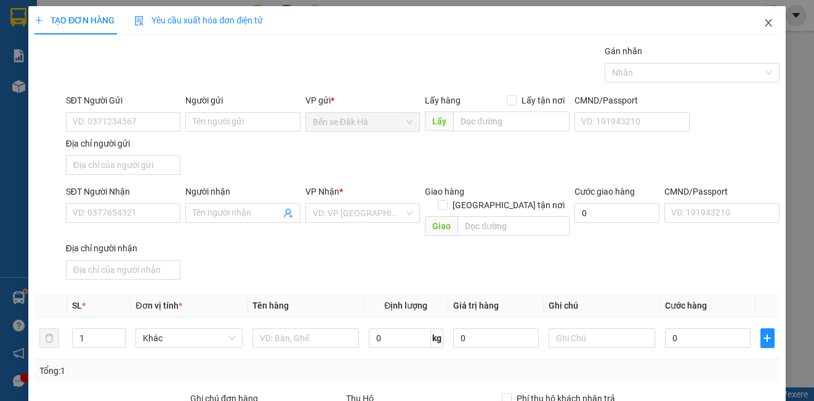
click at [764, 23] on icon "close" at bounding box center [767, 22] width 7 height 7
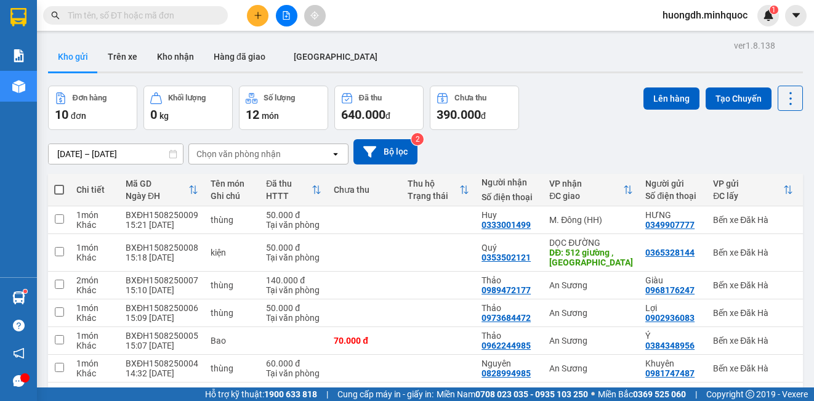
click at [550, 65] on div "Kho gửi Trên [PERSON_NAME] nhận Hàng đã giao [GEOGRAPHIC_DATA]" at bounding box center [425, 58] width 755 height 33
click at [260, 18] on icon "plus" at bounding box center [258, 15] width 9 height 9
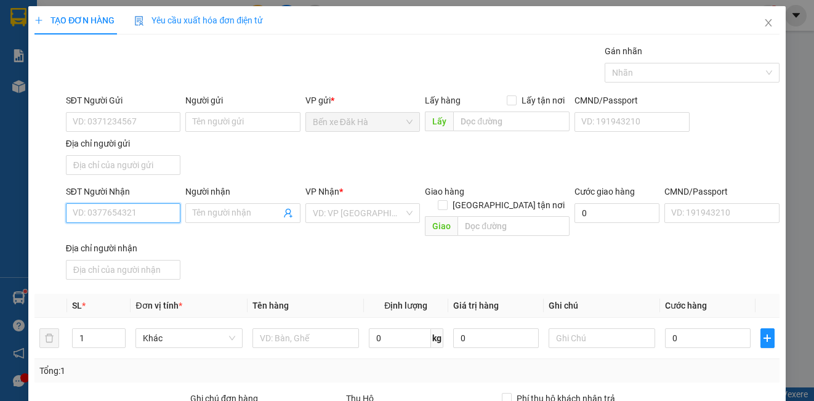
click at [154, 215] on input "SĐT Người Nhận" at bounding box center [123, 213] width 114 height 20
click at [235, 216] on input "Người nhận" at bounding box center [236, 213] width 87 height 14
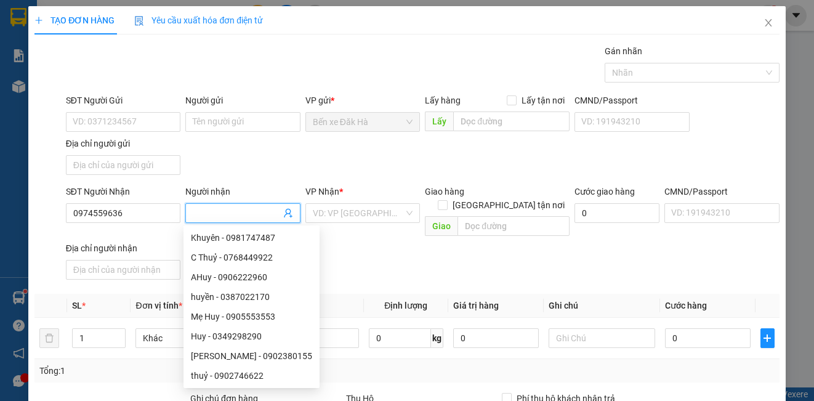
click at [256, 210] on input "Người nhận" at bounding box center [236, 213] width 87 height 14
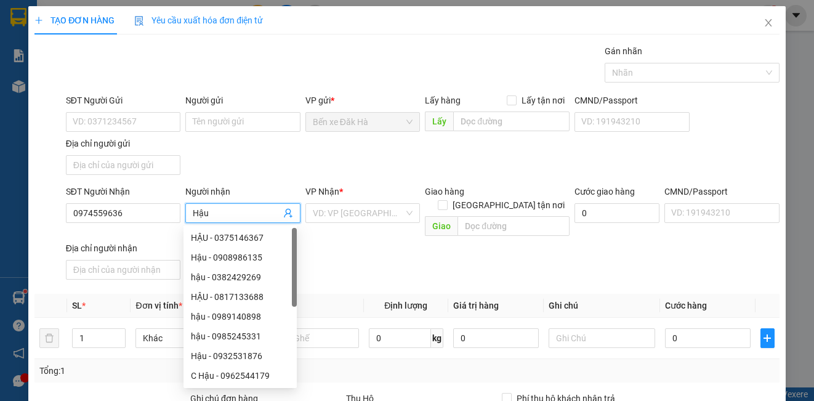
drag, startPoint x: 304, startPoint y: 206, endPoint x: 318, endPoint y: 224, distance: 22.8
click at [305, 208] on div "VD: VP [GEOGRAPHIC_DATA]" at bounding box center [362, 213] width 114 height 20
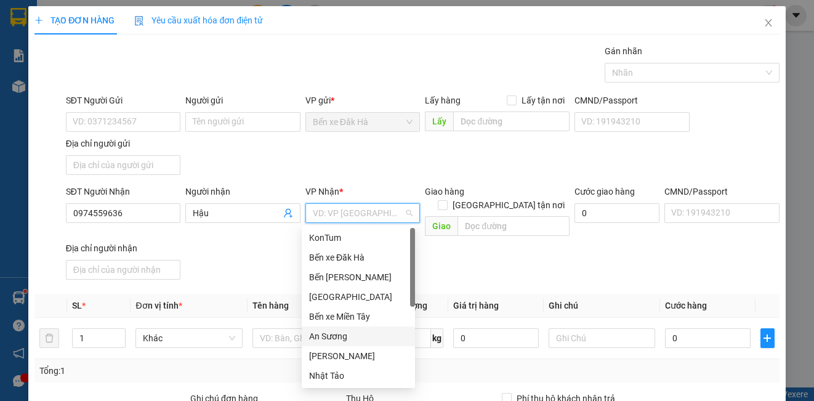
click at [345, 330] on div "An Sương" at bounding box center [358, 336] width 98 height 14
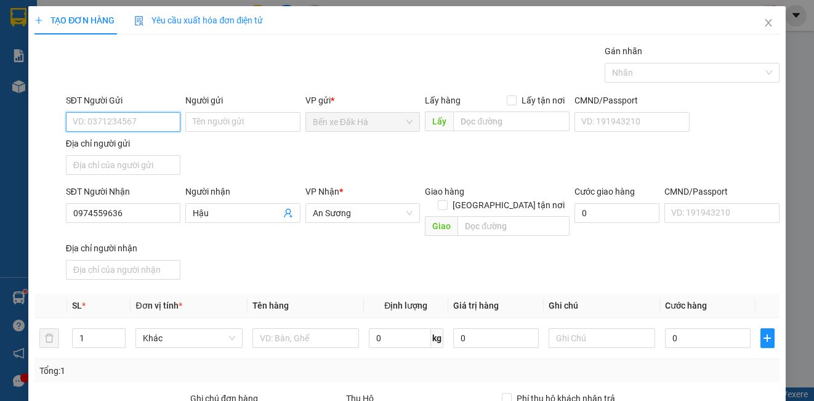
click at [150, 116] on input "SĐT Người Gửi" at bounding box center [123, 122] width 114 height 20
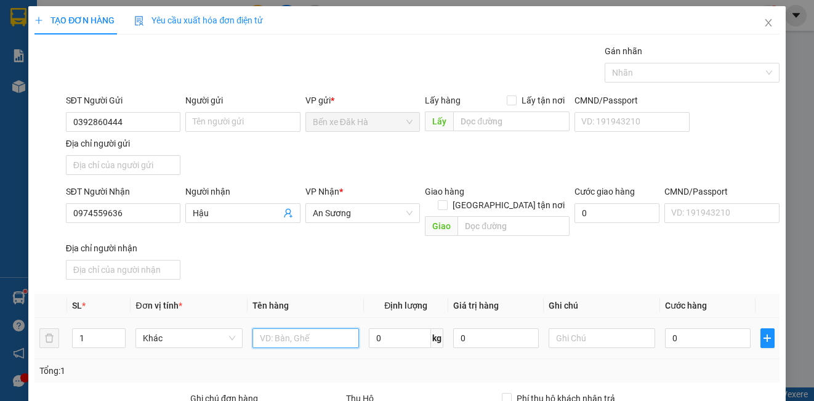
click at [290, 328] on input "text" at bounding box center [305, 338] width 106 height 20
click at [696, 328] on input "0" at bounding box center [708, 338] width 86 height 20
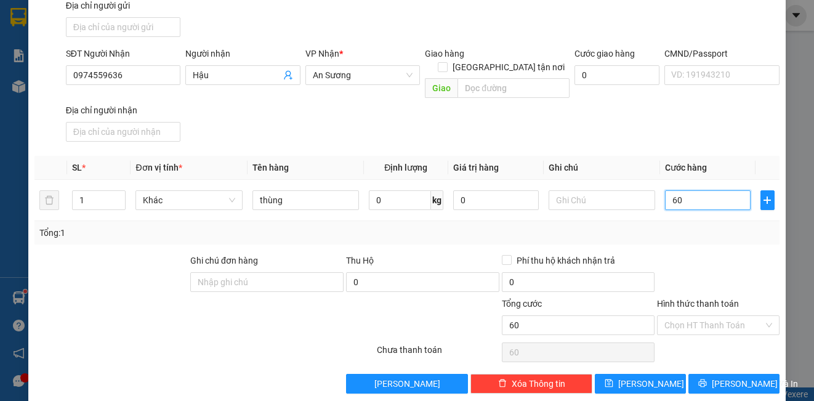
scroll to position [141, 0]
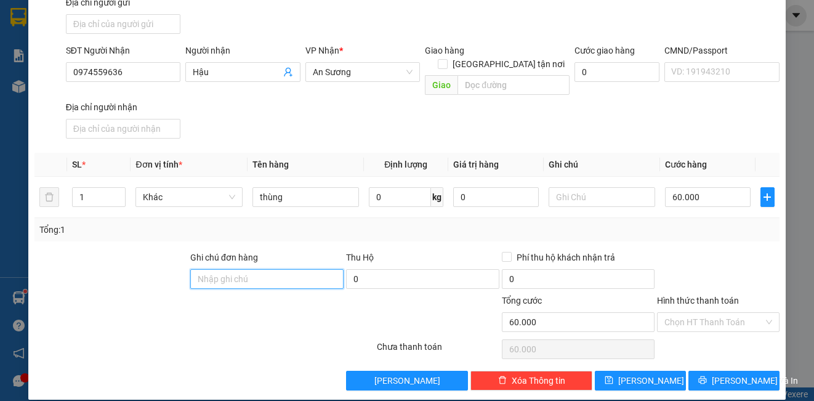
click at [278, 269] on input "Ghi chú đơn hàng" at bounding box center [266, 279] width 153 height 20
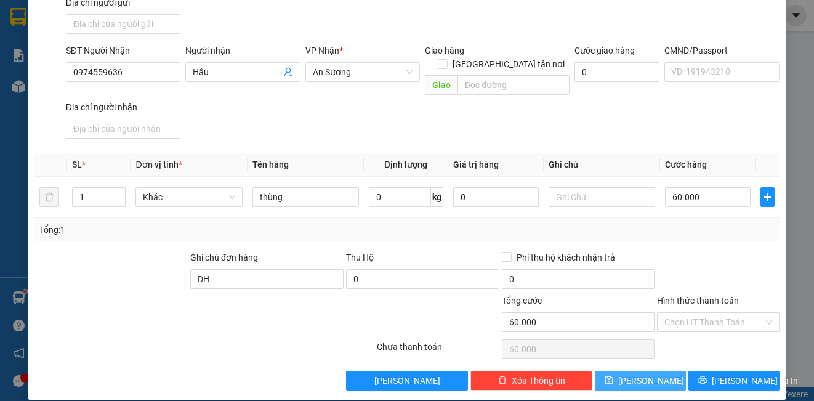
click at [645, 374] on span "[PERSON_NAME]" at bounding box center [651, 381] width 66 height 14
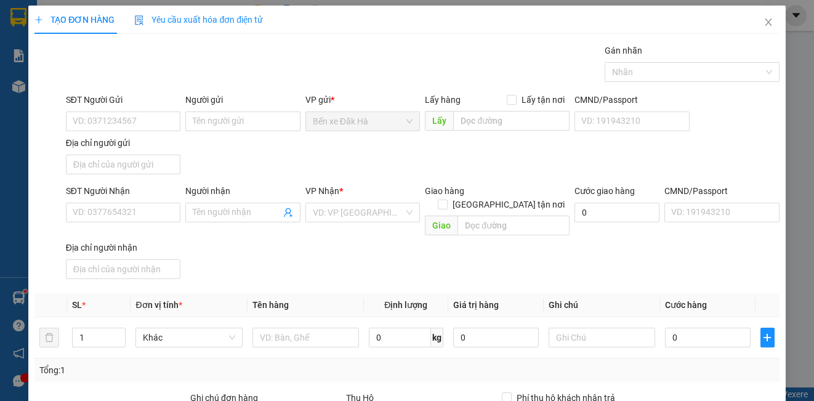
scroll to position [0, 0]
click at [764, 25] on icon "close" at bounding box center [767, 22] width 7 height 7
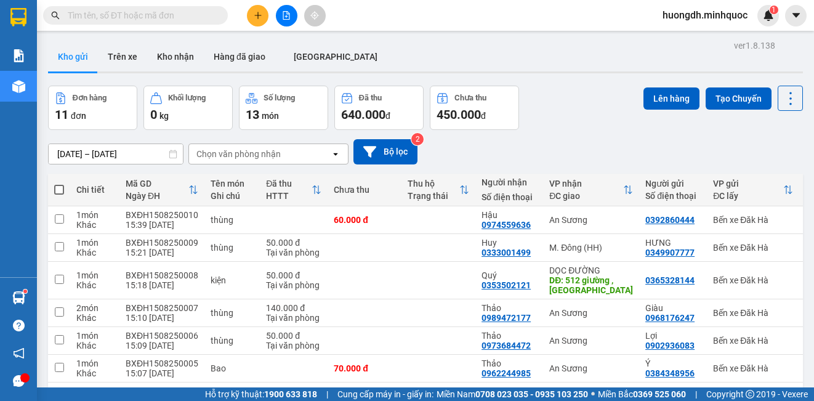
click at [609, 16] on div "Kết quả tìm kiếm ( 0 ) Bộ lọc Ngày tạo đơn gần nhất No Data huongdh.minhquoc 1" at bounding box center [407, 15] width 814 height 31
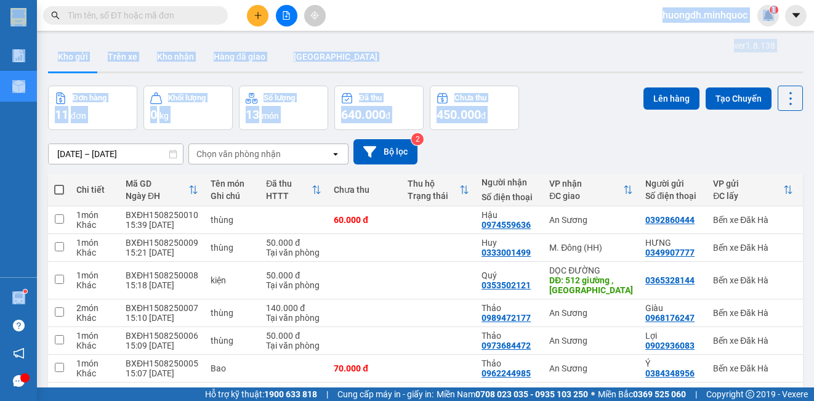
click at [567, 126] on div "Đơn hàng 11 đơn Khối lượng 0 kg Số lượng 13 món Đã thu 640.000 đ Chưa thu 450.0…" at bounding box center [425, 108] width 755 height 44
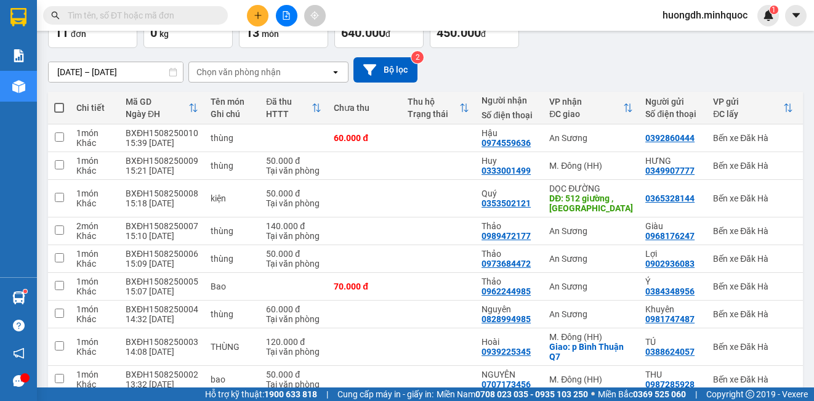
scroll to position [181, 0]
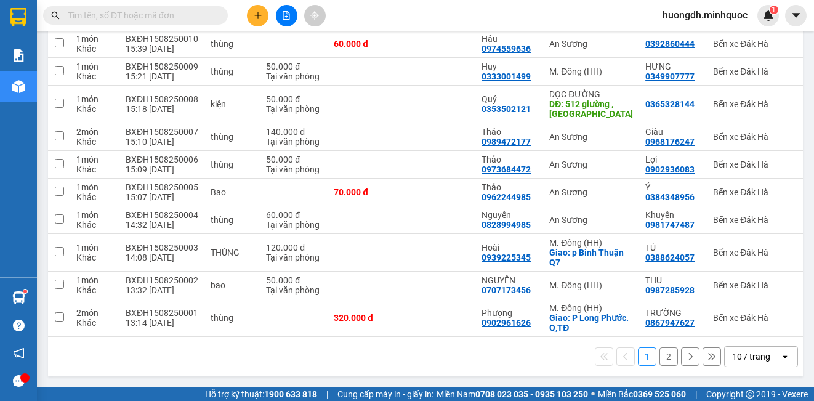
click at [659, 359] on button "2" at bounding box center [668, 356] width 18 height 18
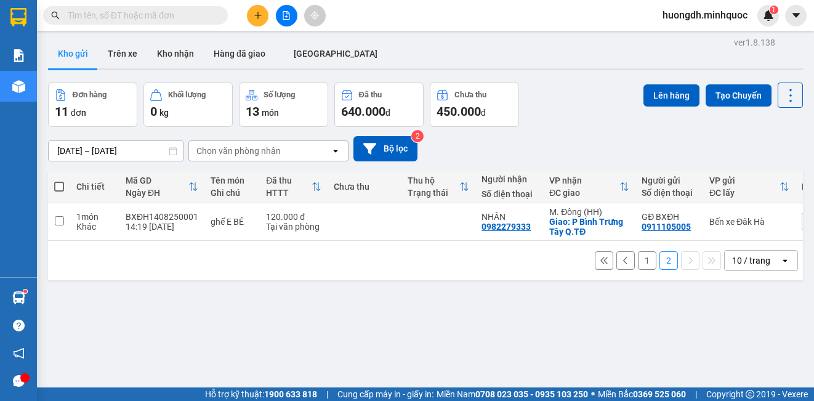
scroll to position [0, 0]
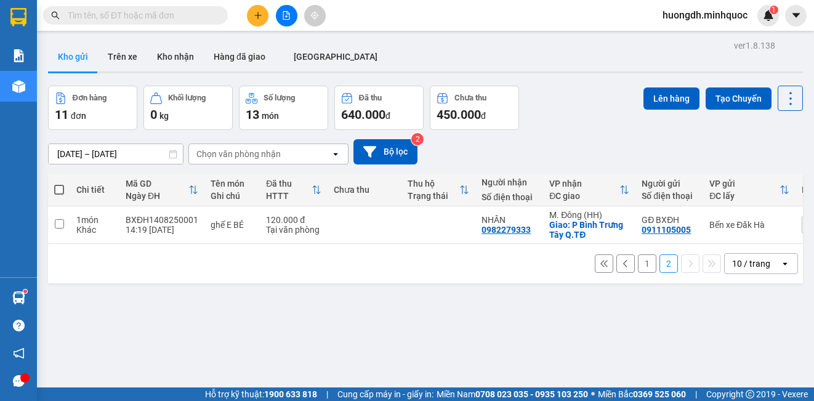
click at [224, 169] on div "[DATE] – [DATE] Press the down arrow key to interact with the calendar and sele…" at bounding box center [425, 152] width 755 height 44
click at [254, 13] on icon "plus" at bounding box center [258, 15] width 9 height 9
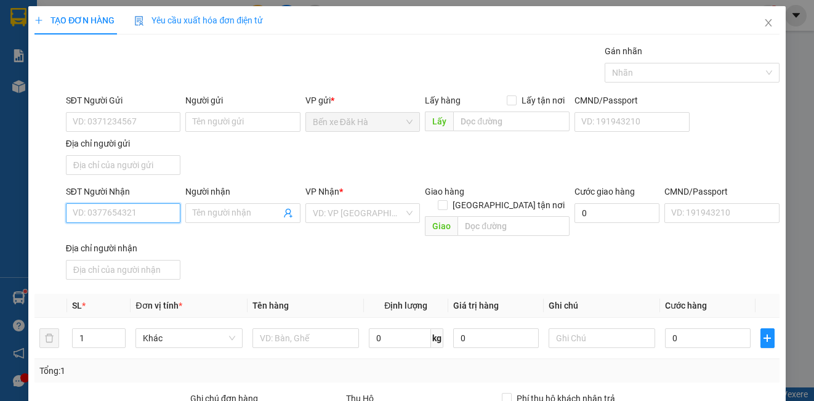
click at [108, 207] on input "SĐT Người Nhận" at bounding box center [123, 213] width 114 height 20
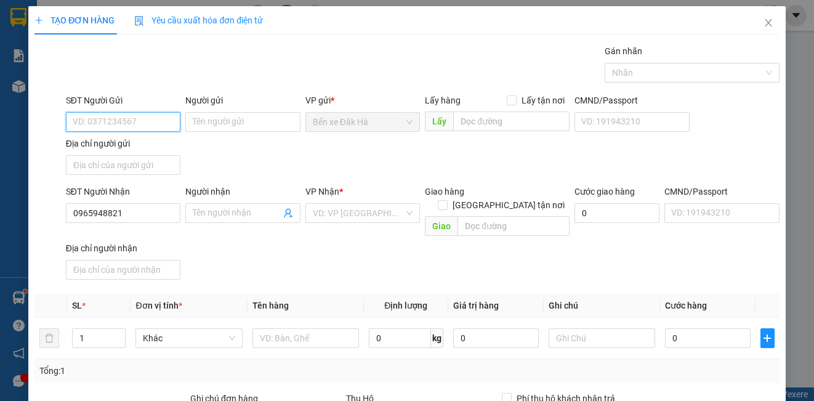
click at [96, 125] on input "SĐT Người Gửi" at bounding box center [123, 122] width 114 height 20
click at [112, 118] on input "SĐT Người Gửi" at bounding box center [123, 122] width 114 height 20
click at [99, 147] on div "0388807220 - THƯƠNG" at bounding box center [122, 147] width 98 height 14
click at [244, 215] on input "Người nhận" at bounding box center [236, 213] width 87 height 14
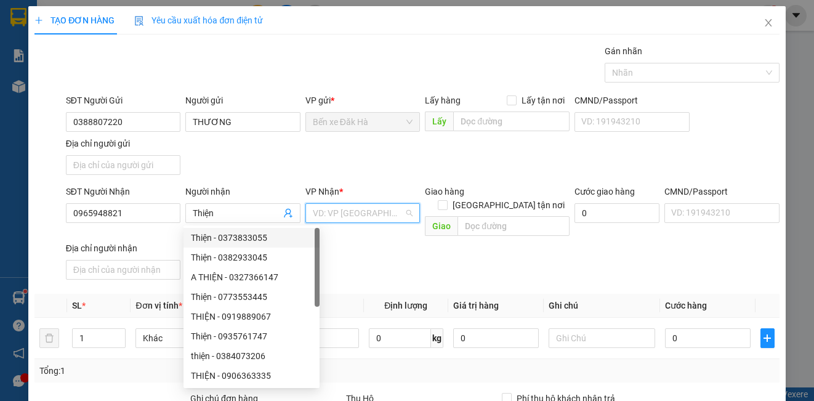
click at [345, 209] on input "search" at bounding box center [358, 213] width 91 height 18
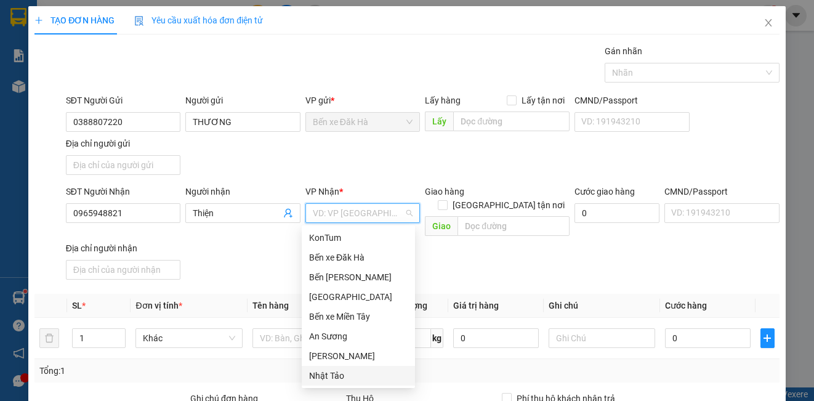
scroll to position [118, 0]
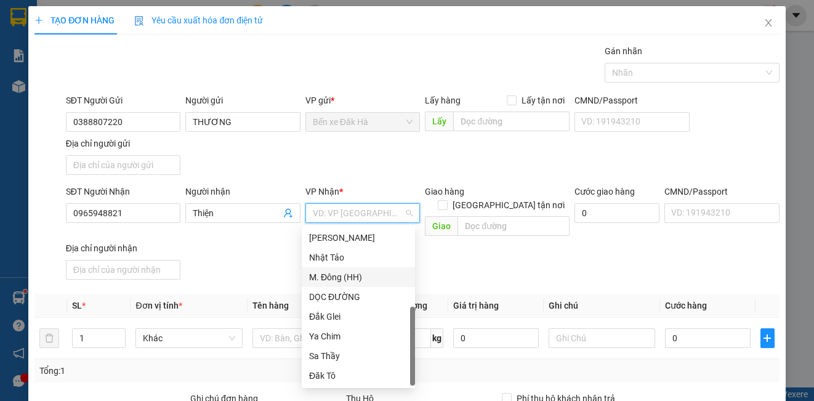
click at [345, 275] on div "M. Đông (HH)" at bounding box center [358, 277] width 98 height 14
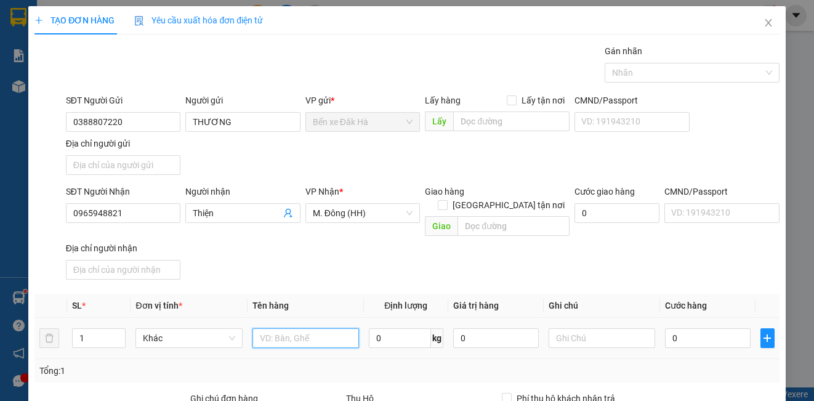
click at [275, 328] on input "text" at bounding box center [305, 338] width 106 height 20
click at [711, 328] on input "0" at bounding box center [708, 338] width 86 height 20
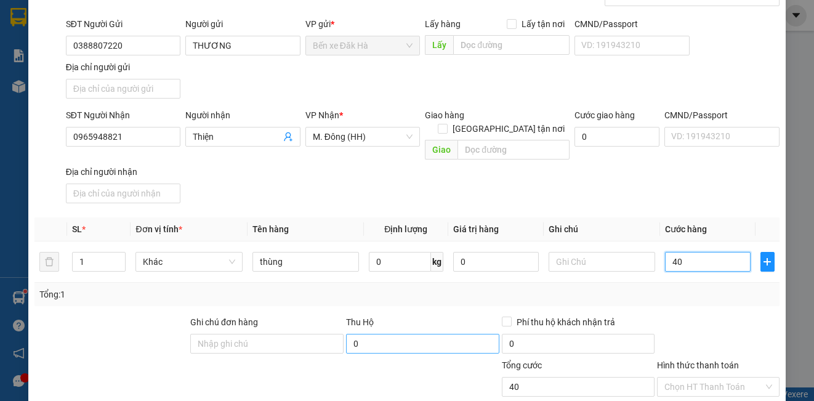
scroll to position [141, 0]
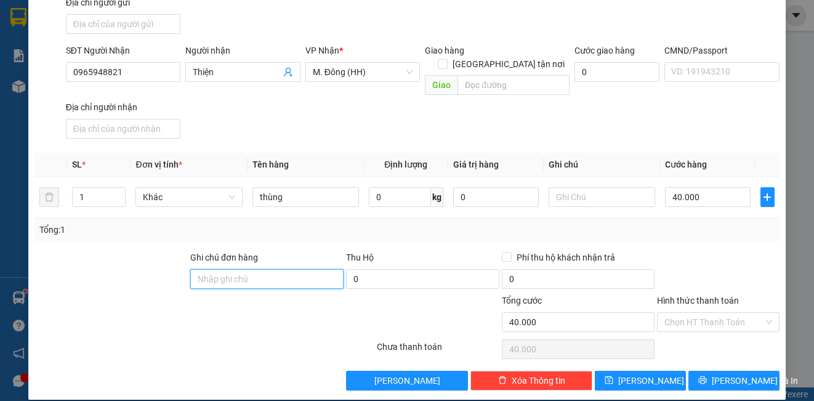
click at [298, 269] on input "Ghi chú đơn hàng" at bounding box center [266, 279] width 153 height 20
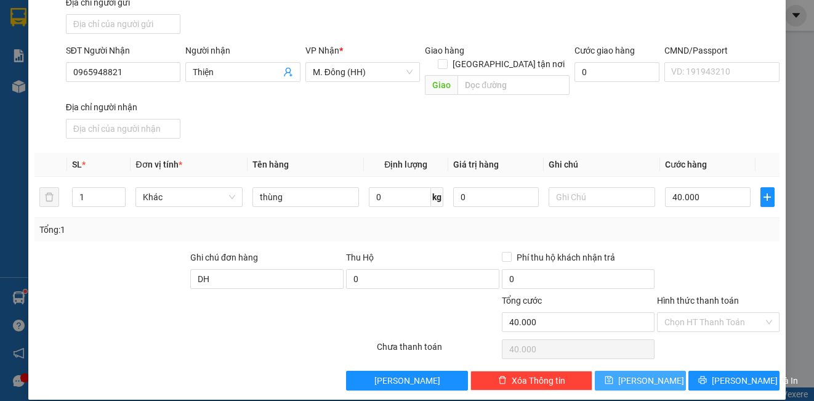
click at [654, 373] on button "[PERSON_NAME]" at bounding box center [640, 381] width 91 height 20
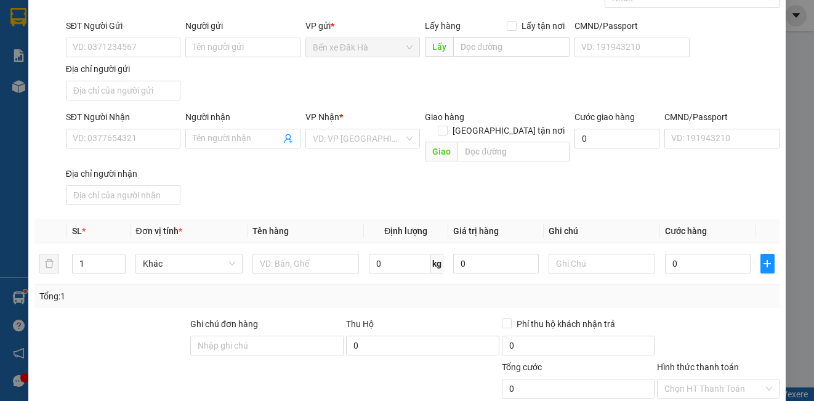
scroll to position [0, 0]
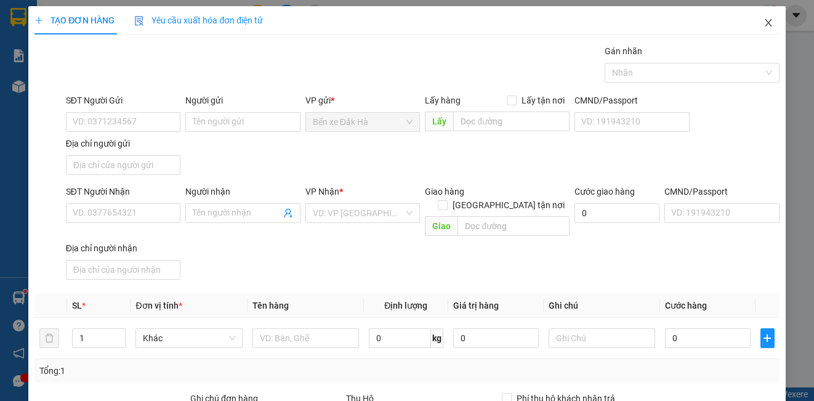
click at [763, 20] on icon "close" at bounding box center [768, 23] width 10 height 10
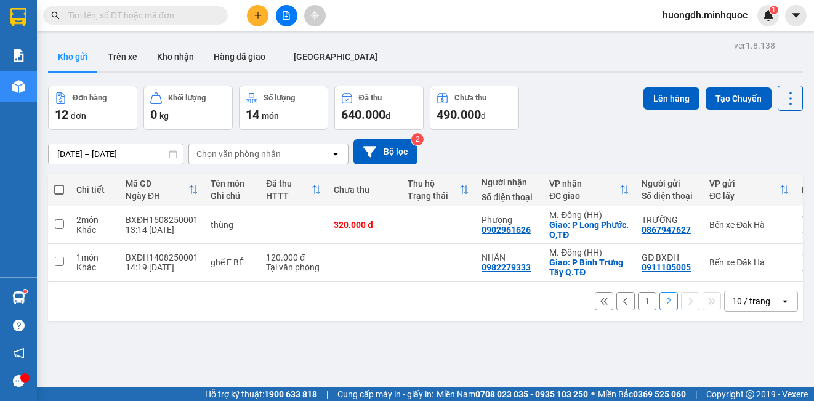
click at [641, 305] on button "1" at bounding box center [647, 301] width 18 height 18
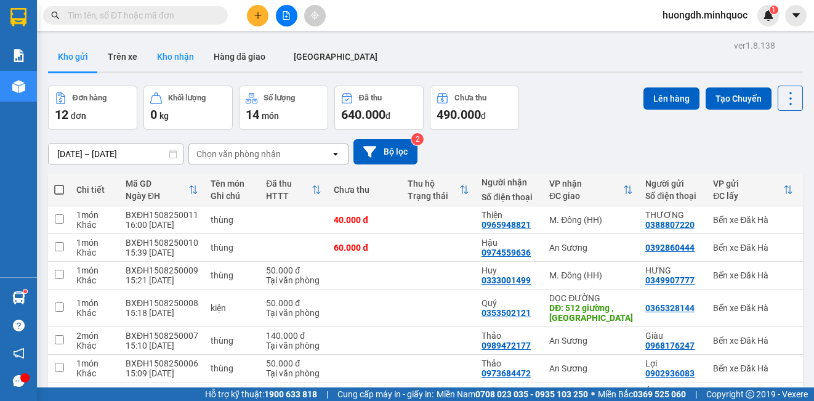
click at [175, 63] on button "Kho nhận" at bounding box center [175, 57] width 57 height 30
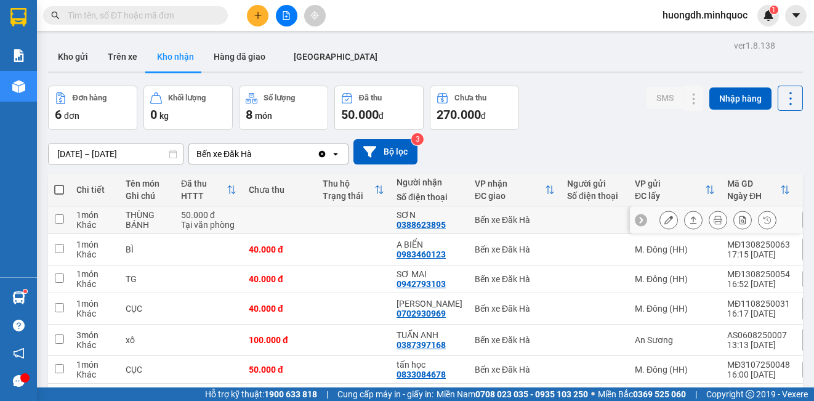
click at [664, 220] on icon at bounding box center [668, 219] width 9 height 9
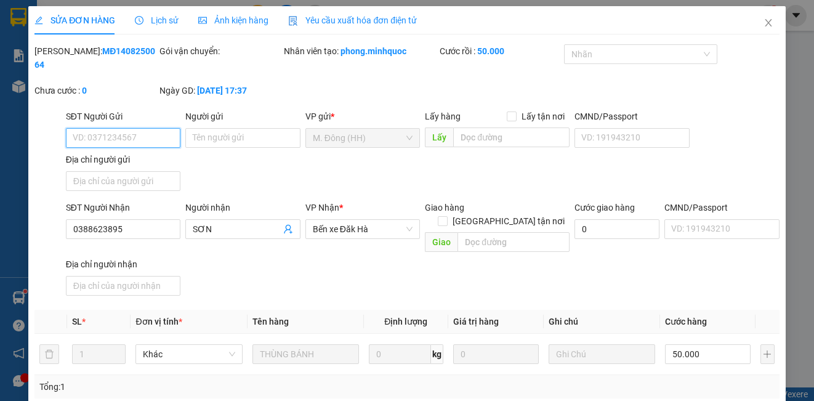
scroll to position [151, 0]
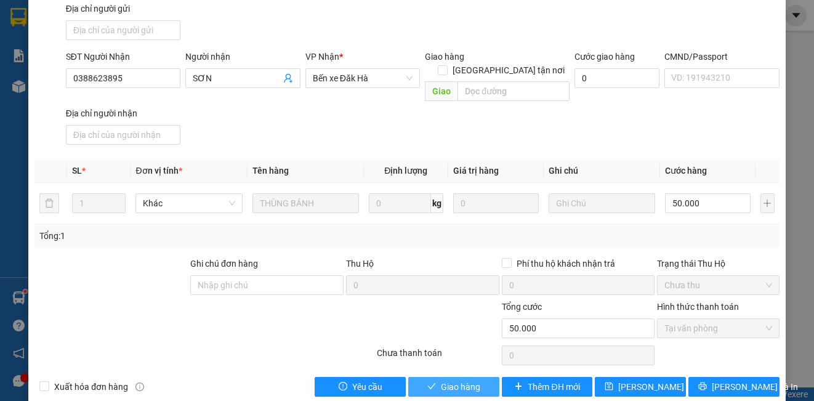
click at [471, 380] on span "Giao hàng" at bounding box center [460, 387] width 39 height 14
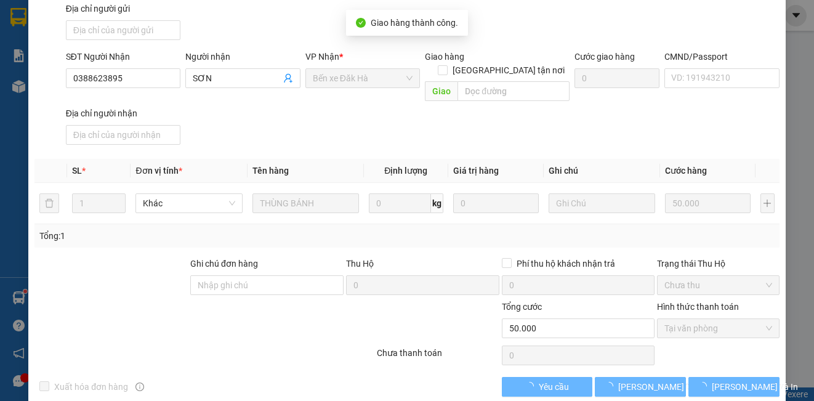
scroll to position [164, 0]
